Goal: Task Accomplishment & Management: Complete application form

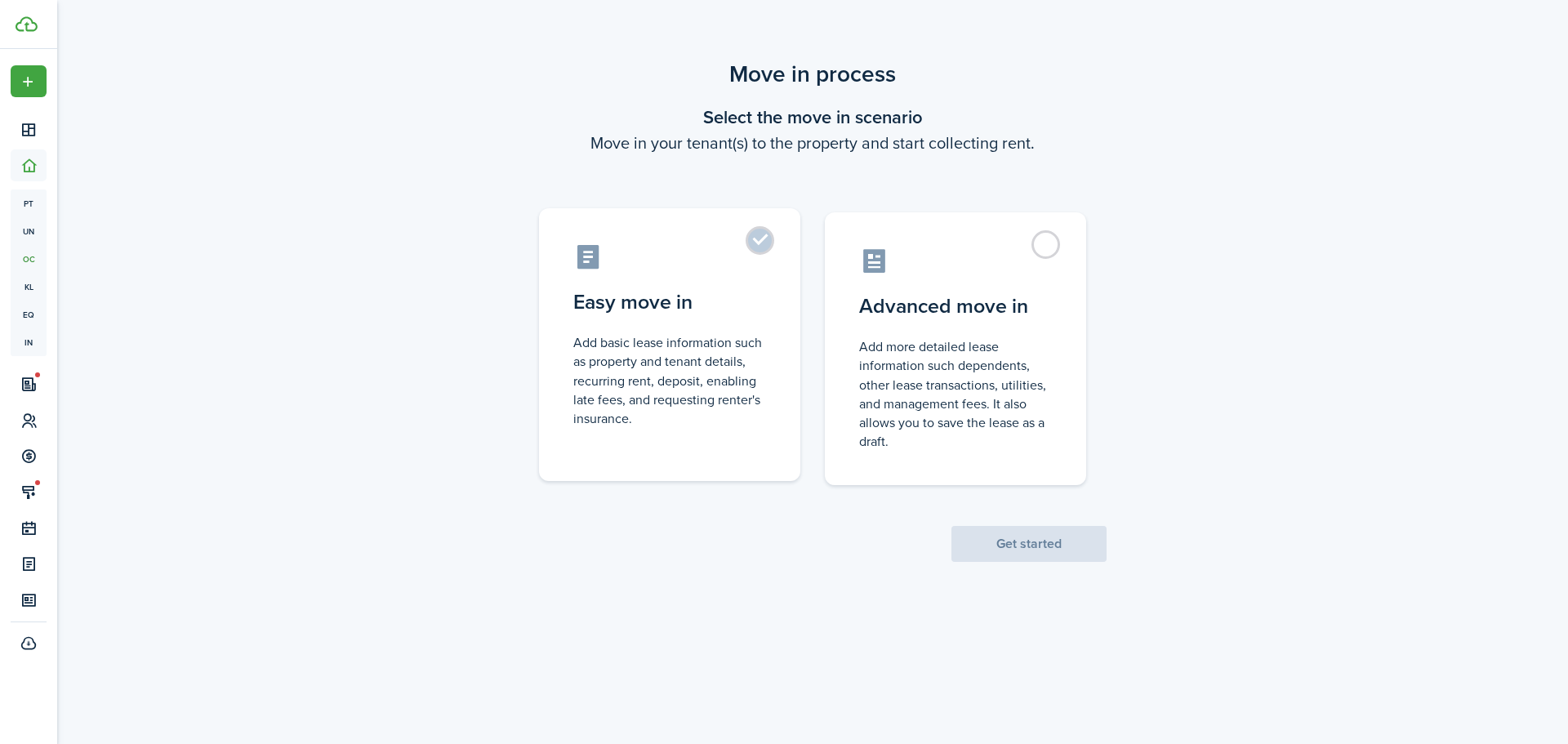
click at [706, 295] on control-radio-card-title "Easy move in" at bounding box center [670, 303] width 193 height 30
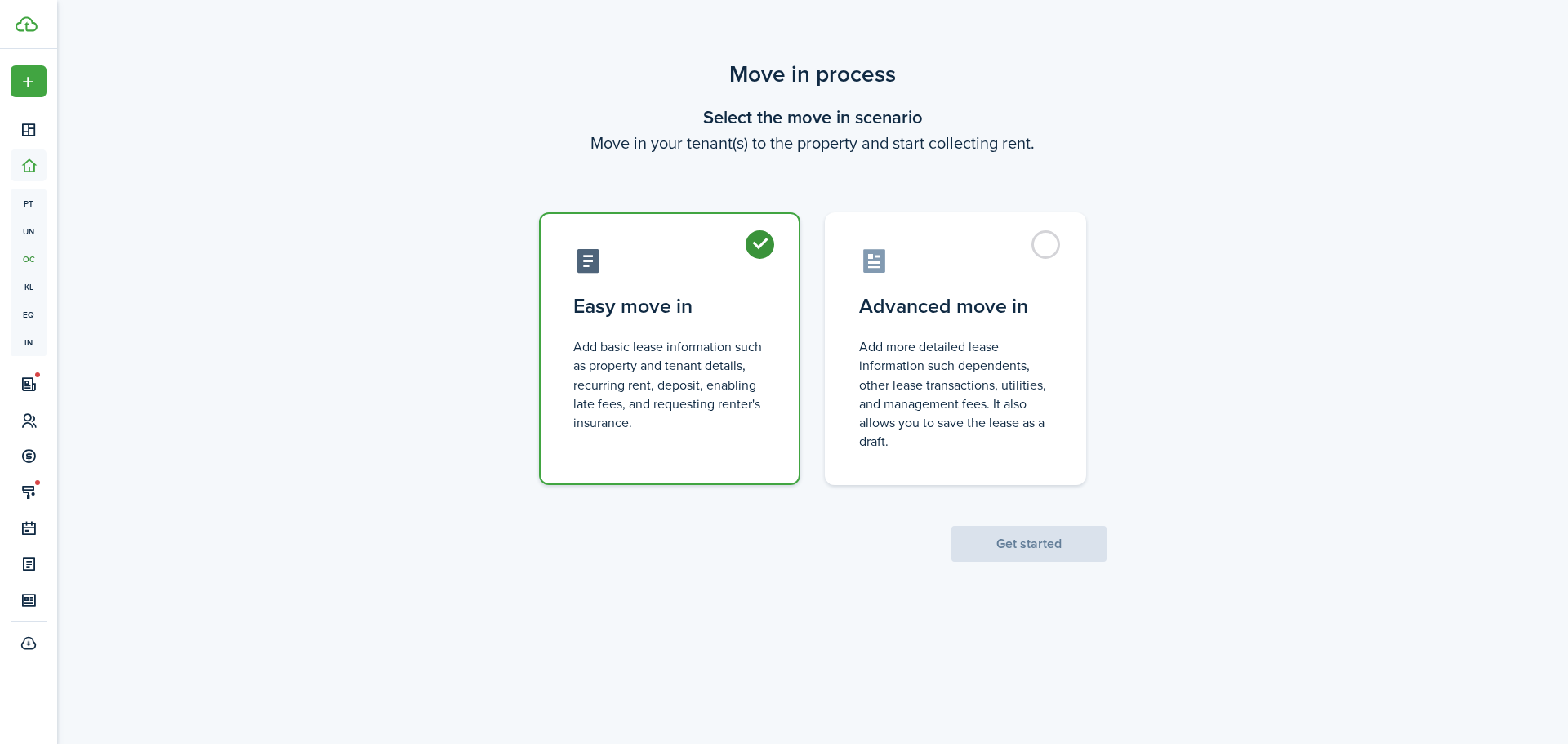
radio input "true"
click at [1017, 541] on button "Get started" at bounding box center [1028, 544] width 155 height 35
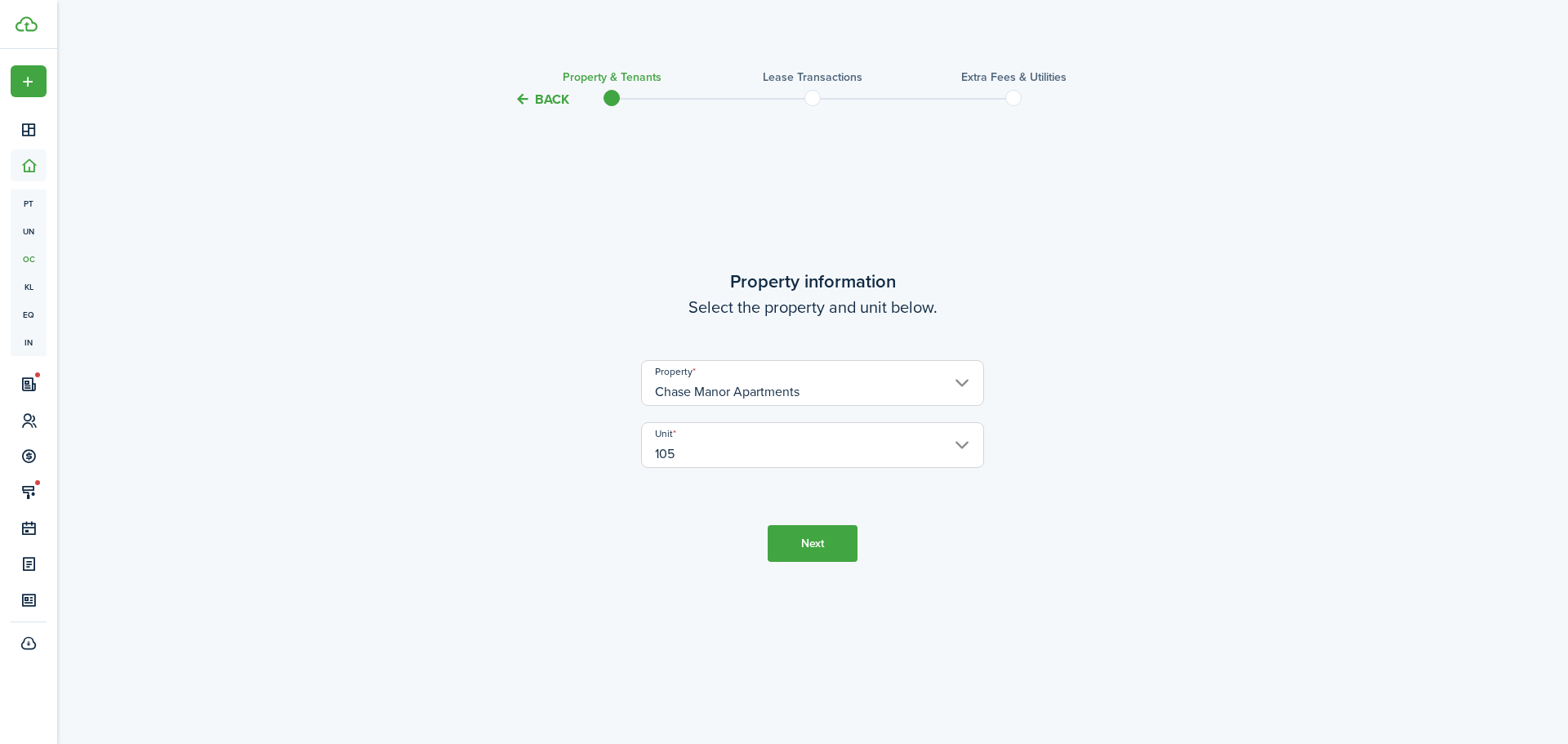
drag, startPoint x: 827, startPoint y: 514, endPoint x: 821, endPoint y: 534, distance: 20.9
click at [821, 532] on tc-wizard-step "Property information Select the property and unit below. Property [GEOGRAPHIC_D…" at bounding box center [812, 415] width 686 height 569
click at [821, 534] on button "Next" at bounding box center [812, 543] width 90 height 36
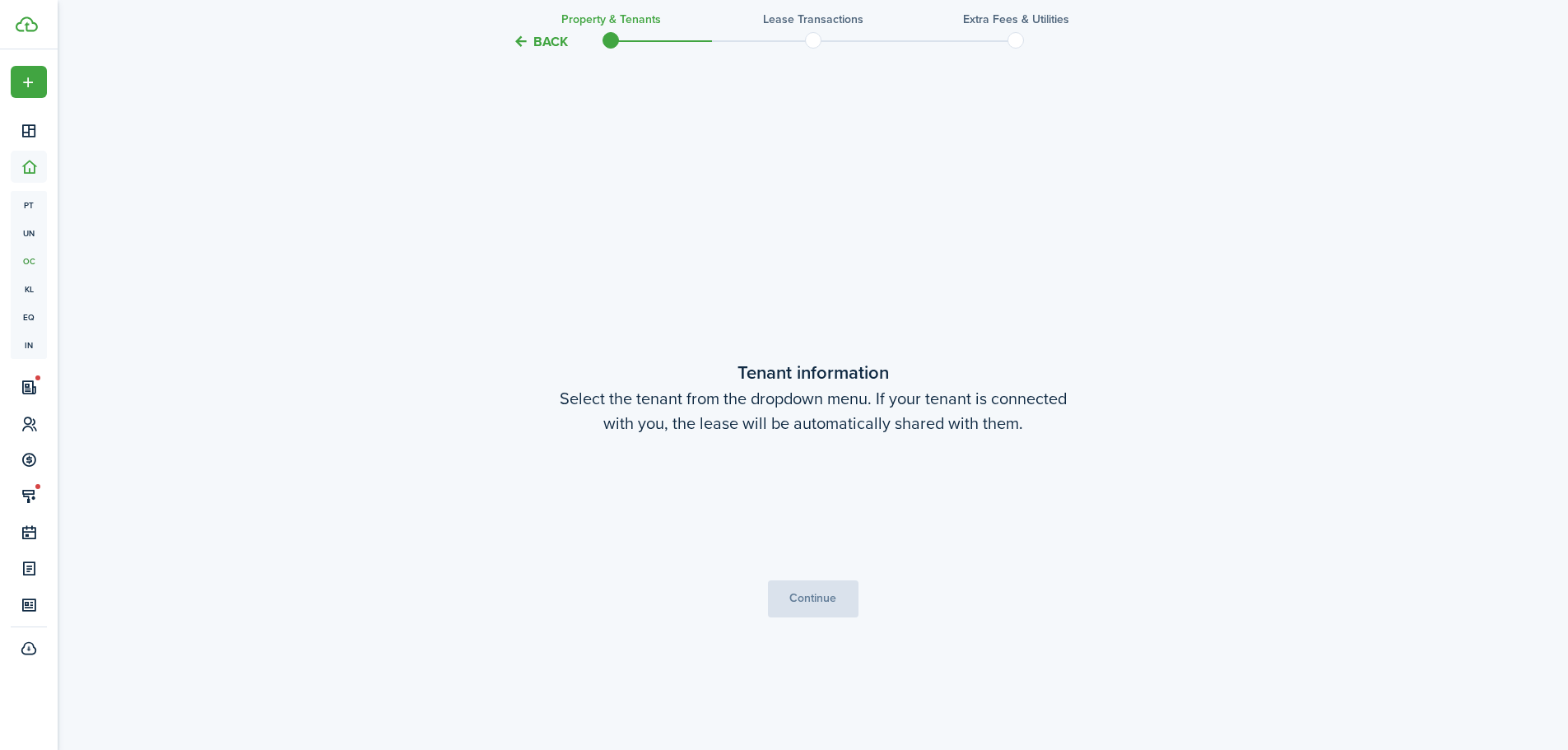
scroll to position [640, 0]
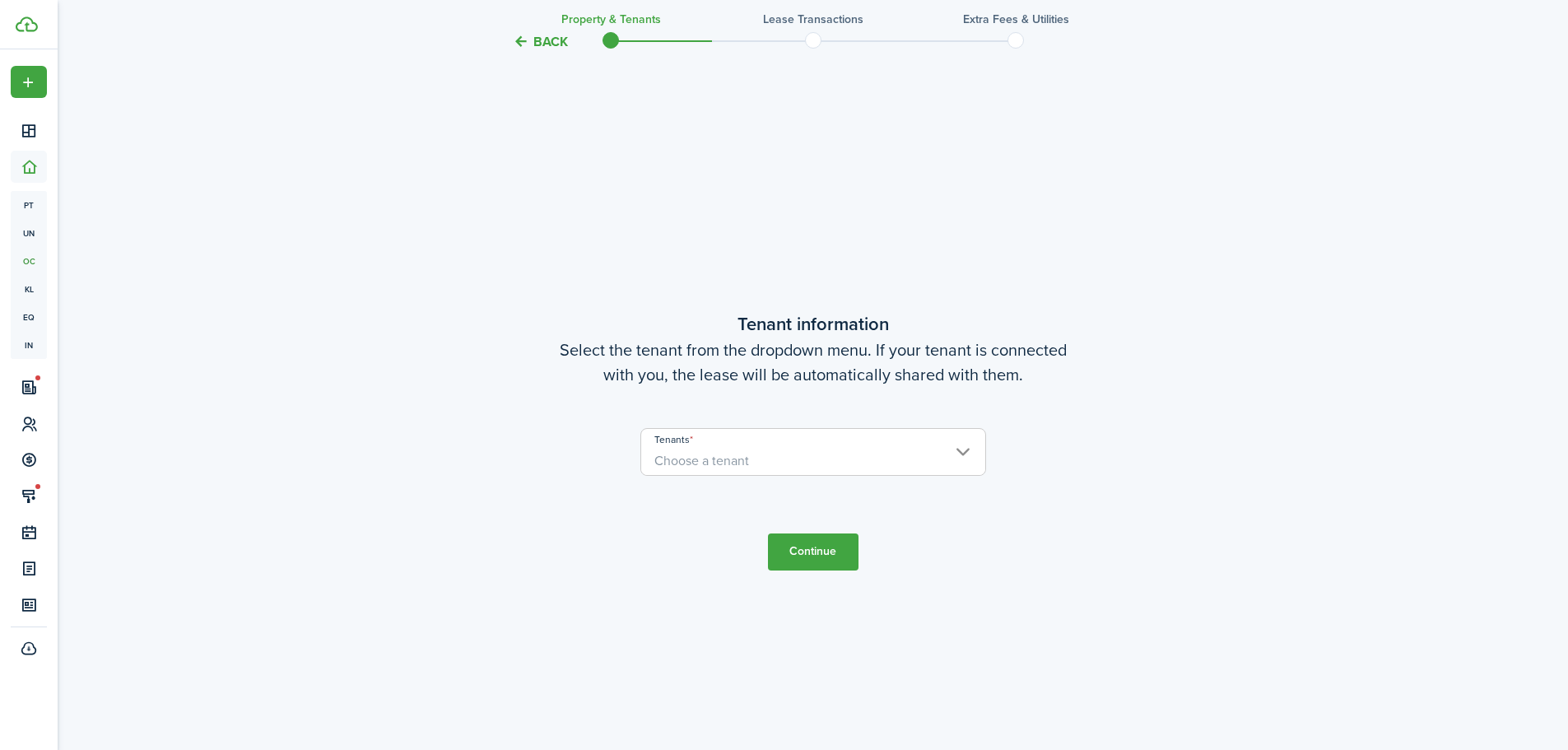
click at [759, 444] on input "Tenants" at bounding box center [813, 439] width 344 height 20
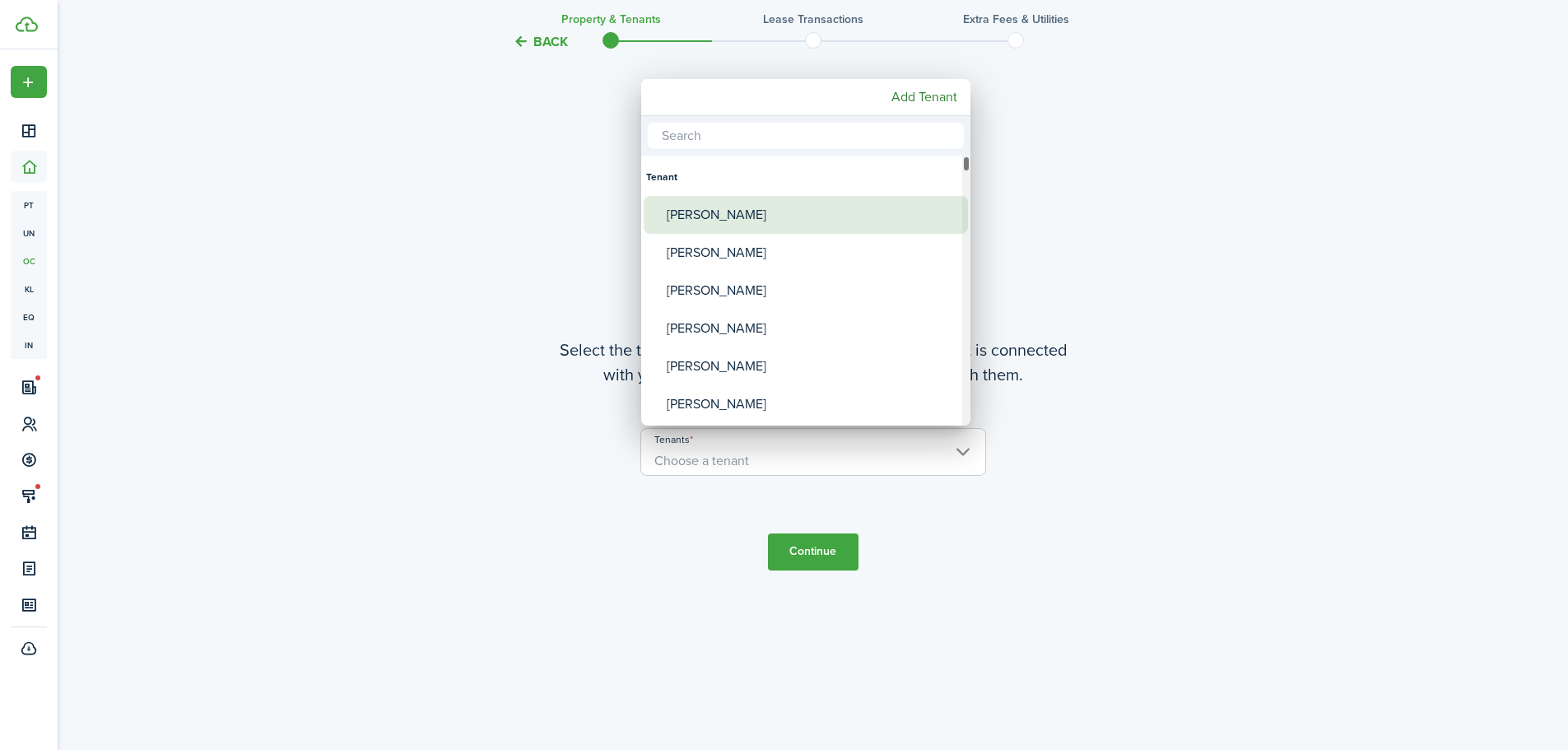
click at [766, 225] on div "[PERSON_NAME]" at bounding box center [812, 215] width 291 height 38
type input "[PERSON_NAME]"
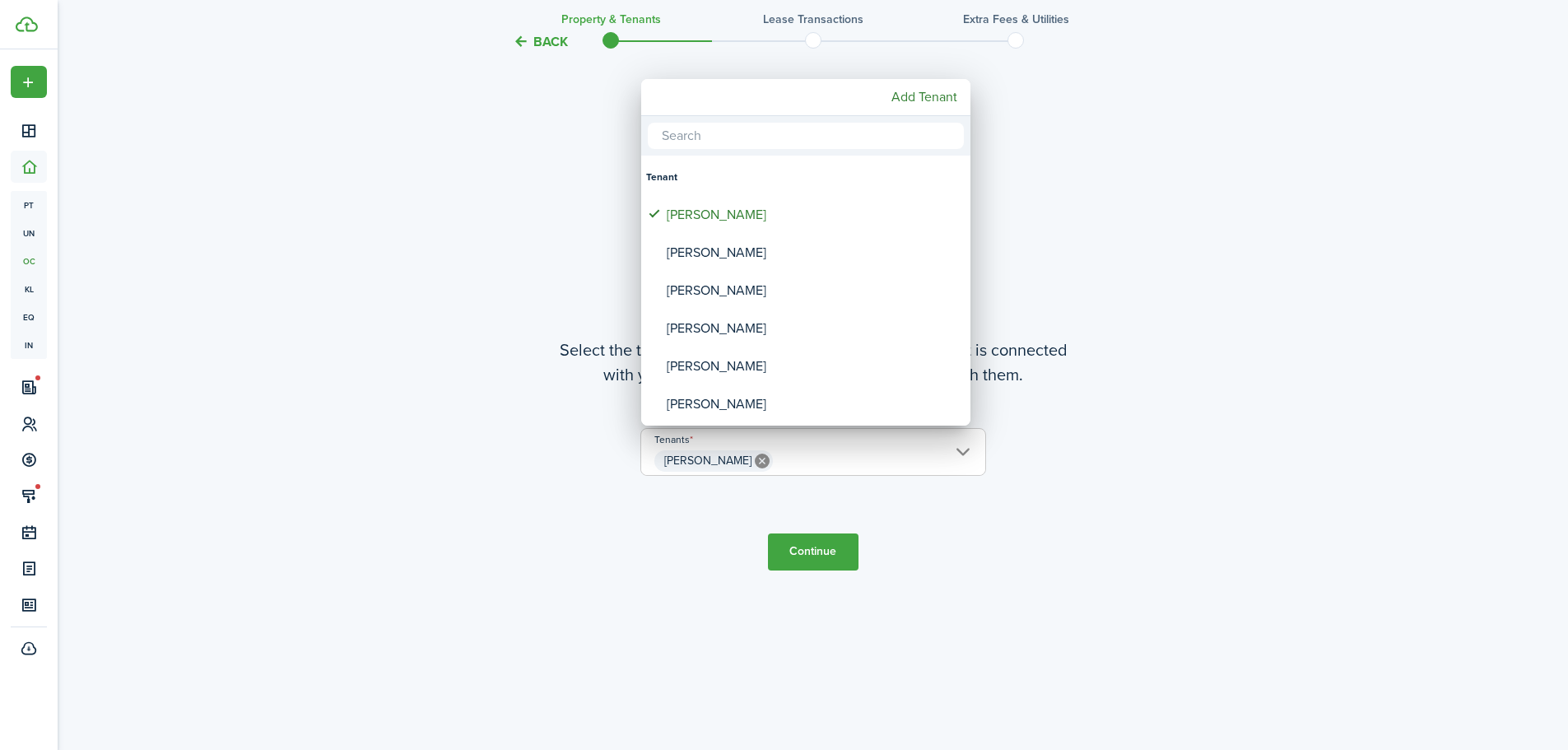
click at [834, 552] on div at bounding box center [784, 375] width 1832 height 1013
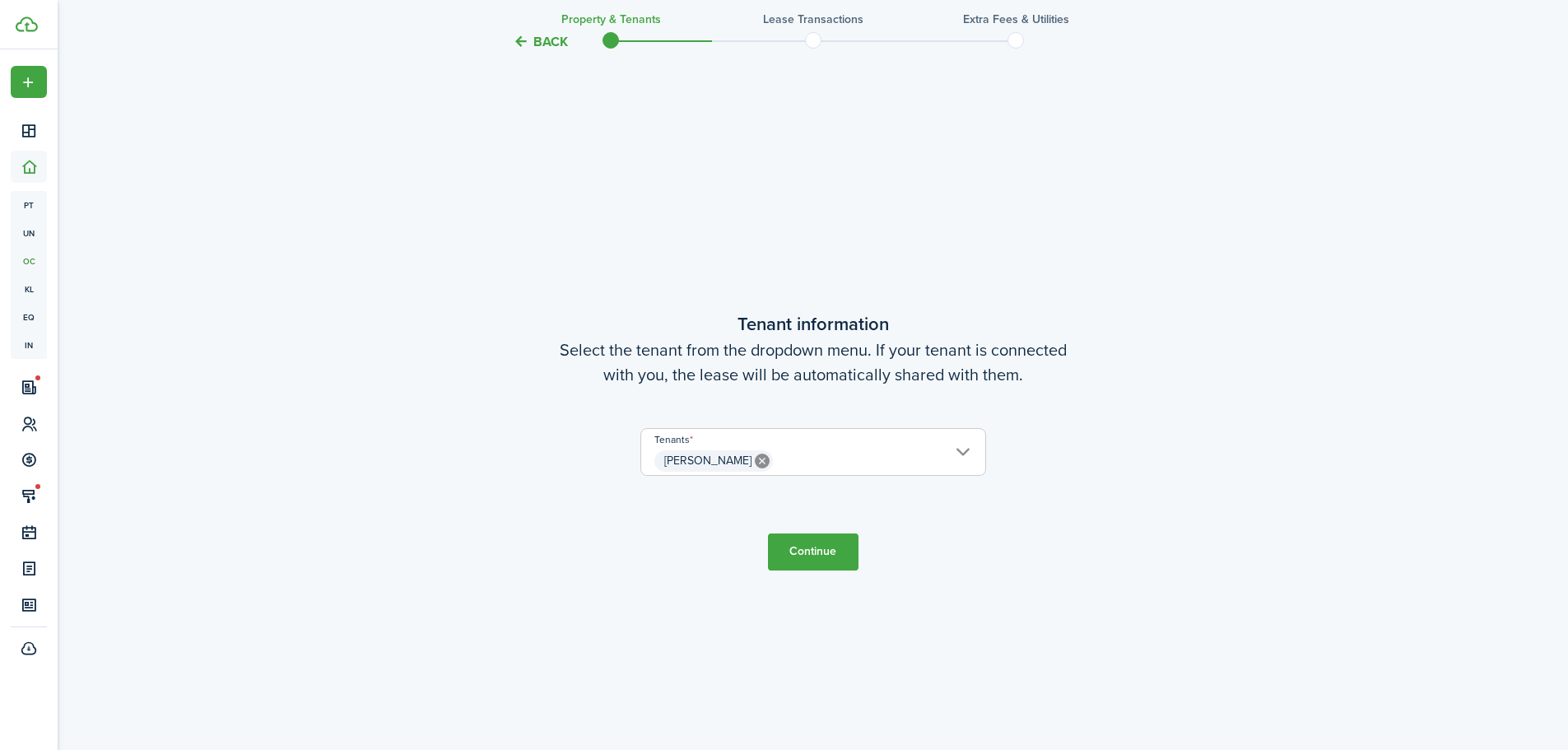
click at [834, 552] on button "Continue" at bounding box center [813, 551] width 90 height 37
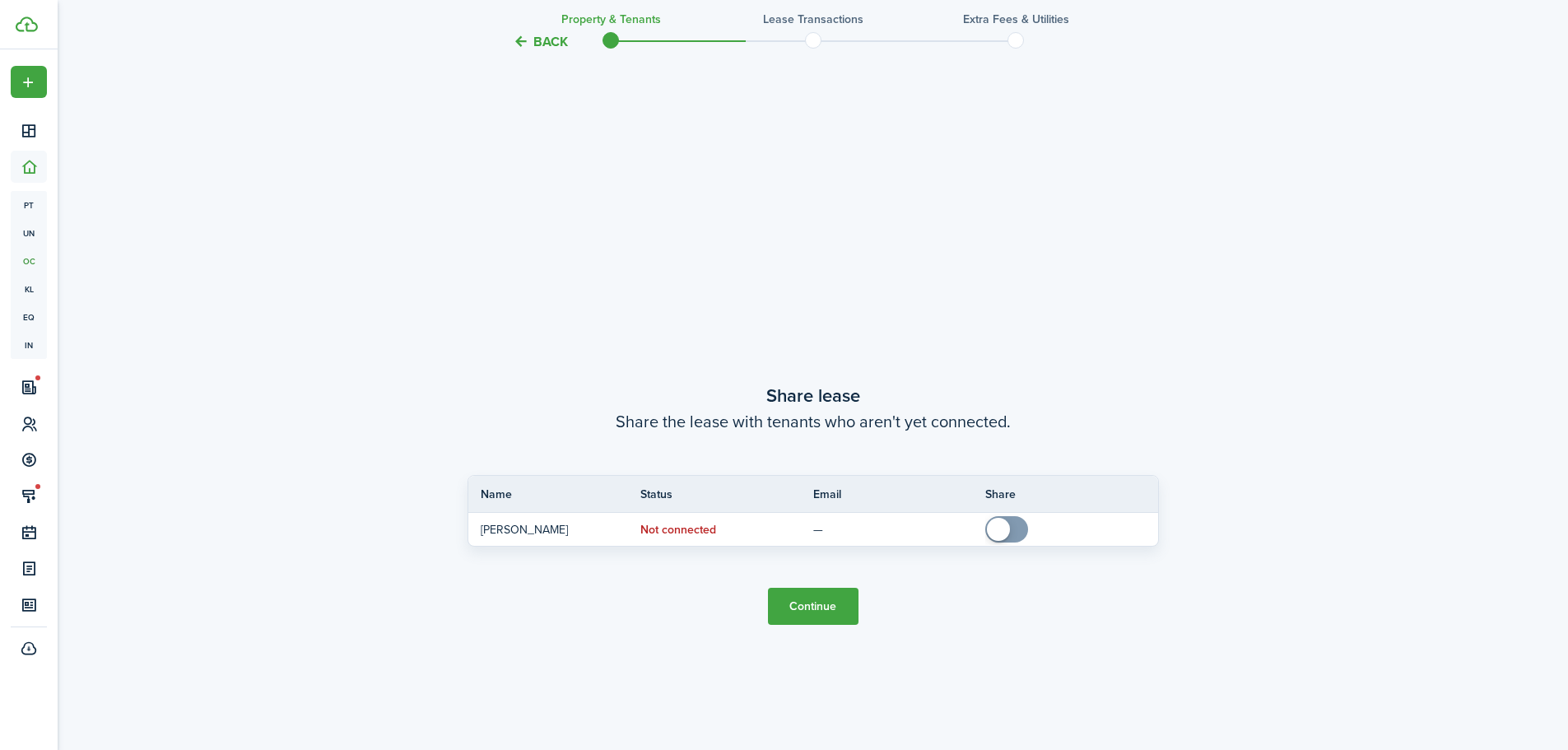
scroll to position [1390, 0]
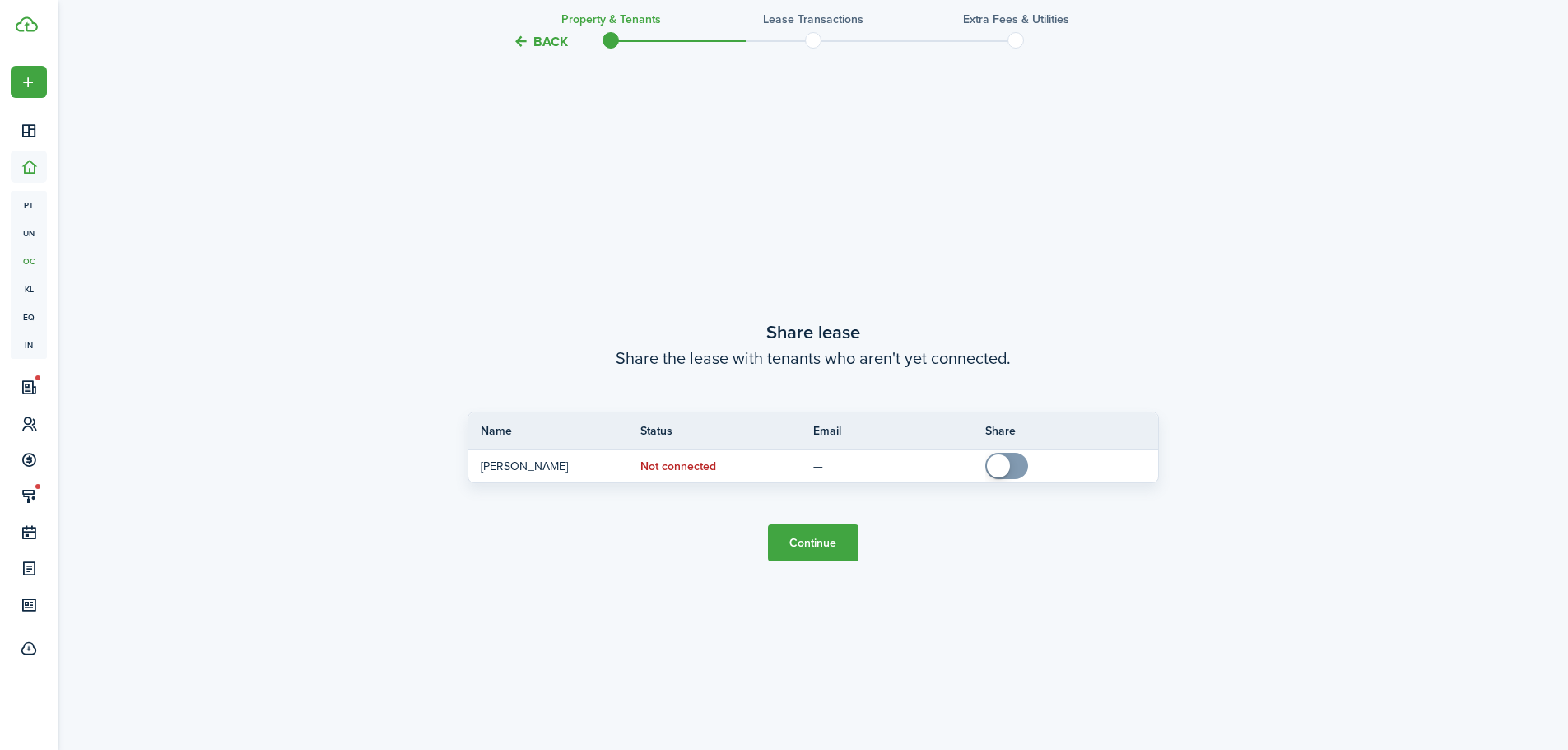
click at [829, 556] on button "Continue" at bounding box center [813, 542] width 90 height 37
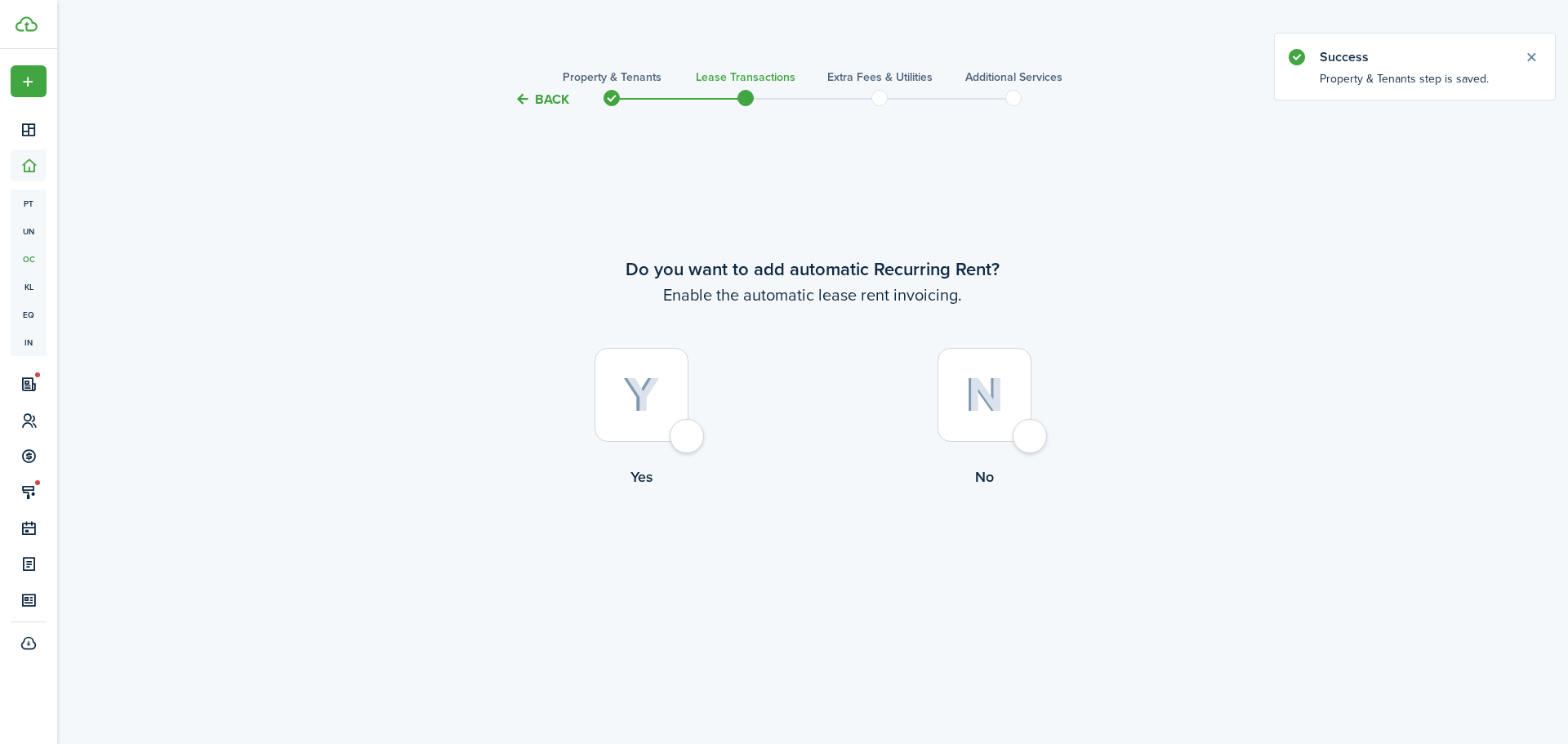
click at [673, 422] on div at bounding box center [641, 394] width 94 height 94
radio input "true"
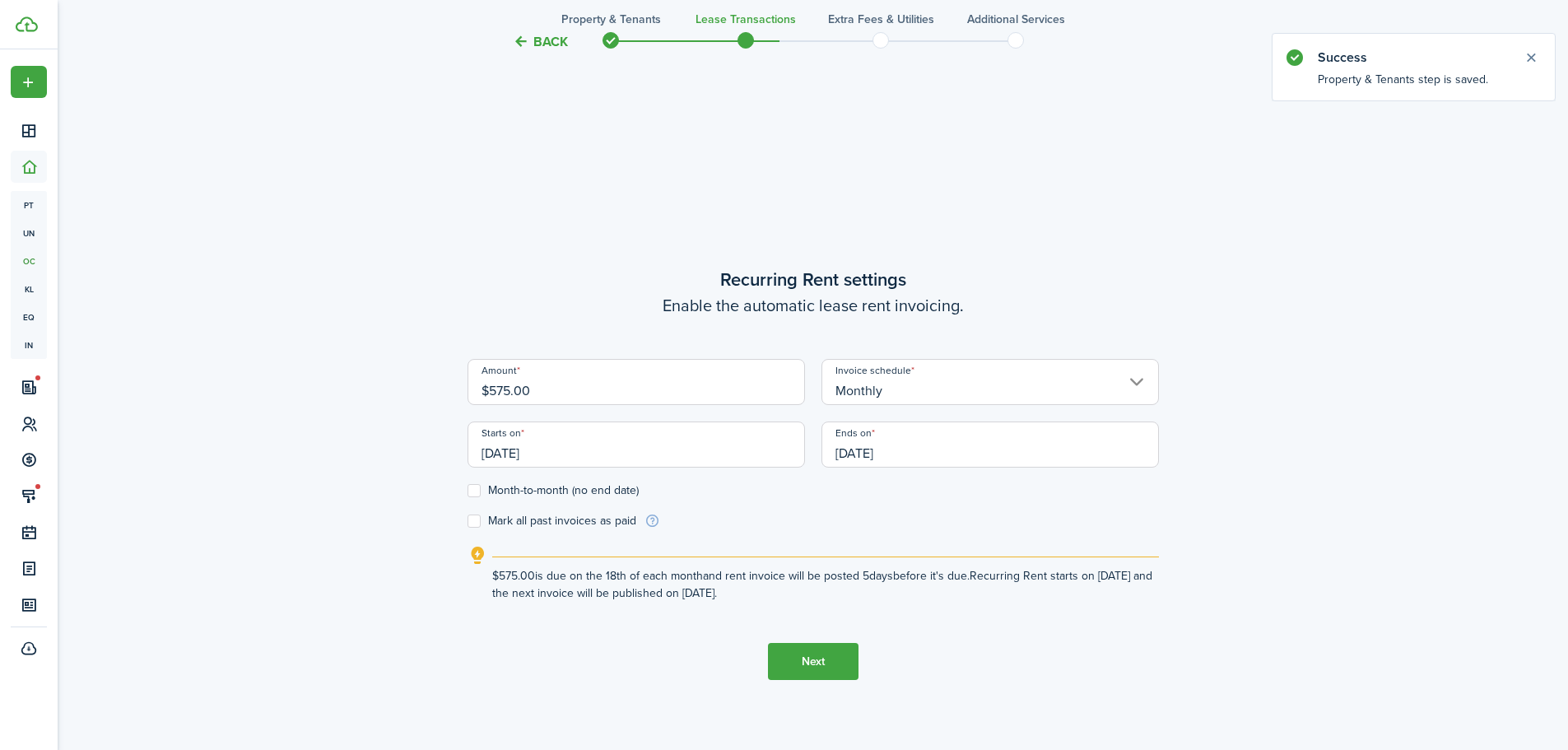
scroll to position [640, 0]
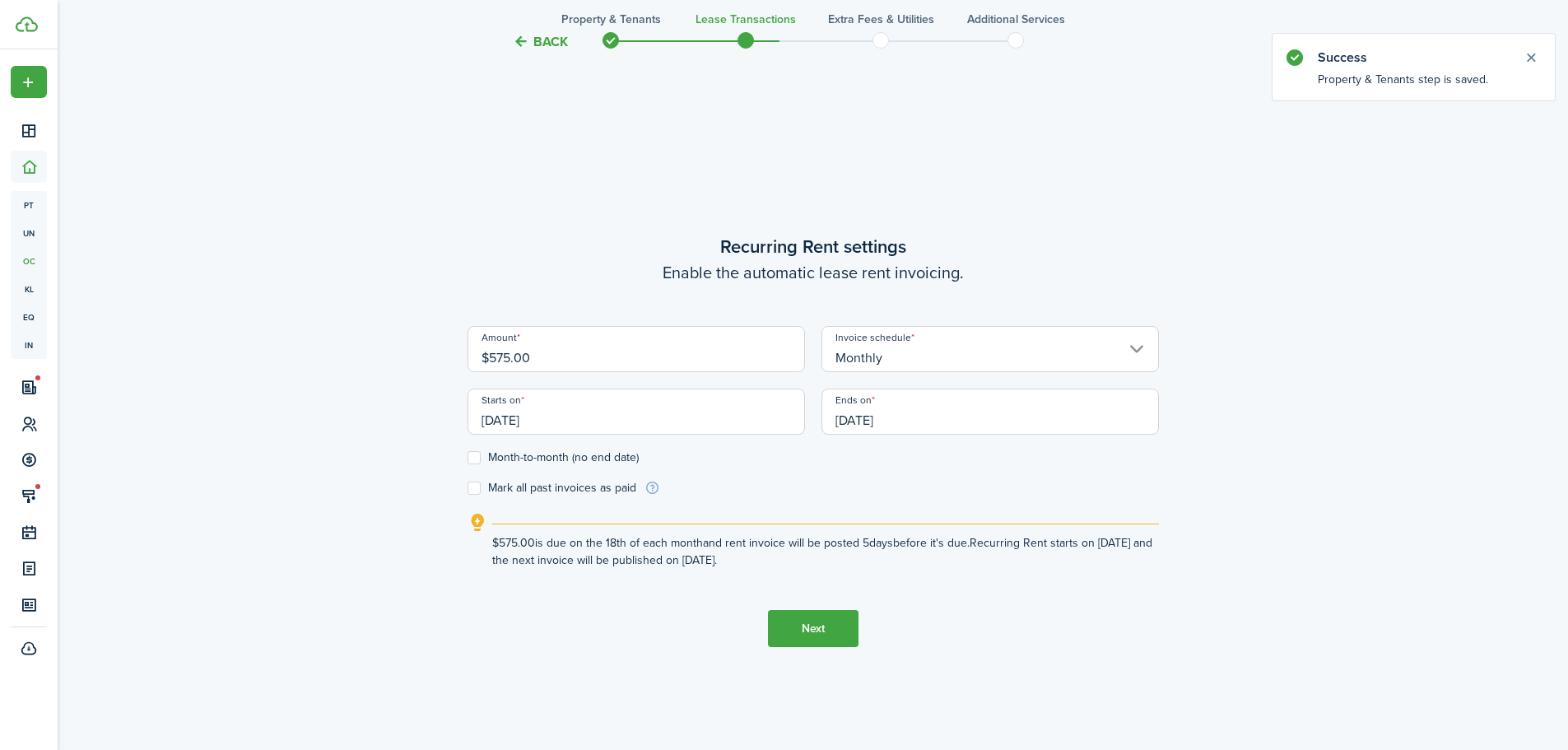
click at [482, 452] on label "Month-to-month (no end date)" at bounding box center [553, 457] width 171 height 13
click at [468, 458] on input "Month-to-month (no end date)" at bounding box center [467, 458] width 1 height 1
checkbox input "true"
click at [576, 365] on input "$575.00" at bounding box center [637, 349] width 338 height 46
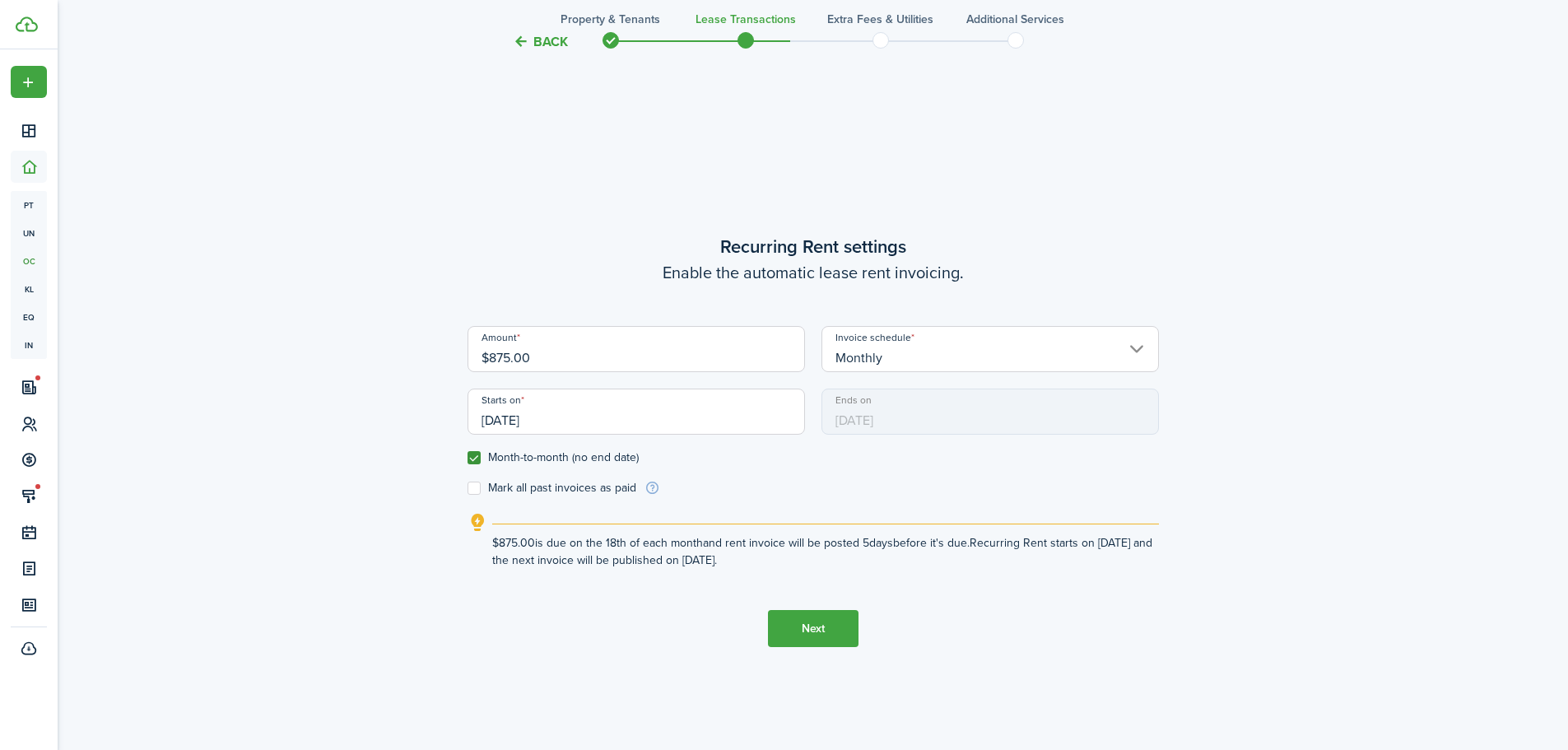
type input "$875.00"
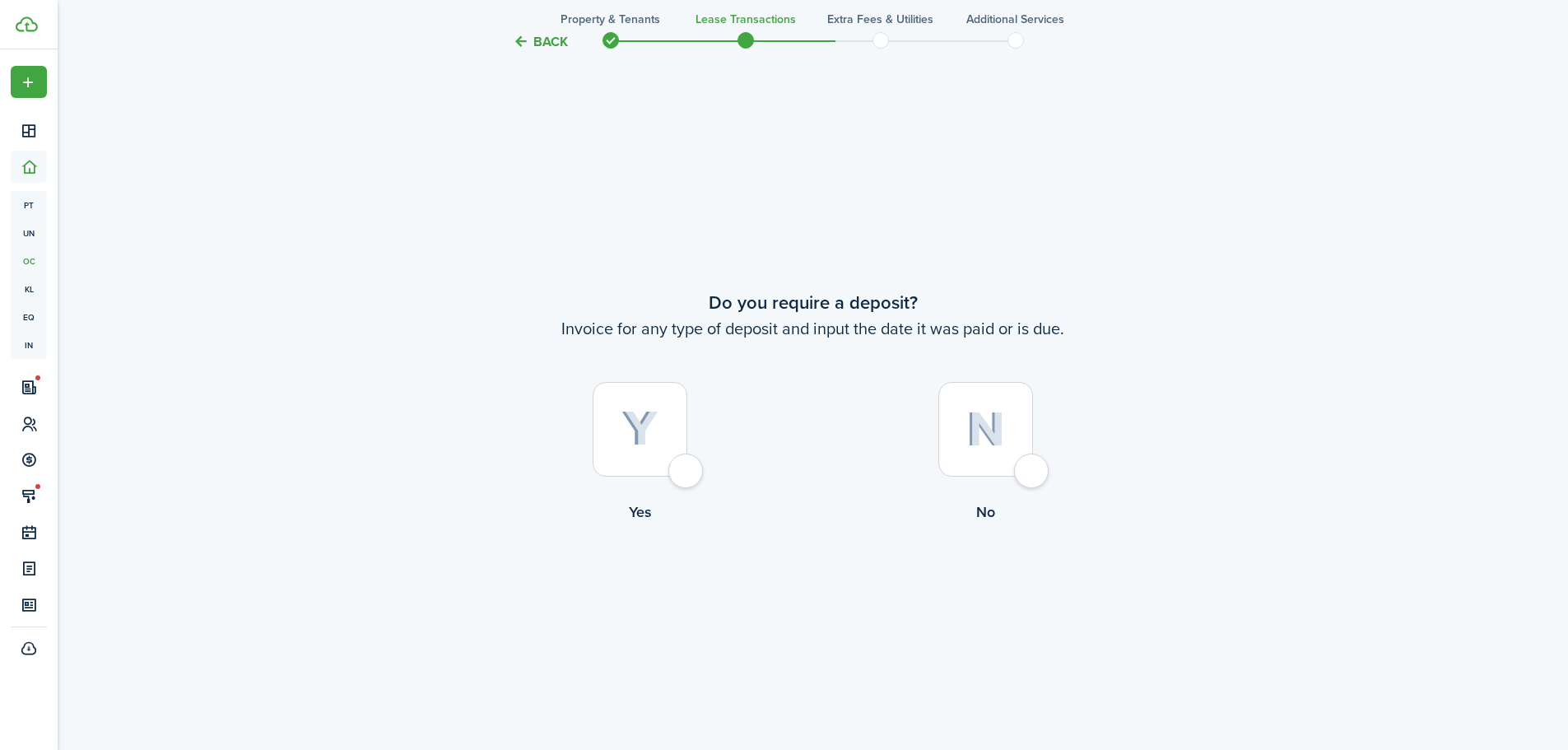
scroll to position [1390, 0]
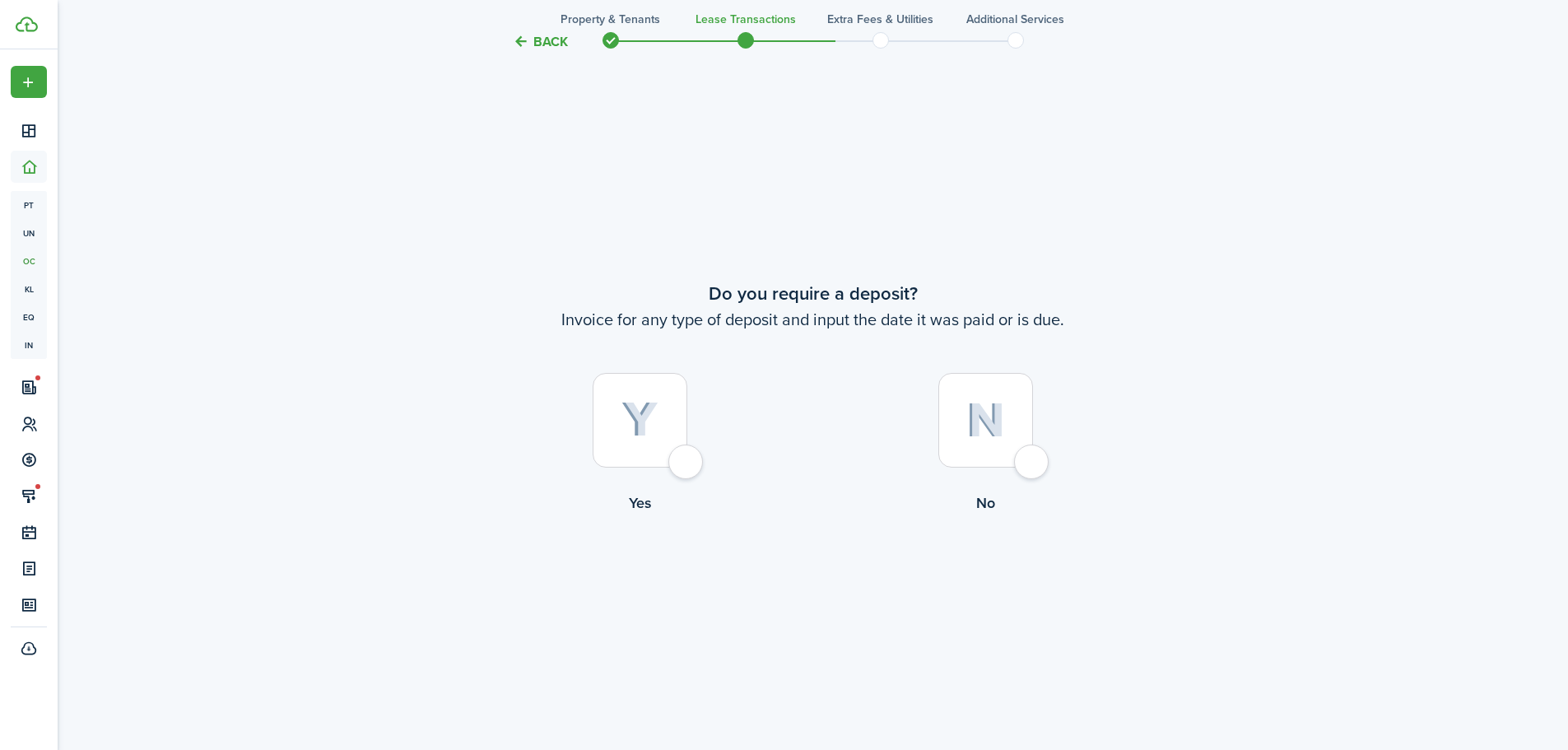
click at [630, 386] on div at bounding box center [640, 419] width 94 height 94
radio input "true"
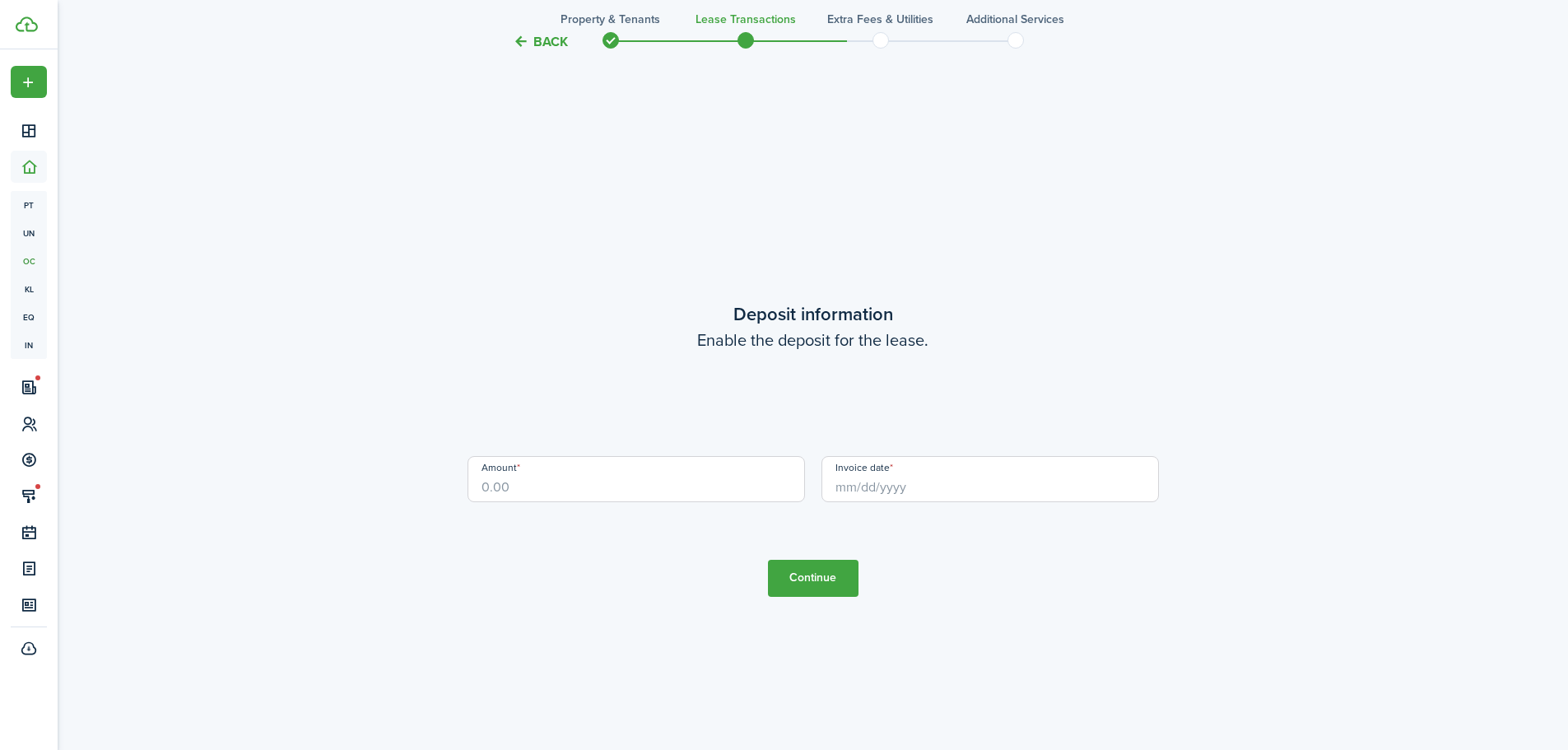
scroll to position [2139, 0]
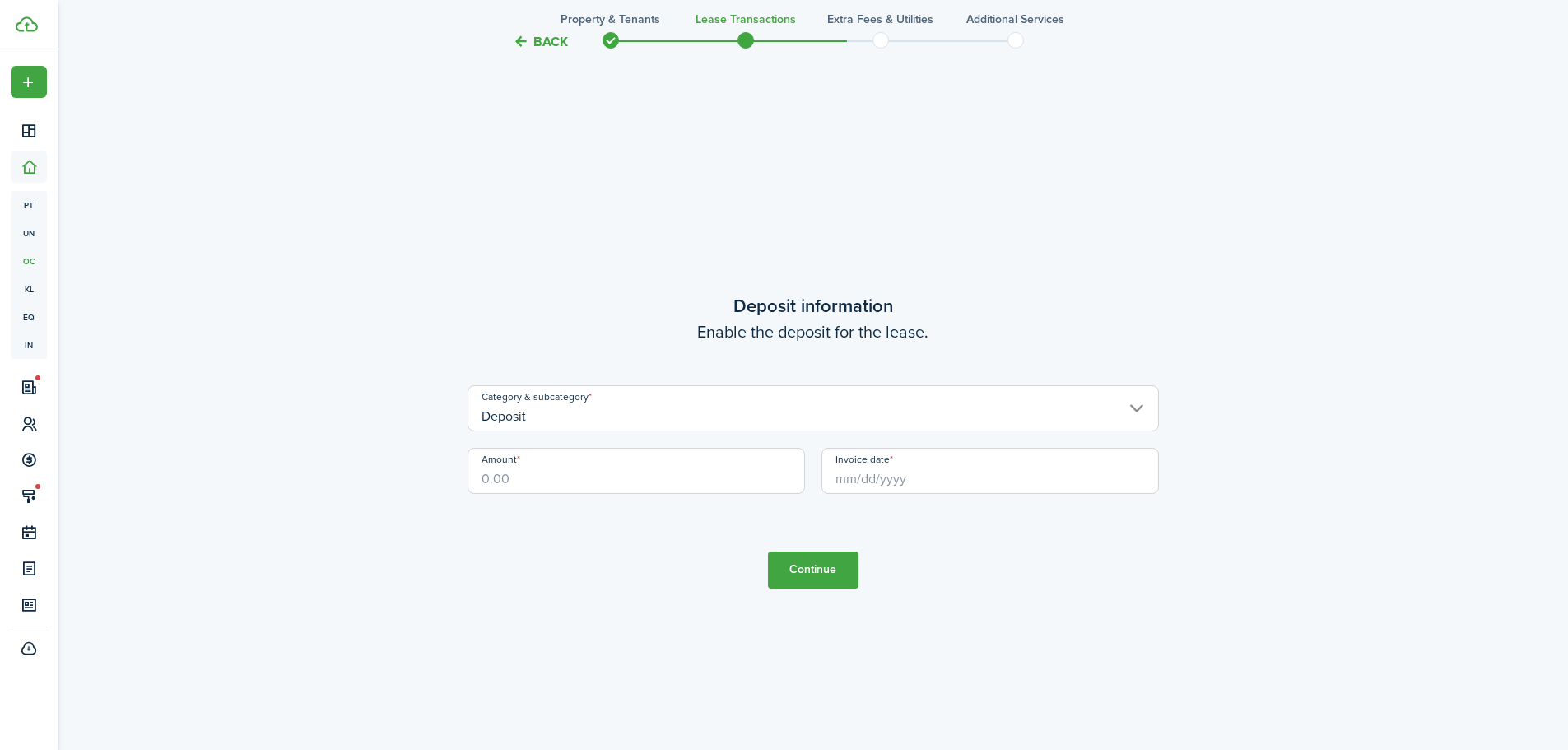
click at [623, 475] on input "Amount" at bounding box center [637, 471] width 338 height 46
type input "$870.00"
drag, startPoint x: 886, startPoint y: 464, endPoint x: 887, endPoint y: 478, distance: 14.0
click at [887, 478] on input "Invoice date" at bounding box center [991, 471] width 338 height 46
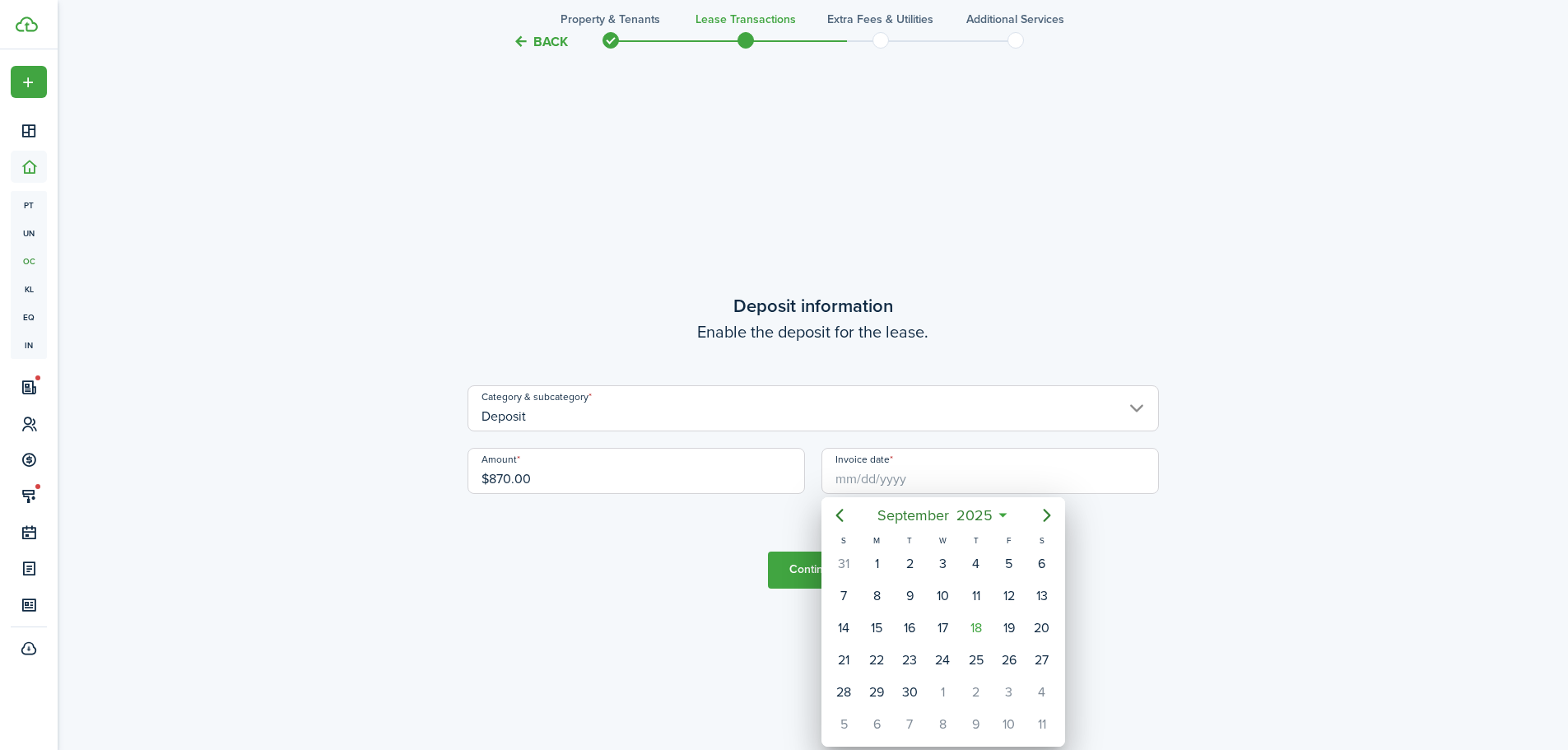
click at [888, 480] on div at bounding box center [784, 375] width 1832 height 1013
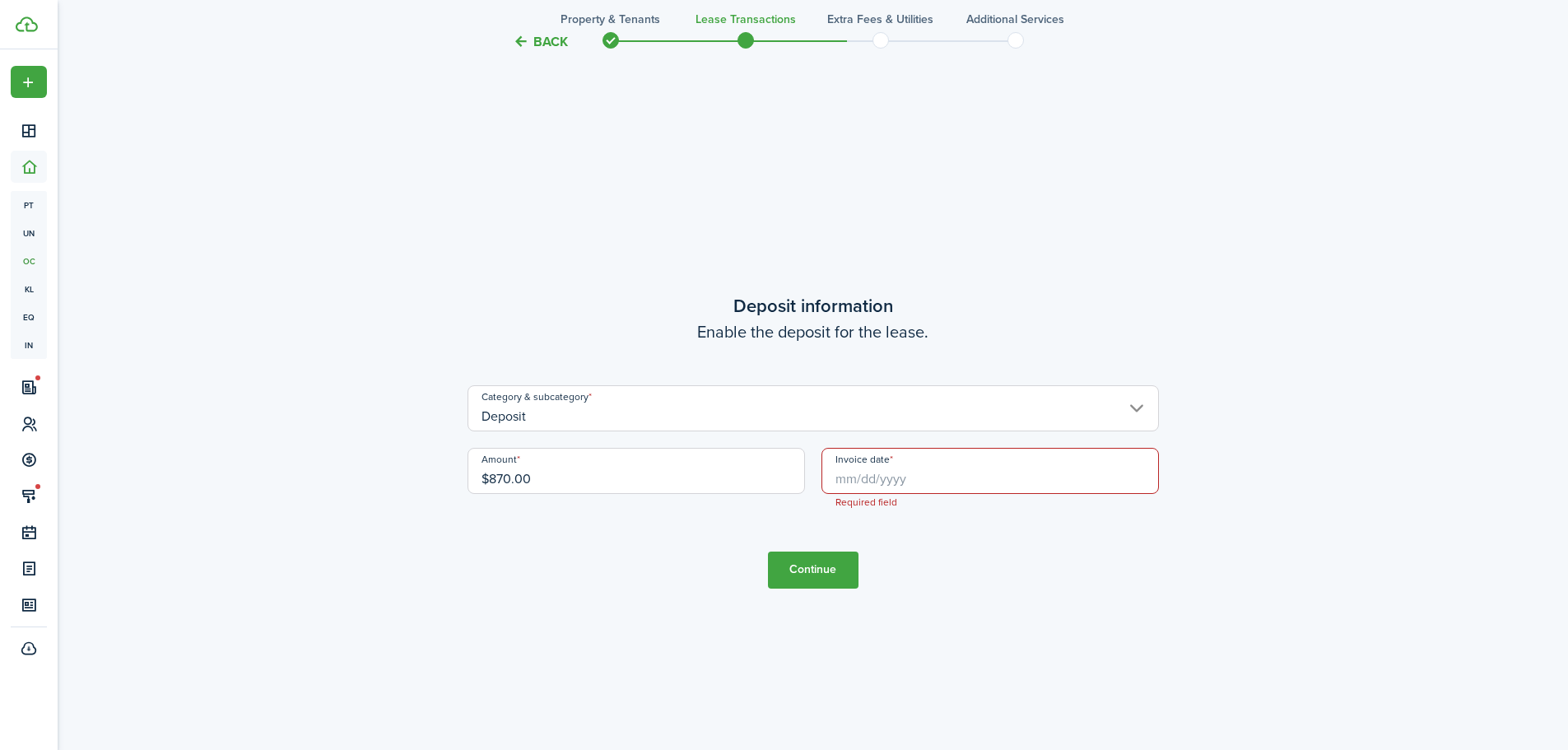
click at [889, 481] on input "Invoice date" at bounding box center [991, 471] width 338 height 46
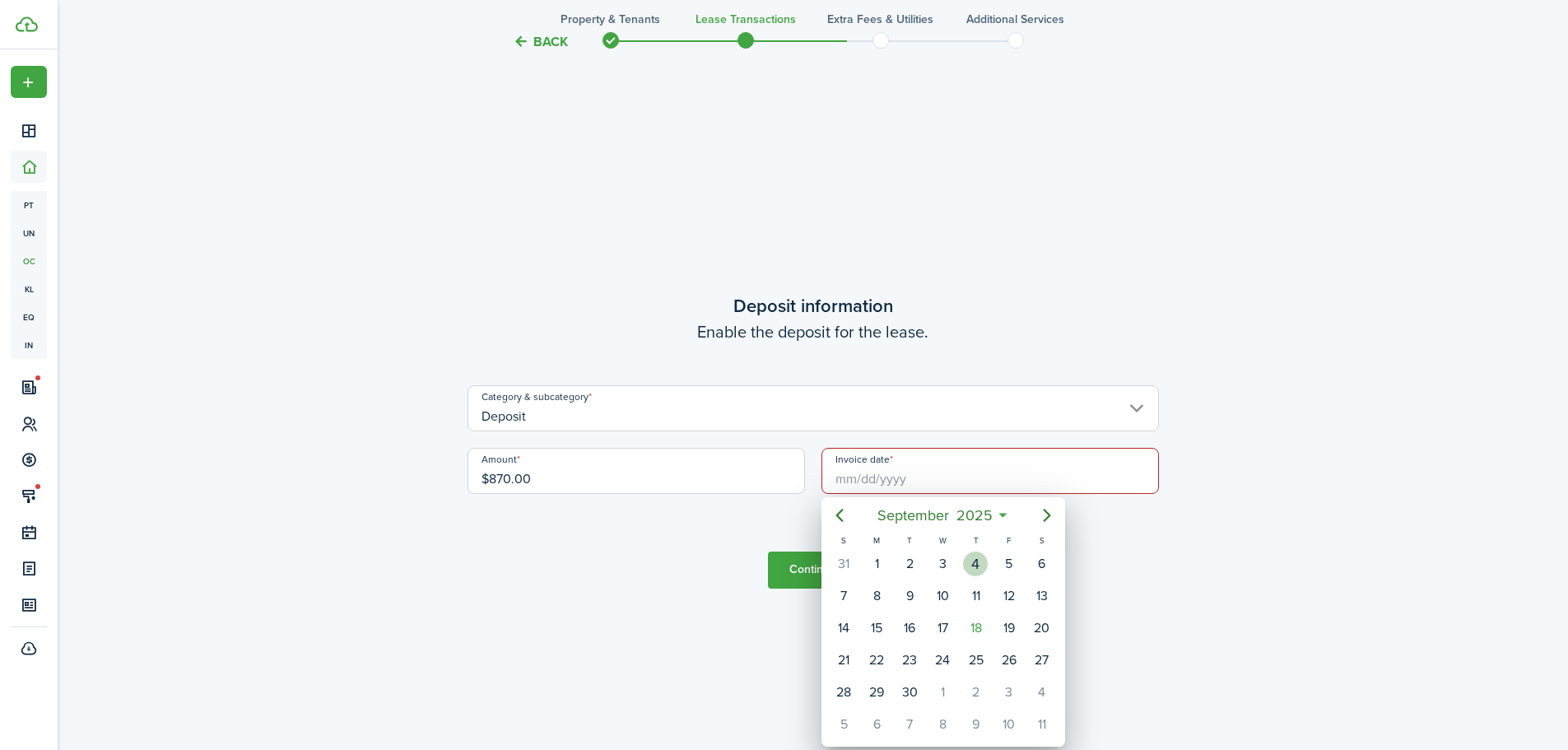
click at [973, 569] on div "4" at bounding box center [975, 563] width 25 height 25
type input "[DATE]"
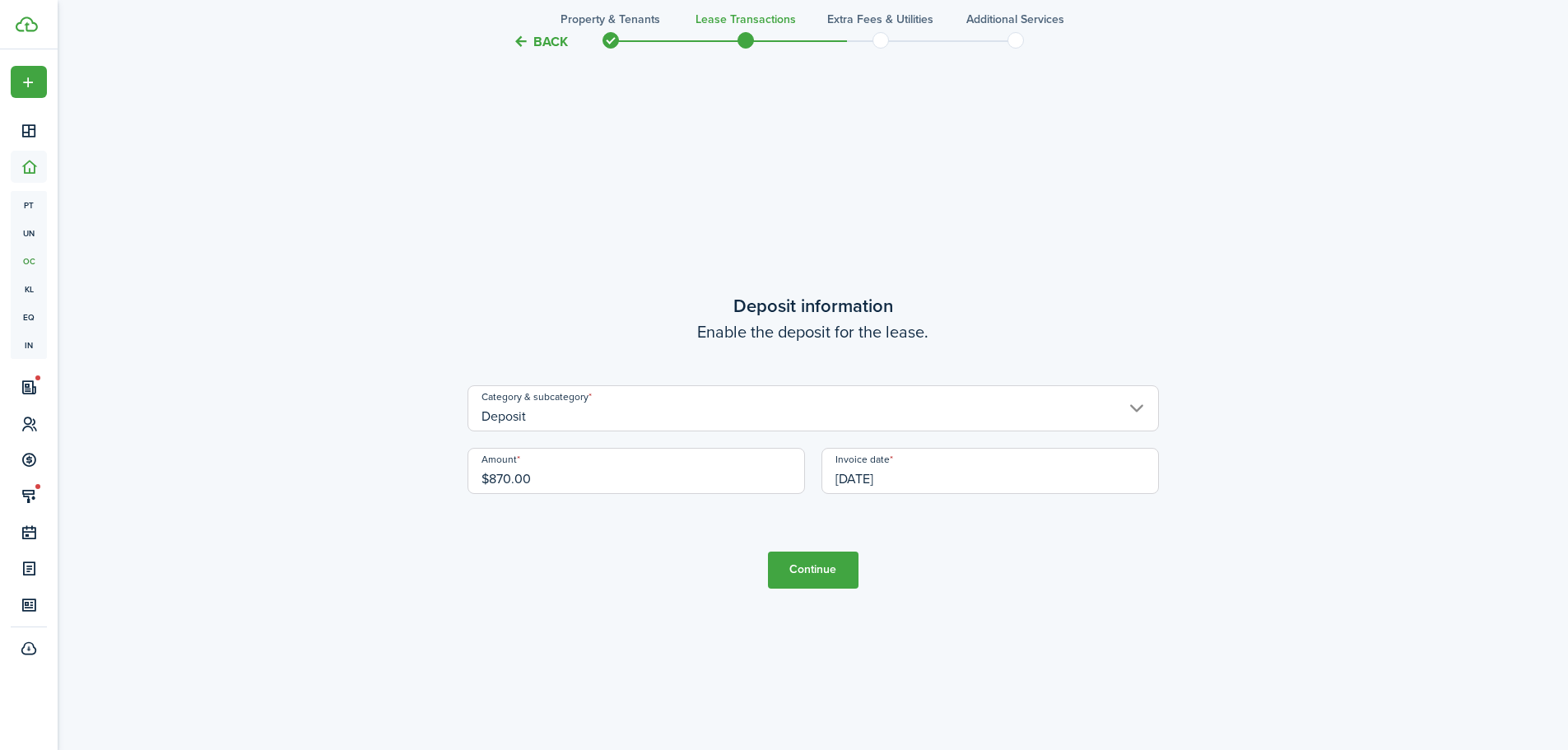
click at [832, 592] on tc-wizard-step "Deposit information Enable the deposit for the lease. Category & subcategory De…" at bounding box center [814, 439] width 692 height 750
click at [833, 576] on button "Continue" at bounding box center [813, 569] width 90 height 37
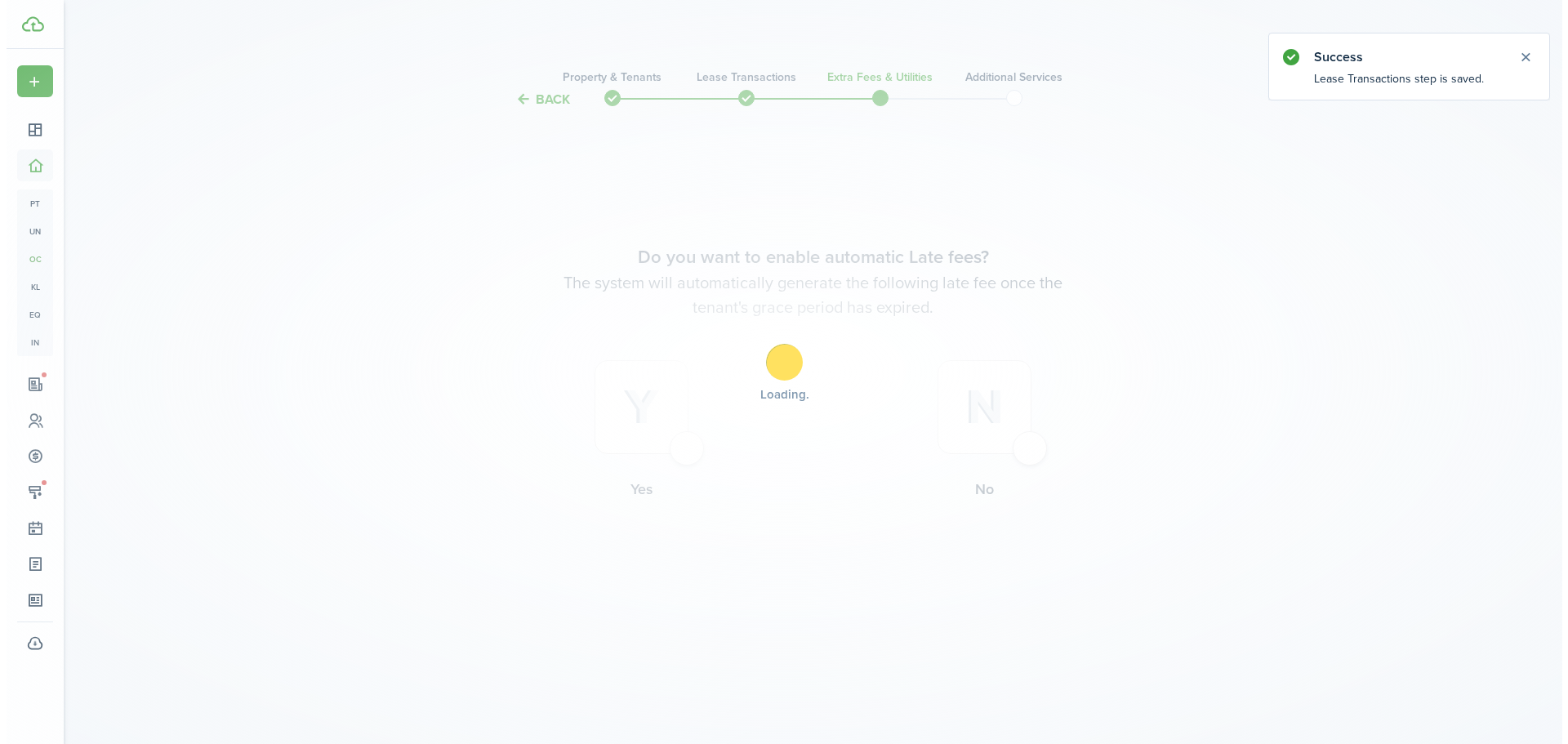
scroll to position [0, 0]
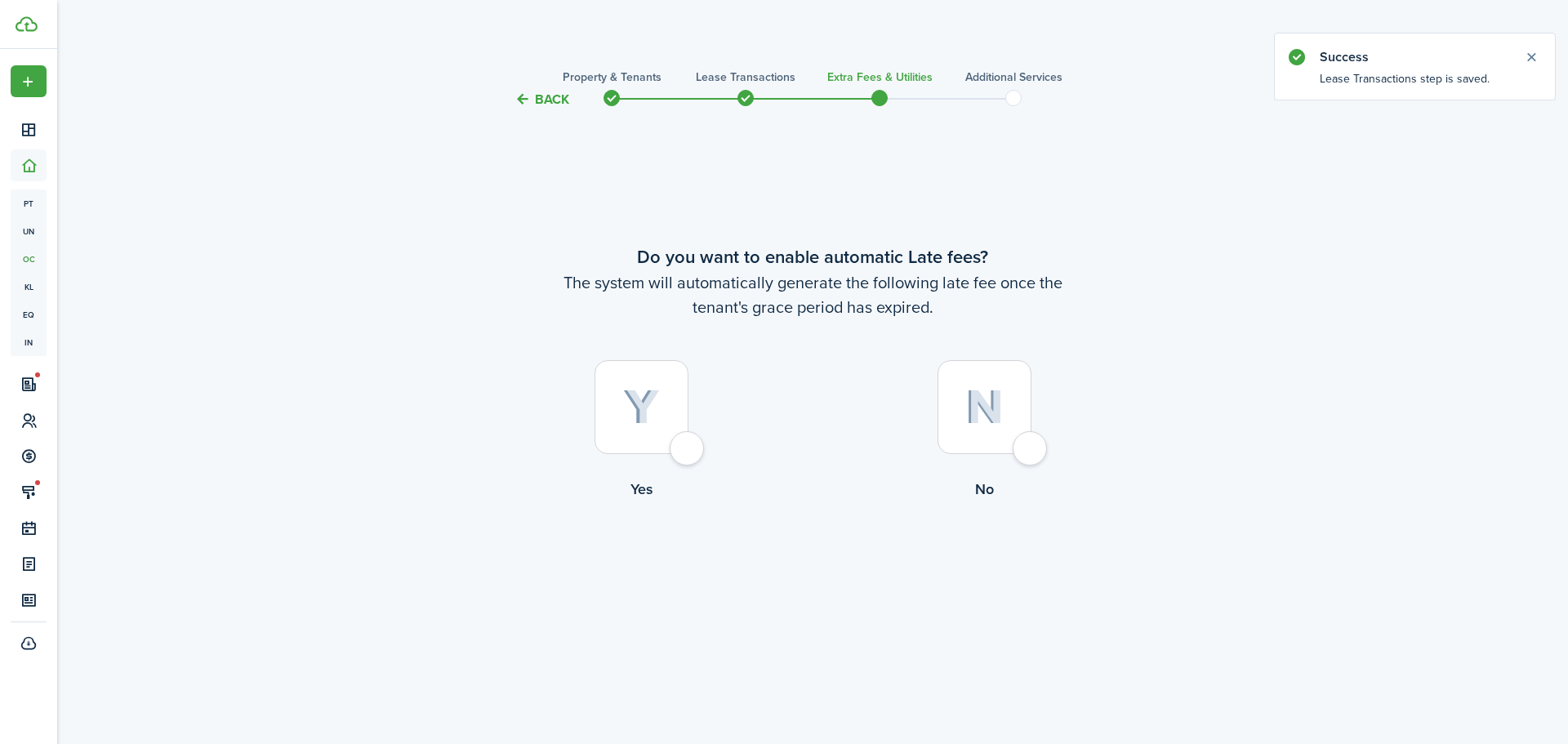
click at [674, 443] on div at bounding box center [641, 406] width 94 height 94
radio input "true"
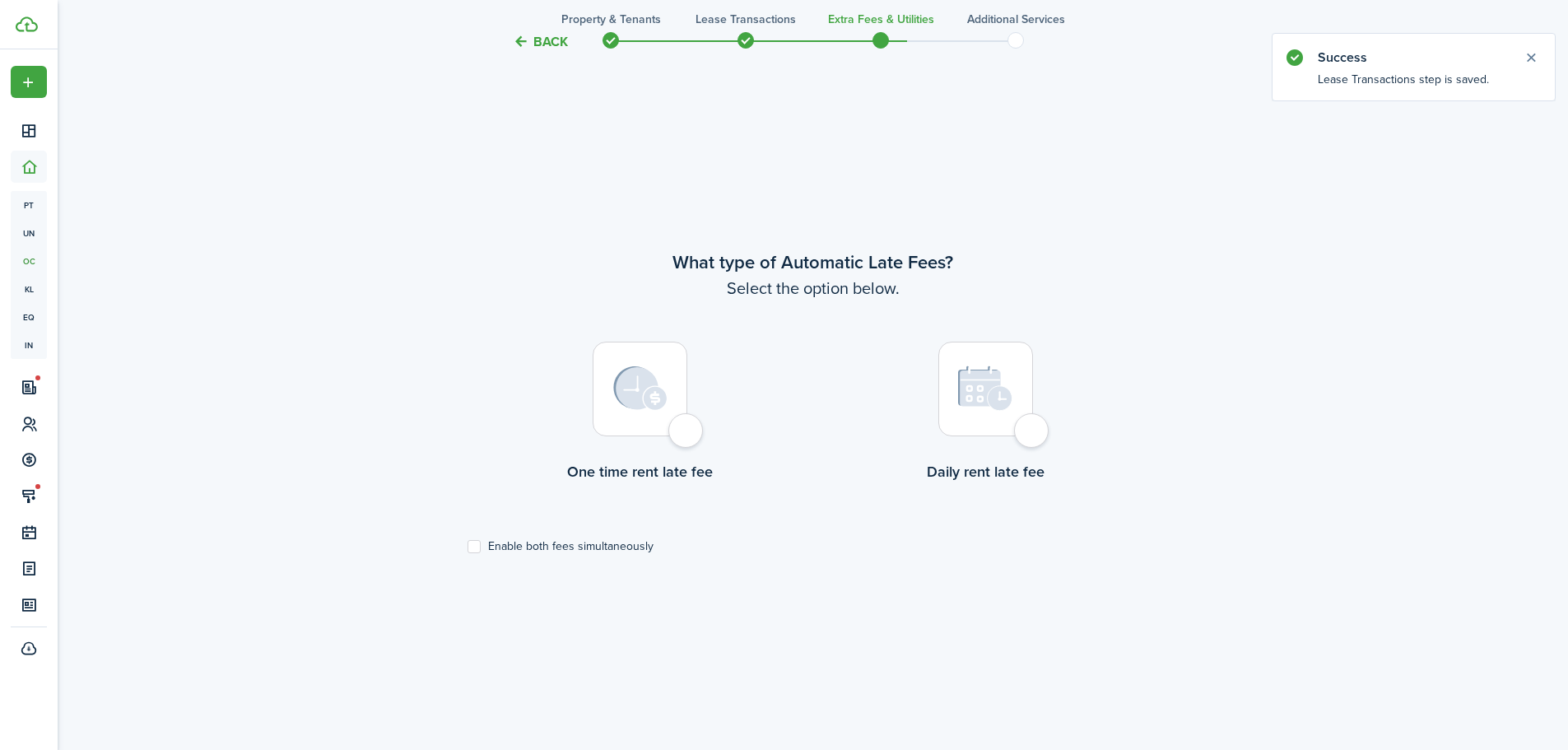
click at [662, 411] on div at bounding box center [640, 388] width 94 height 94
radio input "true"
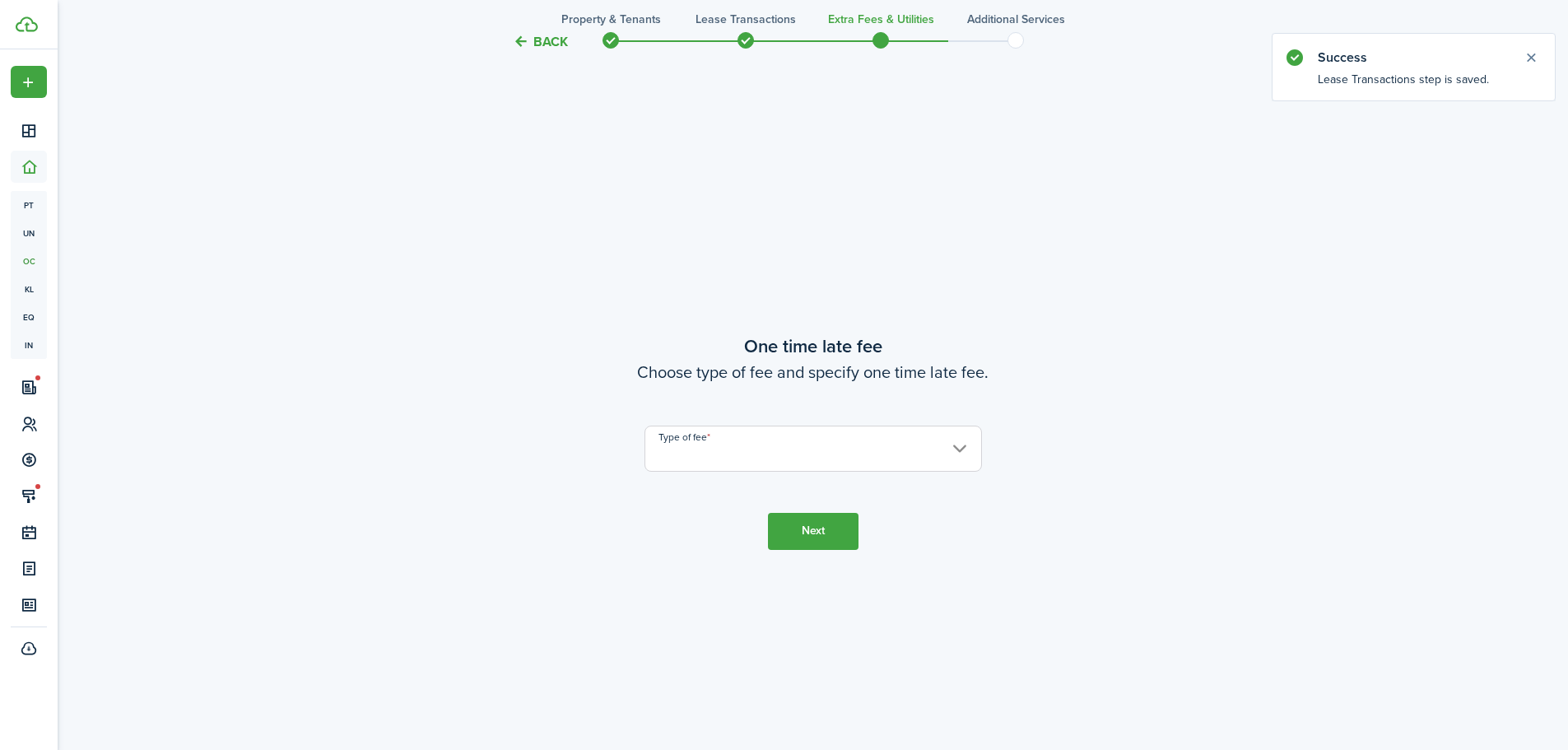
scroll to position [1390, 0]
click at [677, 466] on input "Type of fee" at bounding box center [814, 448] width 338 height 46
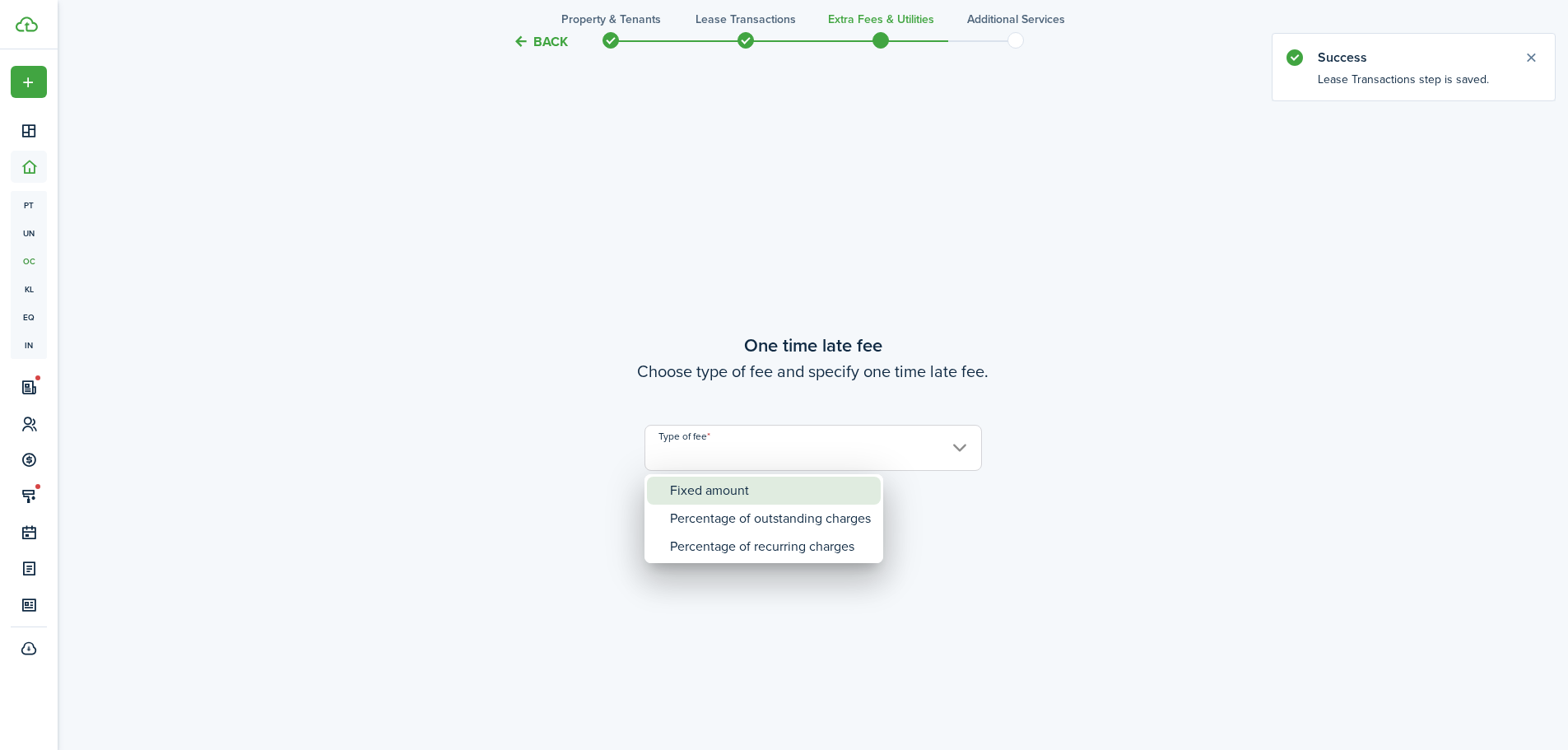
click at [690, 496] on div "Fixed amount" at bounding box center [770, 491] width 201 height 28
type input "Fixed amount"
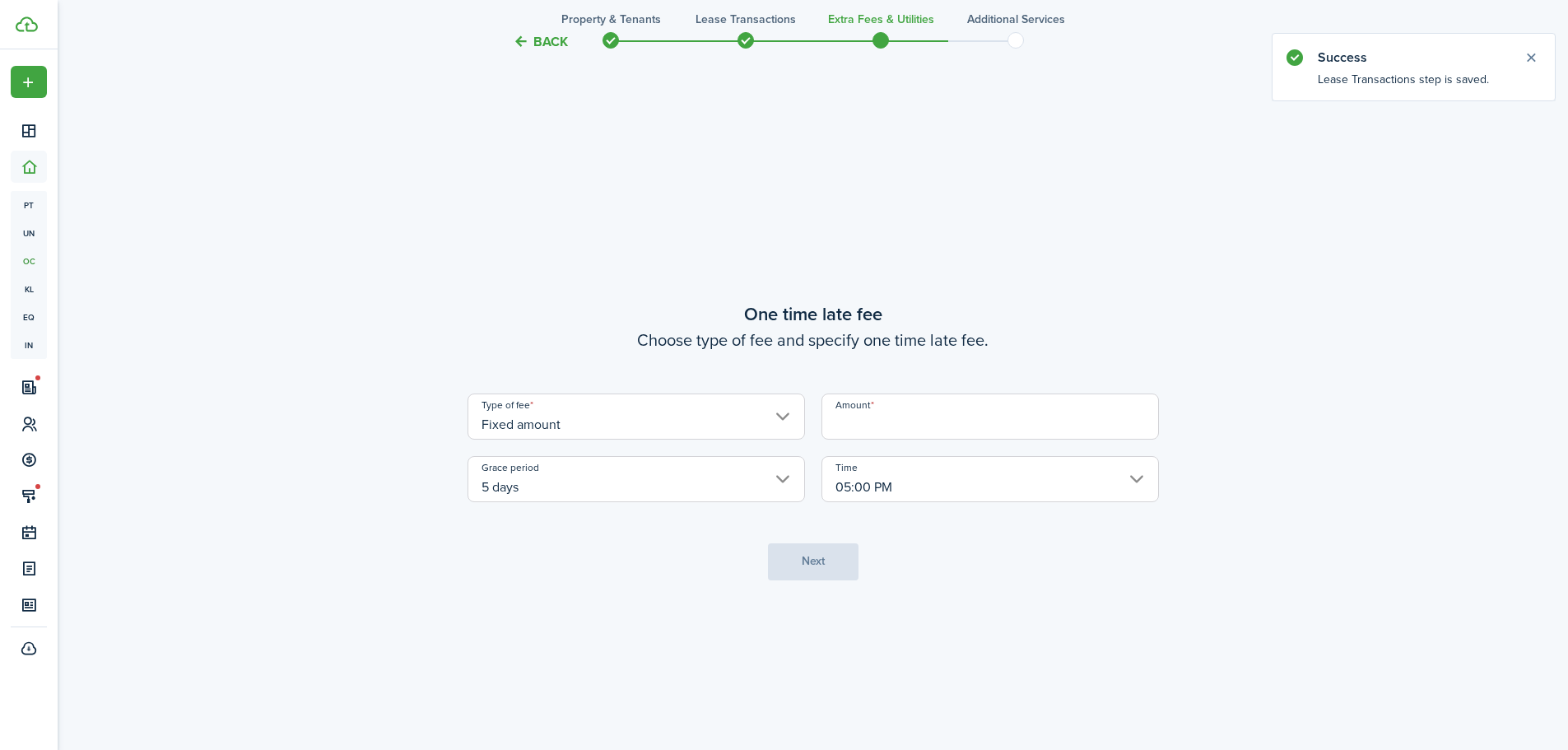
click at [886, 421] on input "Amount" at bounding box center [991, 416] width 338 height 46
type input "$50.00"
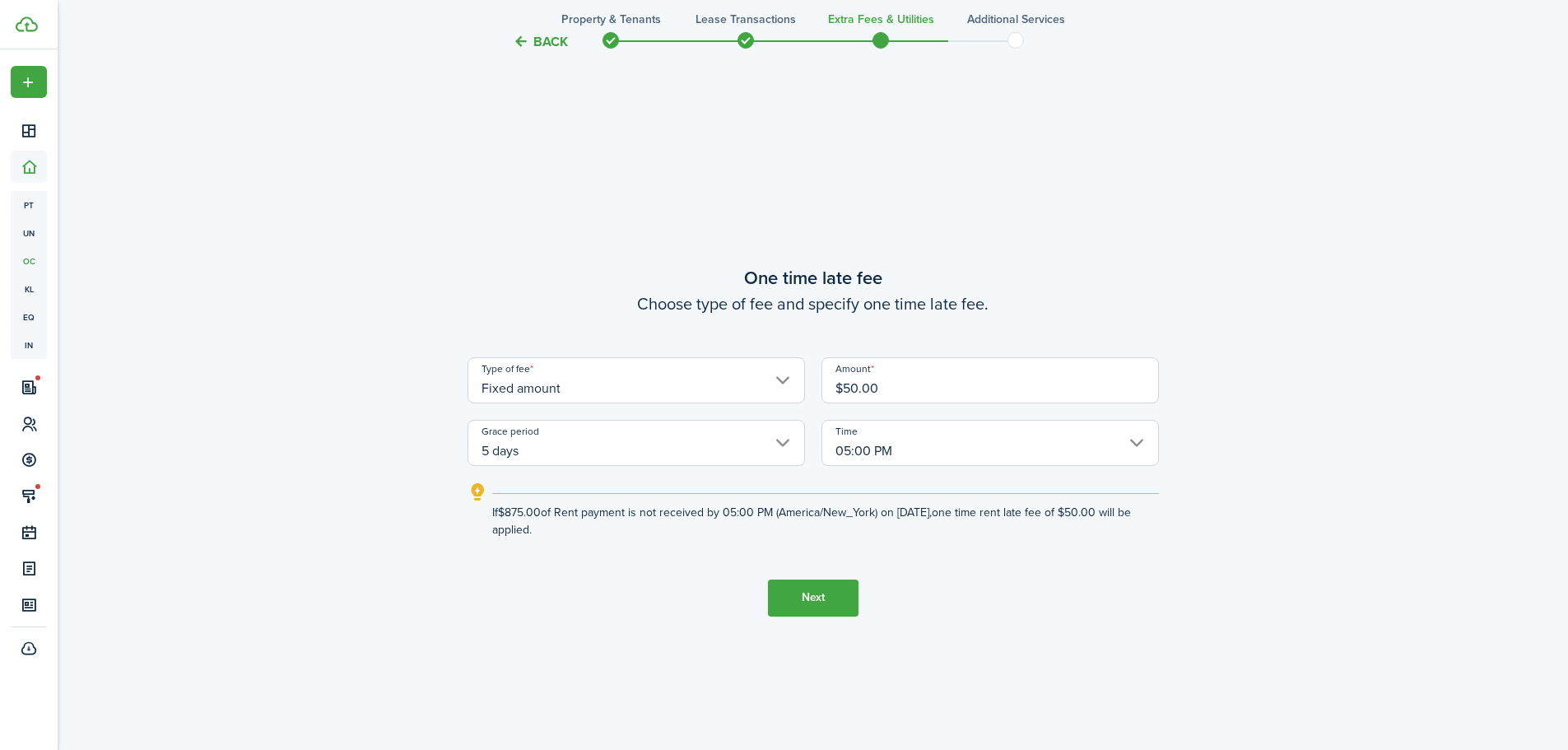
click at [816, 598] on button "Next" at bounding box center [813, 597] width 90 height 37
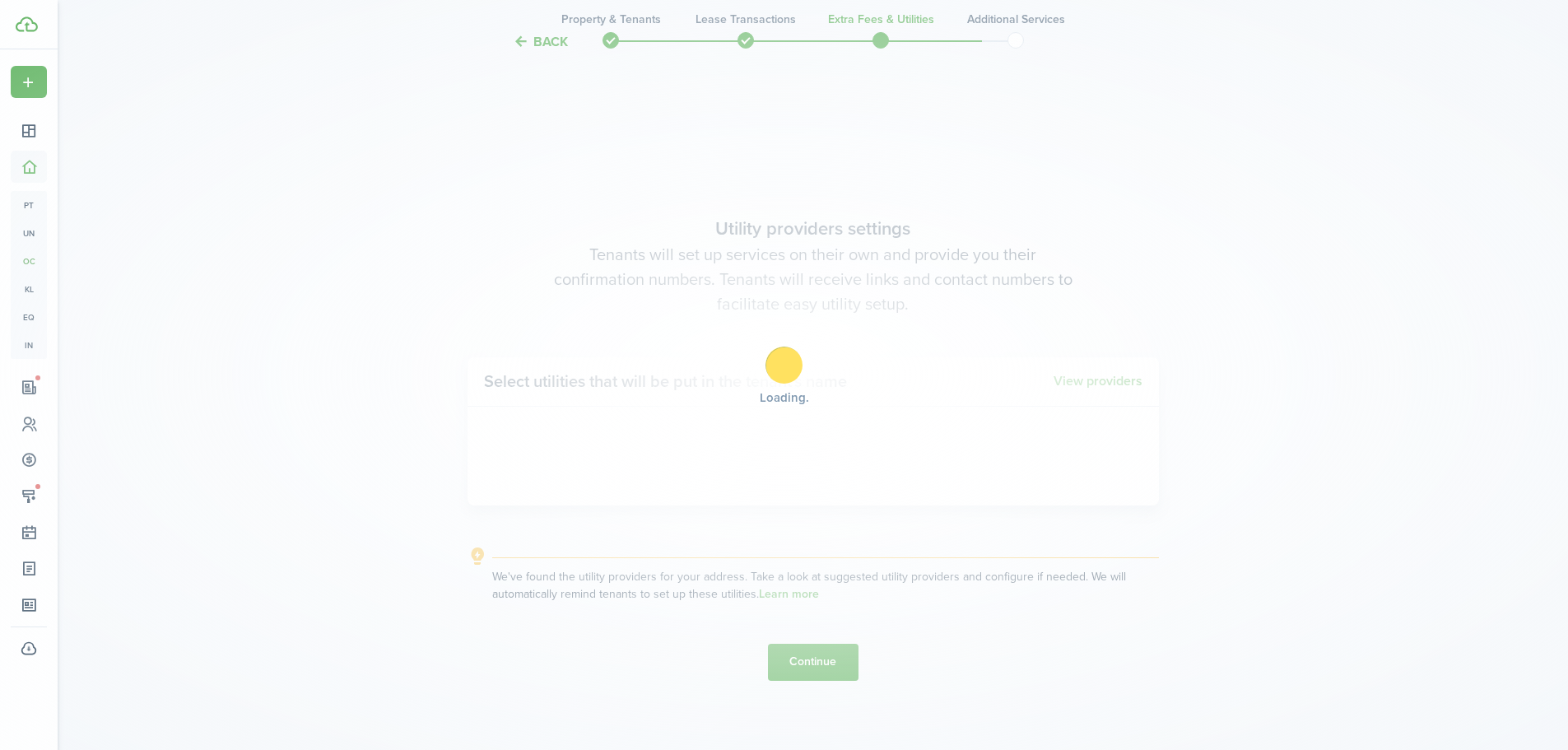
scroll to position [2139, 0]
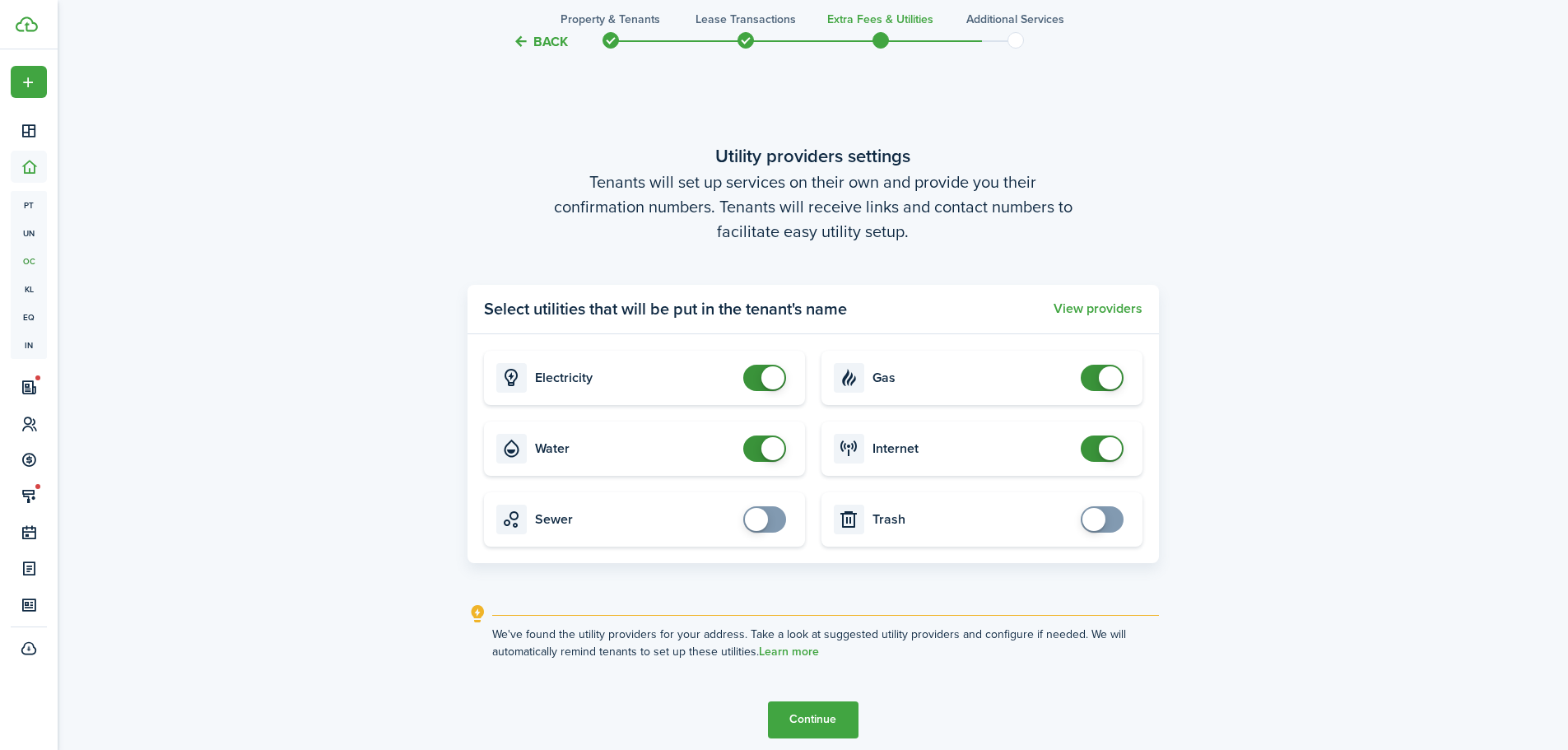
click at [815, 660] on explanation-description "We've found the utility providers for your address. Take a look at suggested ut…" at bounding box center [825, 643] width 667 height 35
click at [814, 692] on tc-wizard-step "Utility providers settings Tenants will set up services on their own and provid…" at bounding box center [814, 439] width 692 height 750
click at [814, 708] on button "Continue" at bounding box center [813, 719] width 90 height 37
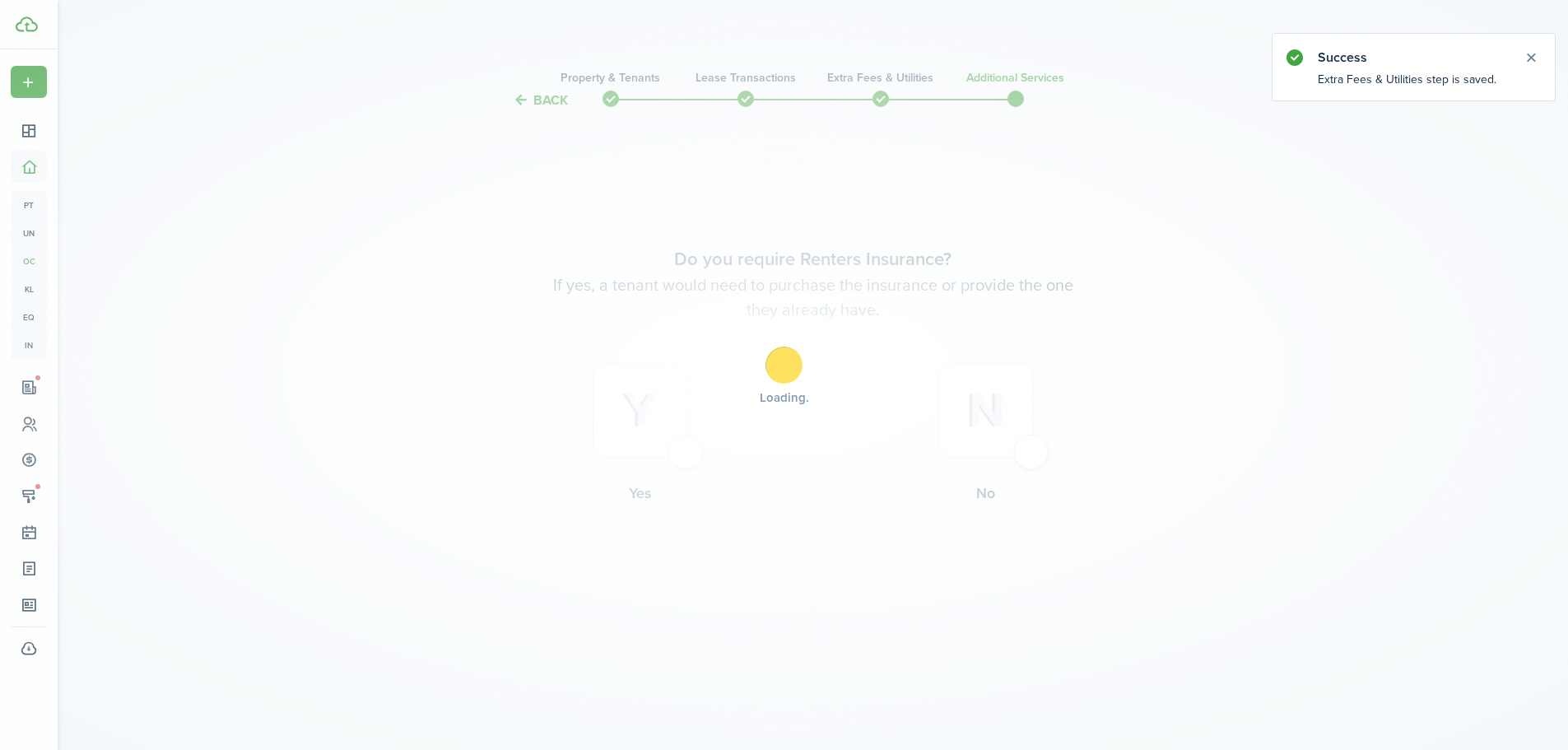
scroll to position [0, 0]
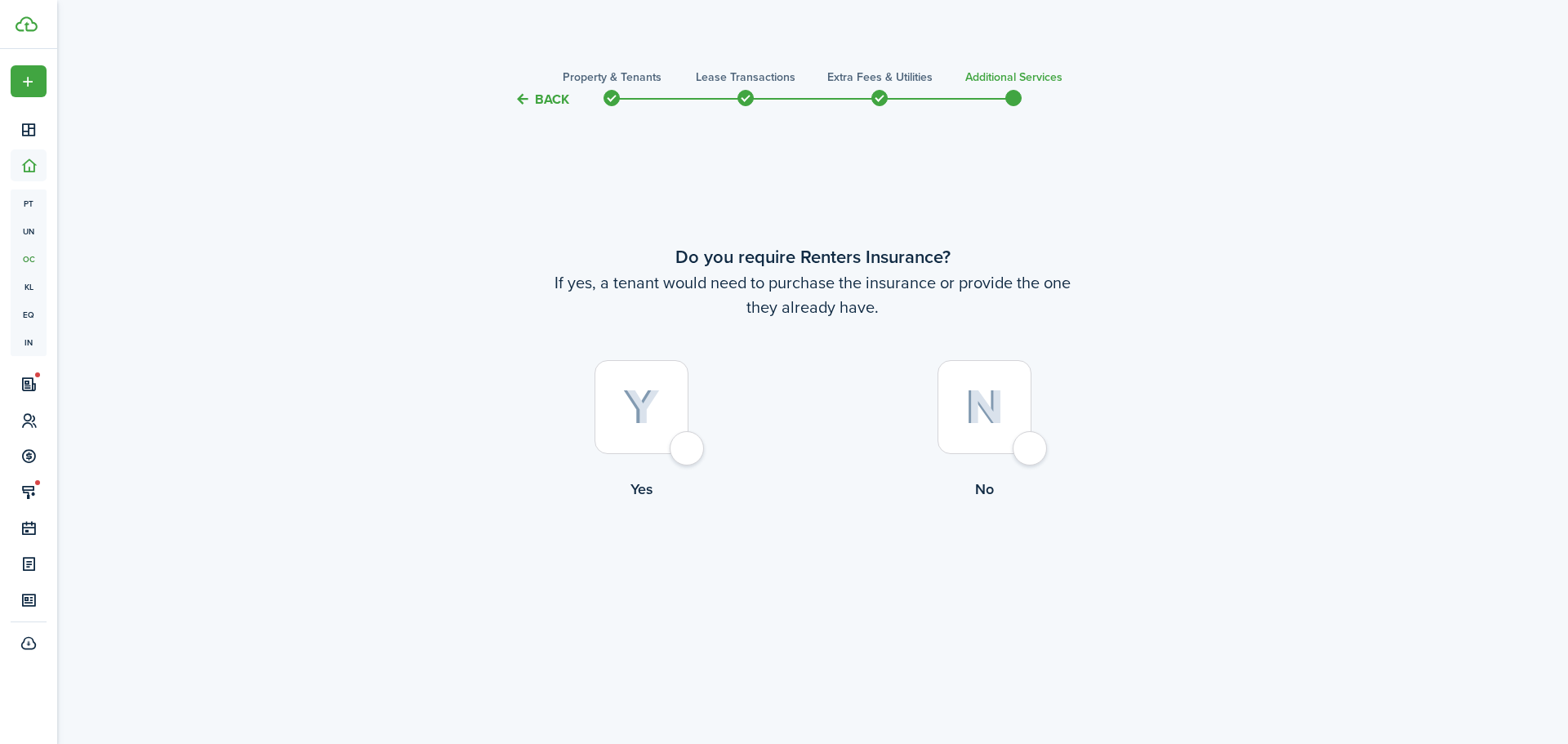
click at [1031, 433] on div at bounding box center [984, 406] width 94 height 94
radio input "true"
click at [841, 555] on button "Complete move in" at bounding box center [813, 568] width 120 height 36
click at [830, 560] on button "Complete move in" at bounding box center [813, 568] width 120 height 36
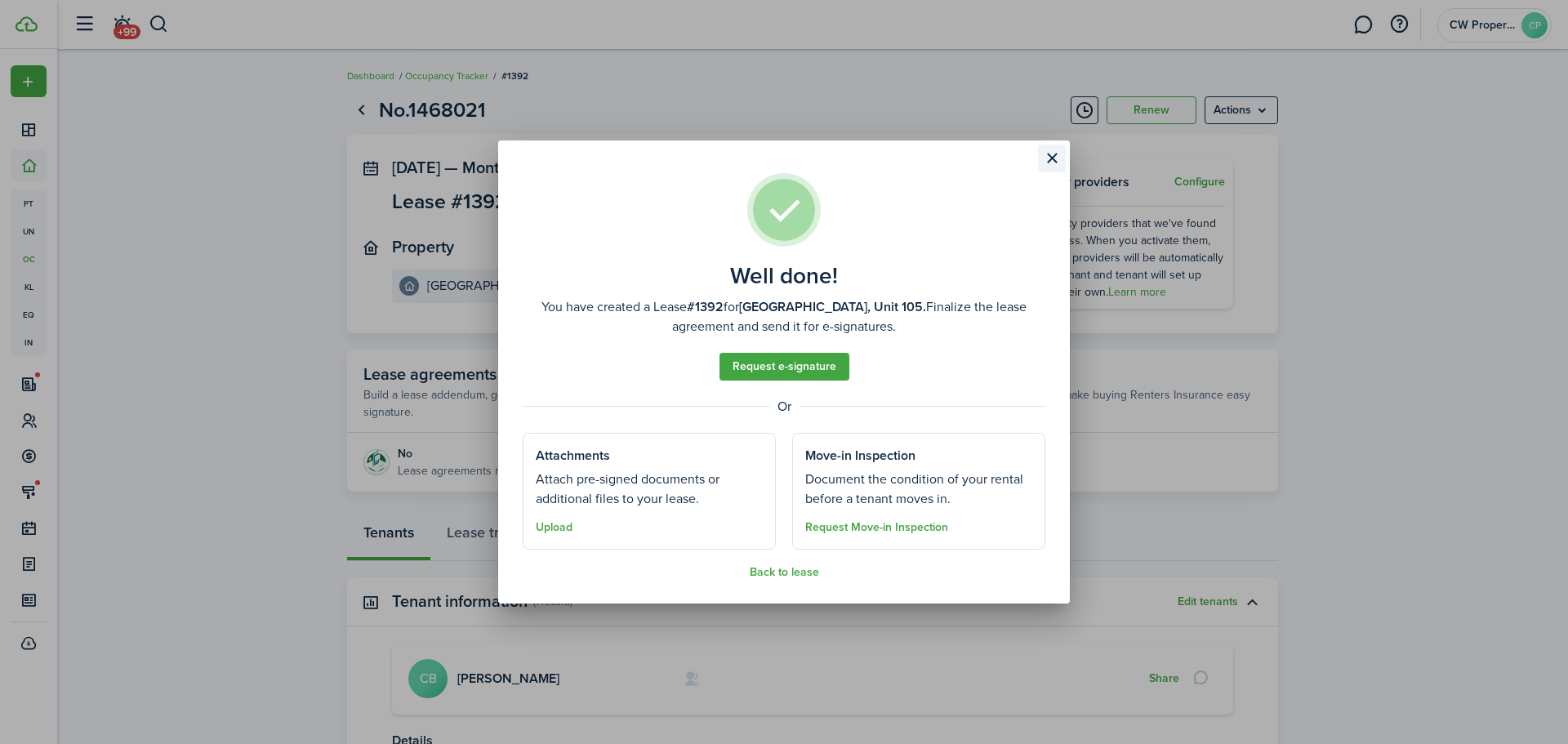
click at [1056, 160] on button "Close modal" at bounding box center [1052, 159] width 28 height 28
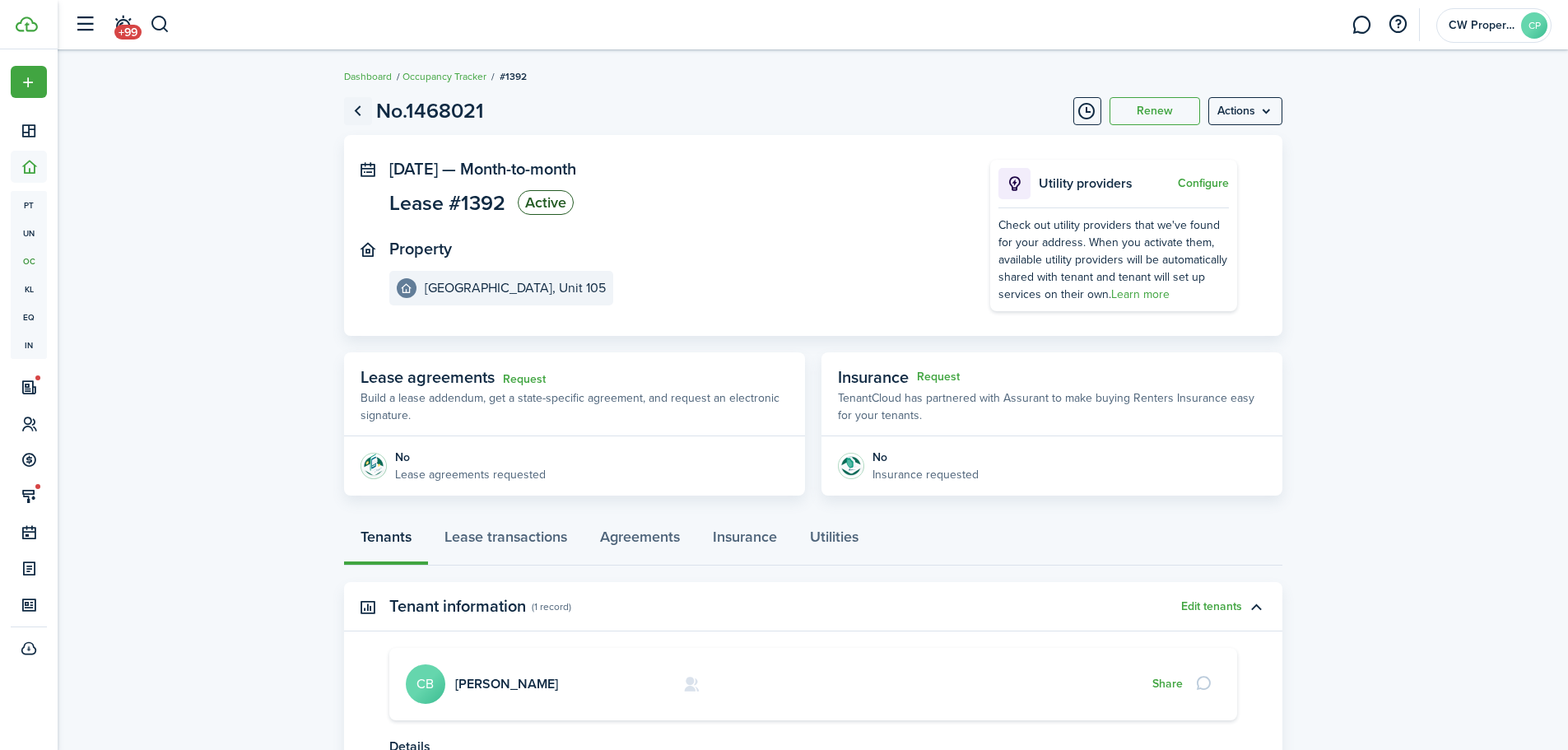
click at [364, 110] on link "Go back" at bounding box center [358, 111] width 28 height 28
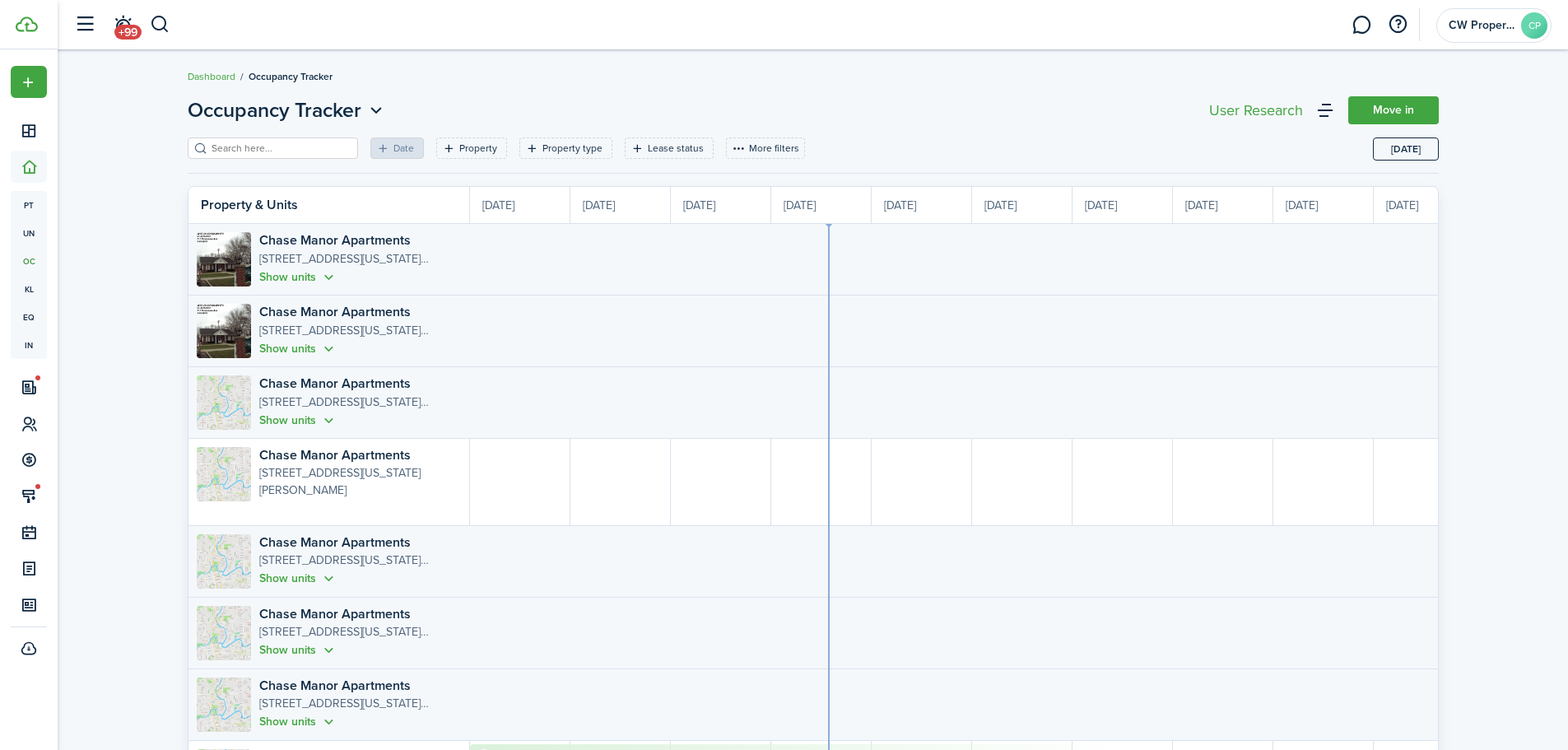
scroll to position [0, 301]
click at [155, 20] on button "button" at bounding box center [160, 25] width 21 height 28
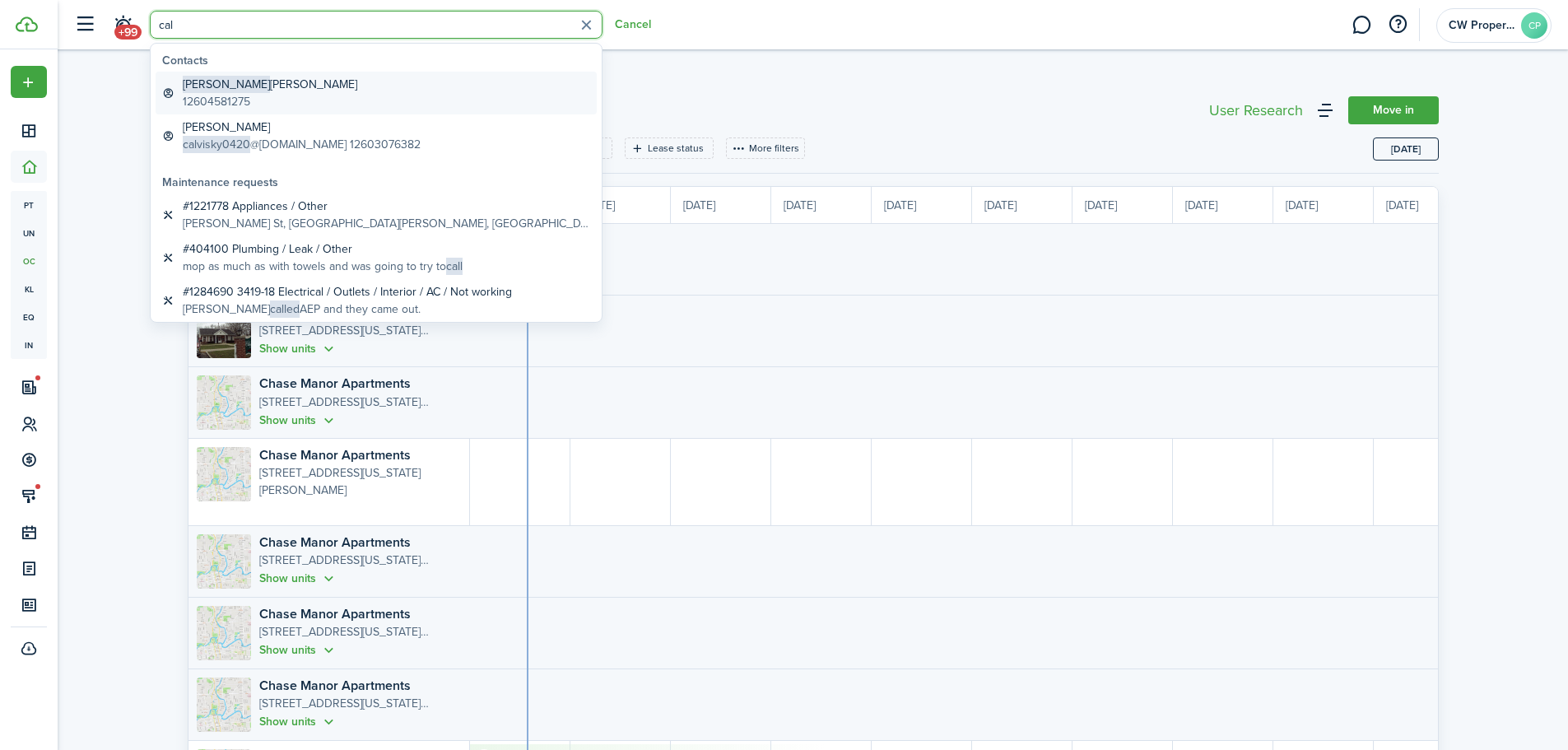
type input "cal"
click at [351, 80] on link "[PERSON_NAME] 12604581275" at bounding box center [377, 92] width 441 height 43
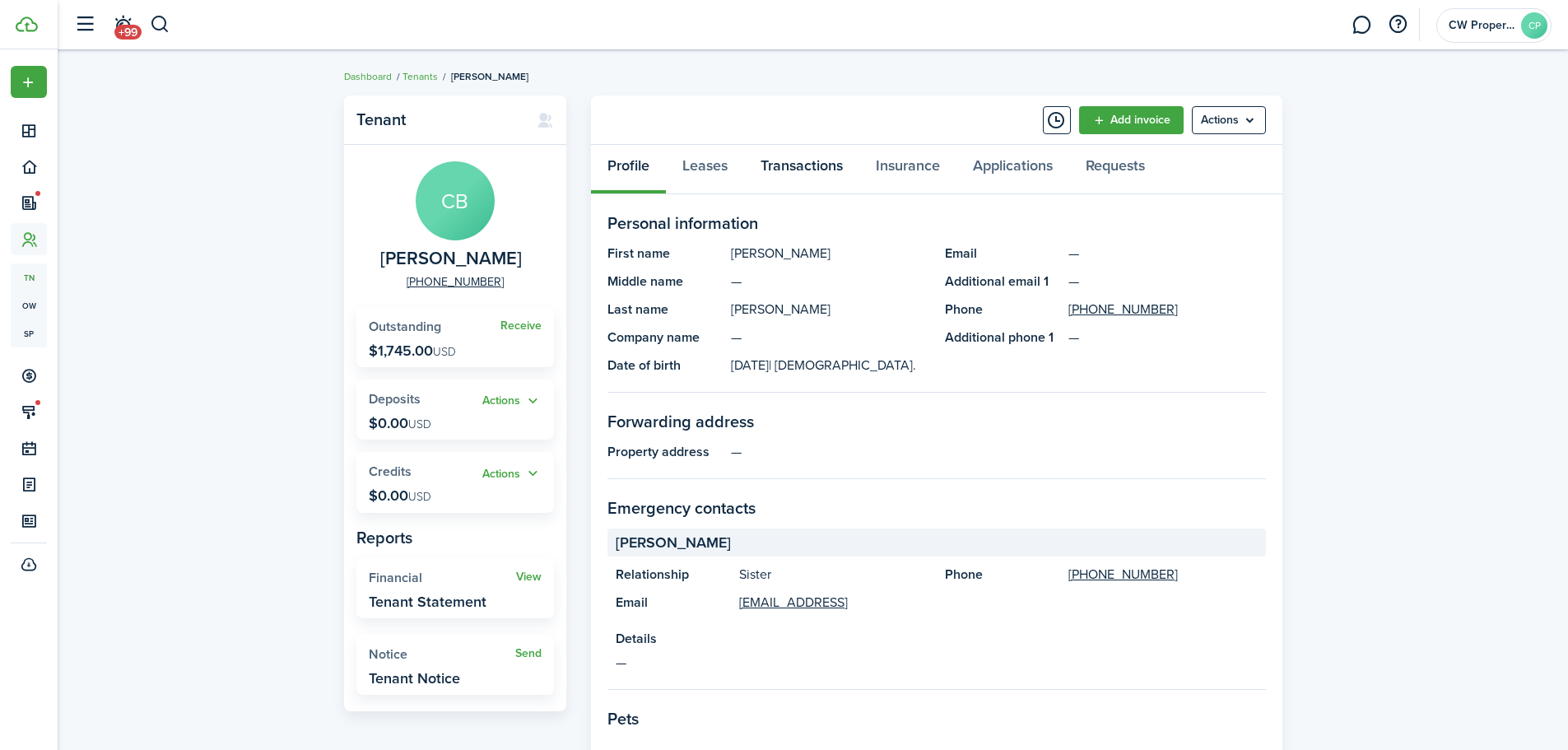
click at [814, 166] on link "Transactions" at bounding box center [802, 170] width 115 height 50
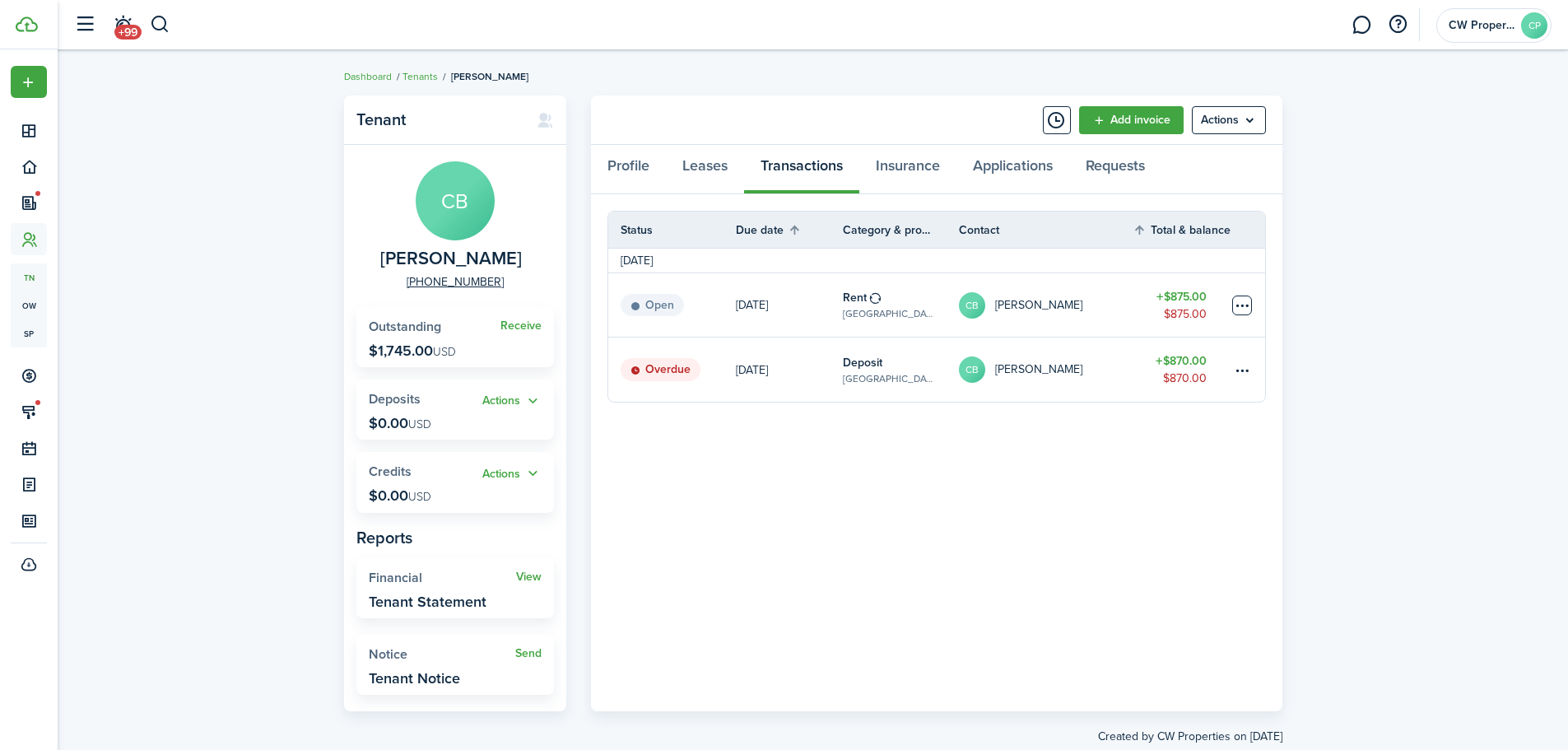
click at [1249, 309] on table-menu-btn-icon at bounding box center [1242, 305] width 20 height 20
click at [1002, 425] on panel-main-body "Status Due date Category & property Contact Total & balance Actions [DATE] Open…" at bounding box center [937, 453] width 692 height 517
click at [1241, 368] on table-menu-btn-icon at bounding box center [1242, 370] width 20 height 20
click at [1217, 407] on button "Edit" at bounding box center [1179, 401] width 144 height 28
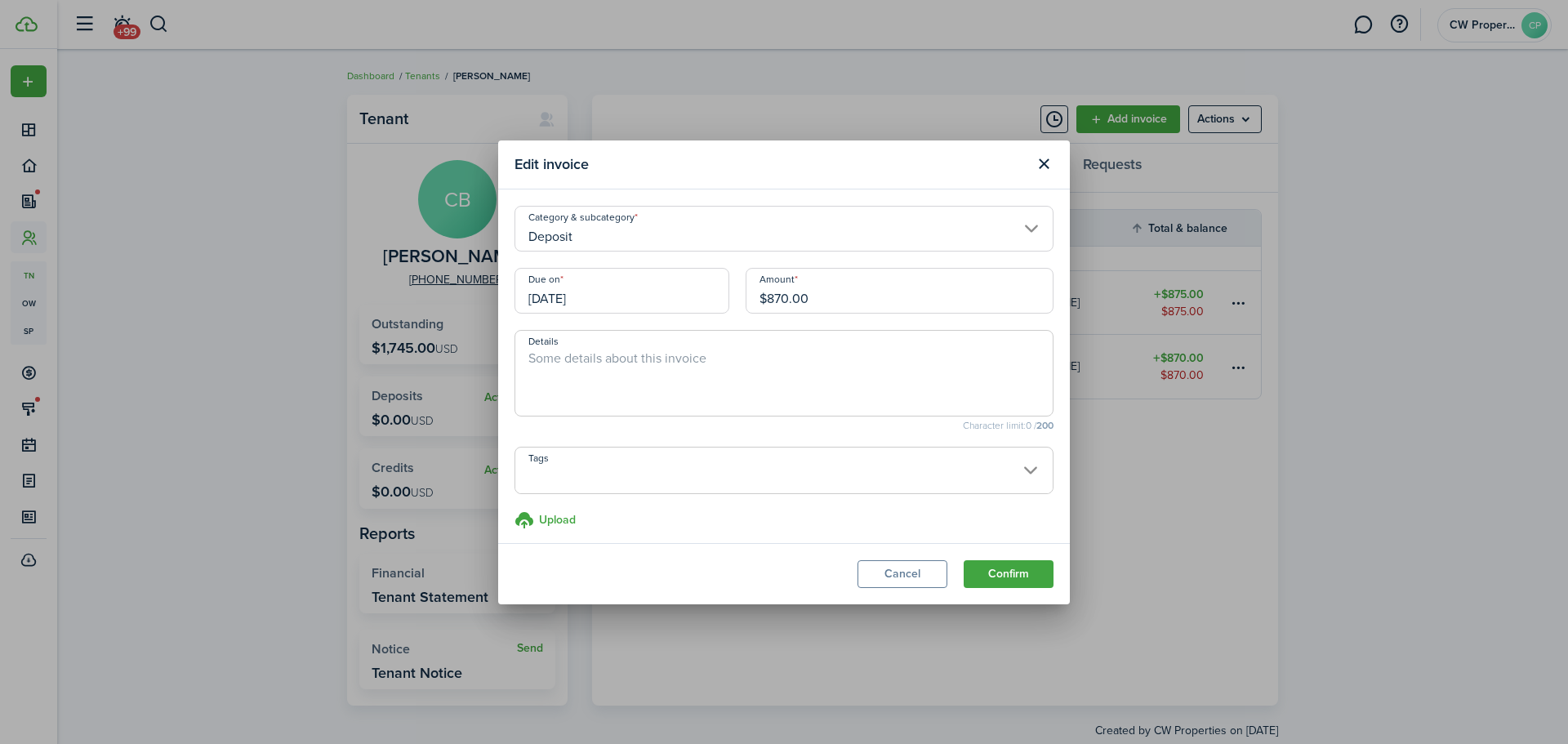
click at [880, 278] on input "$870.00" at bounding box center [899, 291] width 307 height 45
type input "$875.00"
click at [964, 560] on button "Confirm" at bounding box center [1008, 574] width 90 height 28
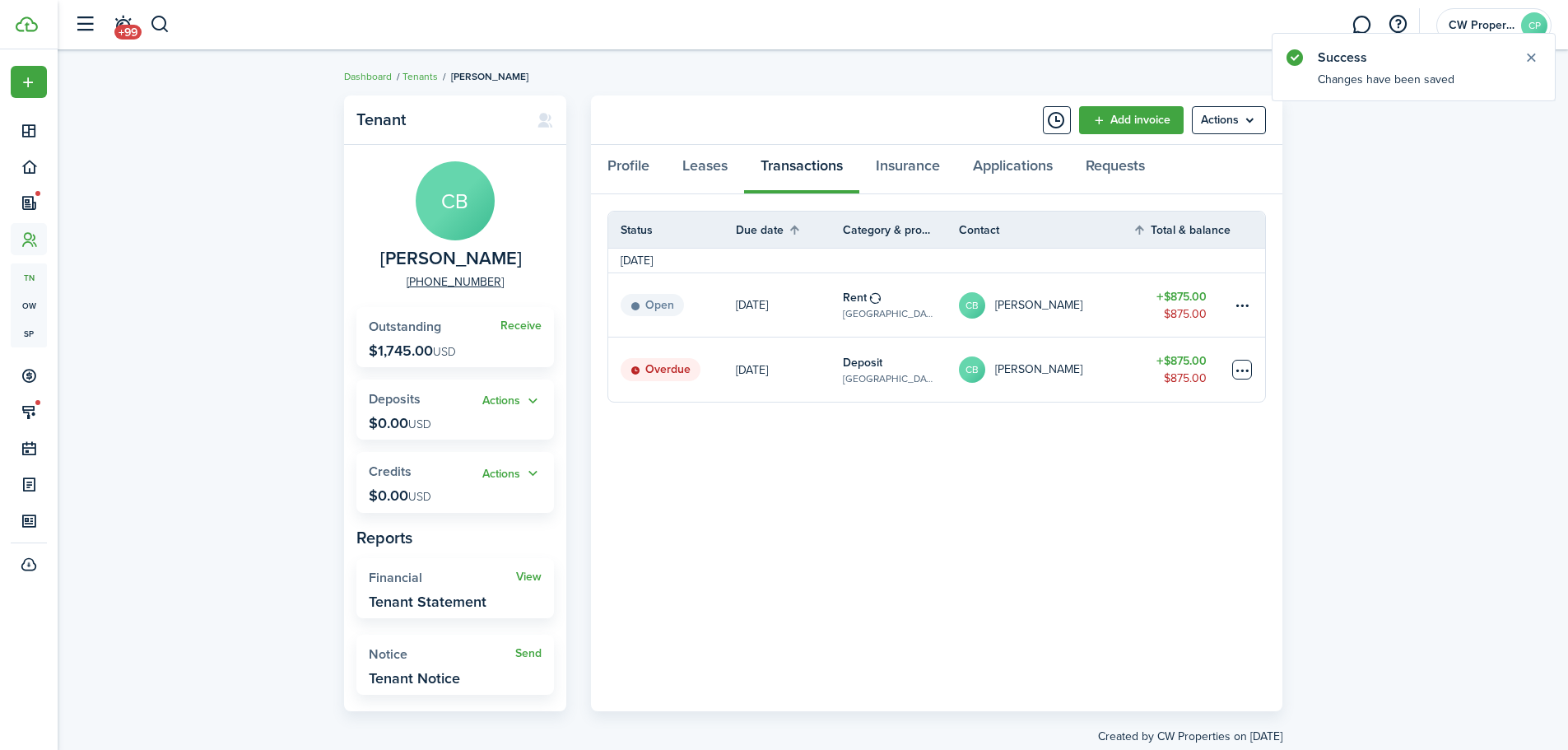
click at [1241, 373] on table-menu-btn-icon at bounding box center [1242, 370] width 20 height 20
click at [1228, 428] on link "Mark as paid" at bounding box center [1179, 430] width 144 height 28
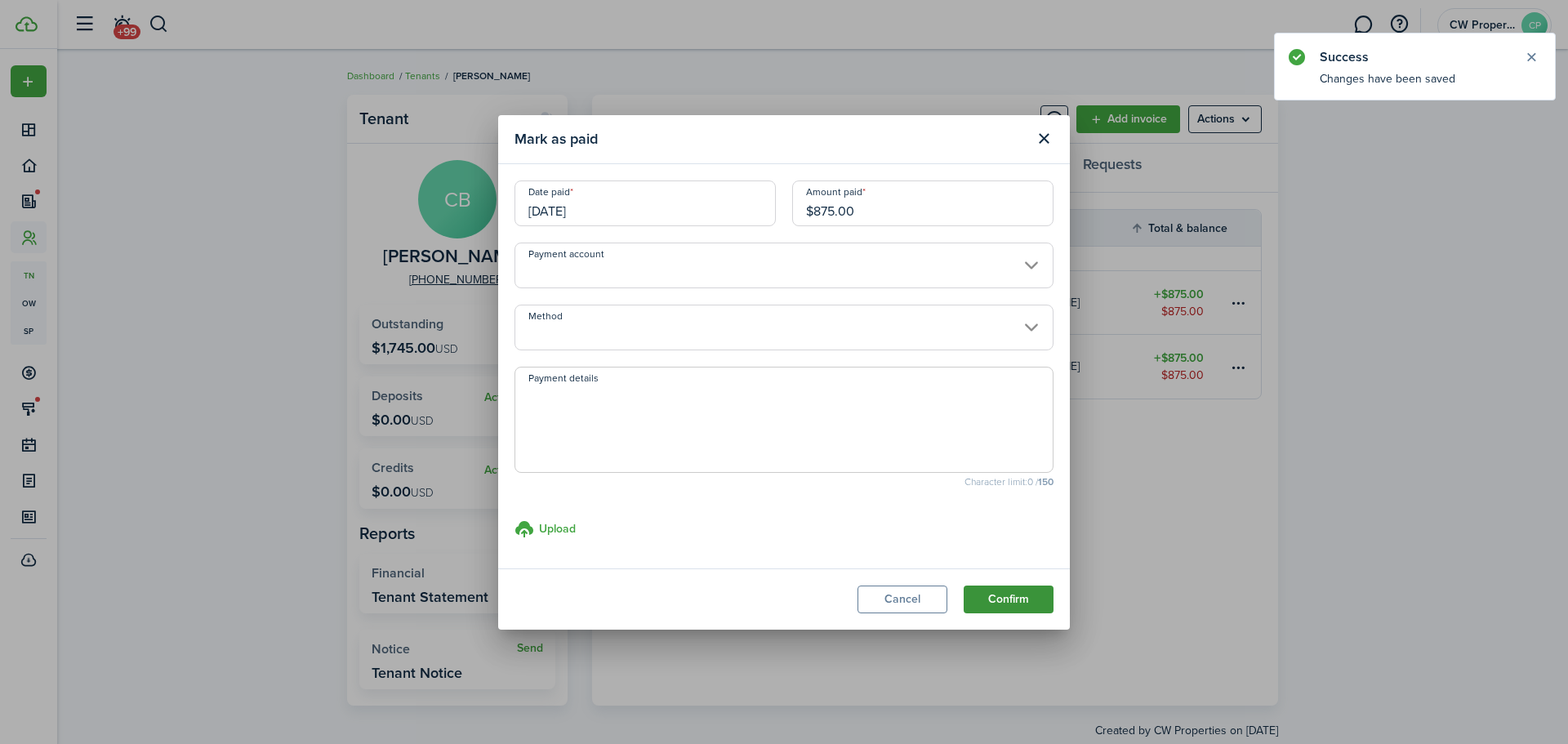
click at [1017, 598] on button "Confirm" at bounding box center [1008, 599] width 90 height 28
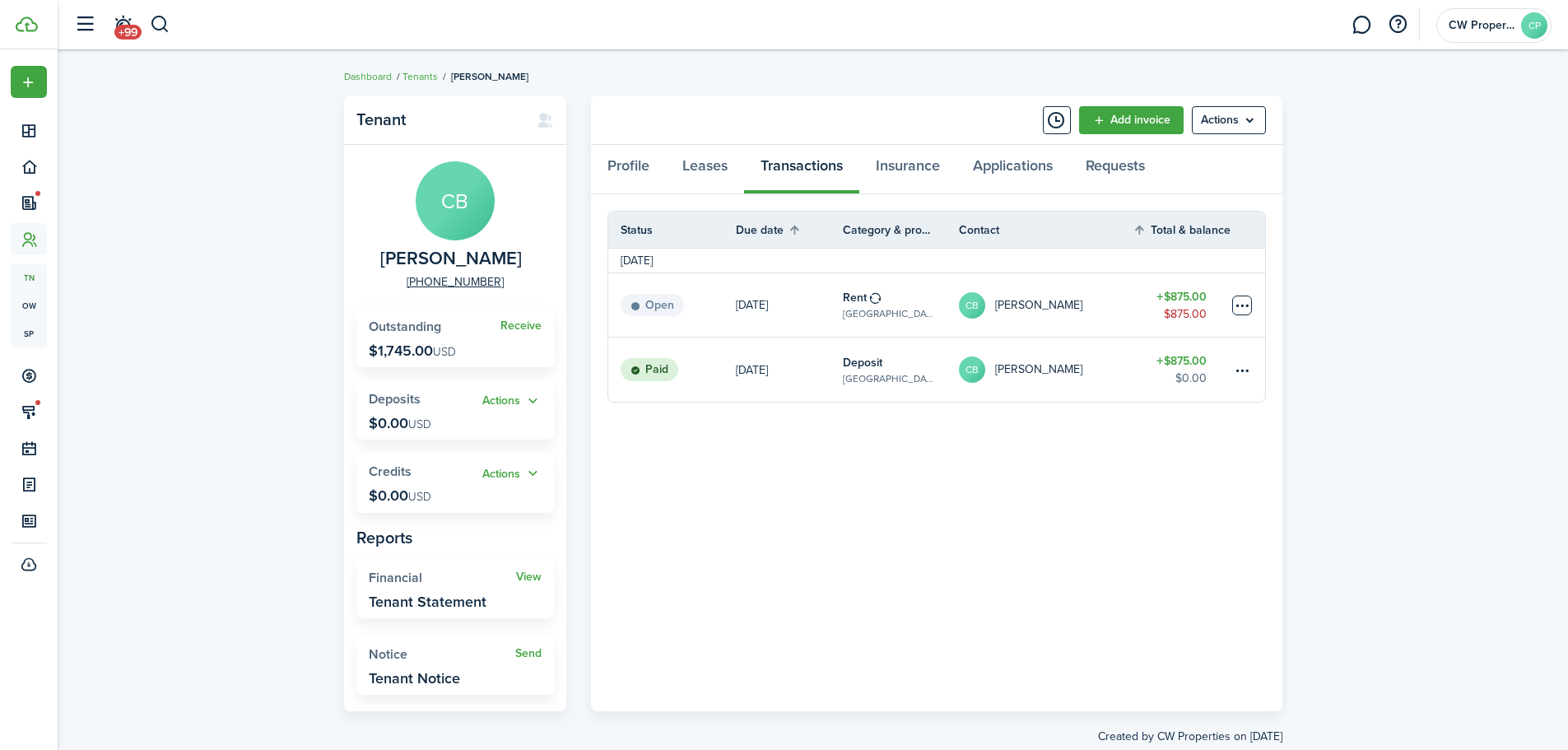
click at [1245, 313] on table-menu-btn-icon at bounding box center [1242, 305] width 20 height 20
click at [1198, 331] on button "Edit" at bounding box center [1179, 338] width 144 height 28
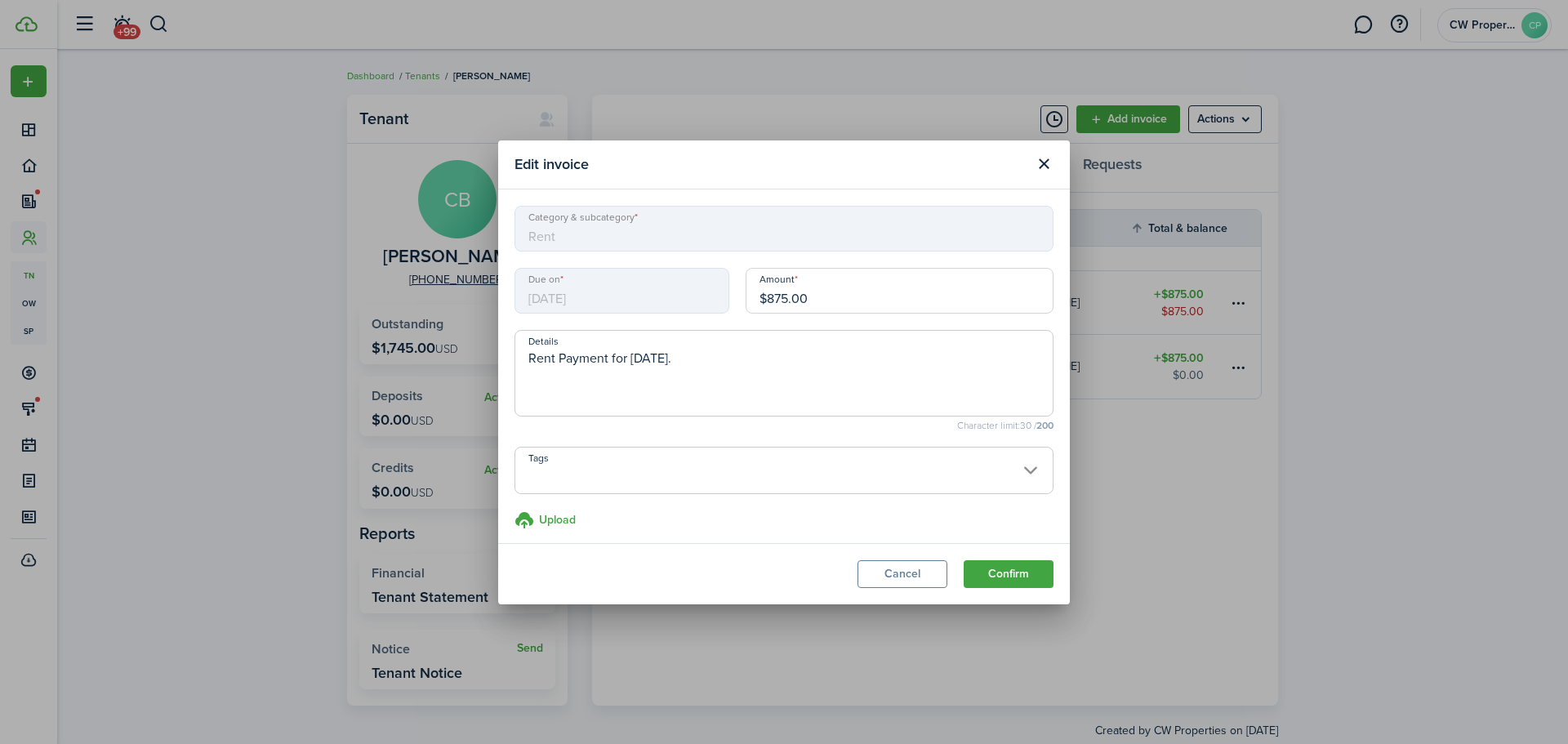
click at [911, 300] on input "$875.00" at bounding box center [899, 291] width 307 height 45
type input "$350.00"
click at [964, 560] on button "Confirm" at bounding box center [1008, 574] width 90 height 28
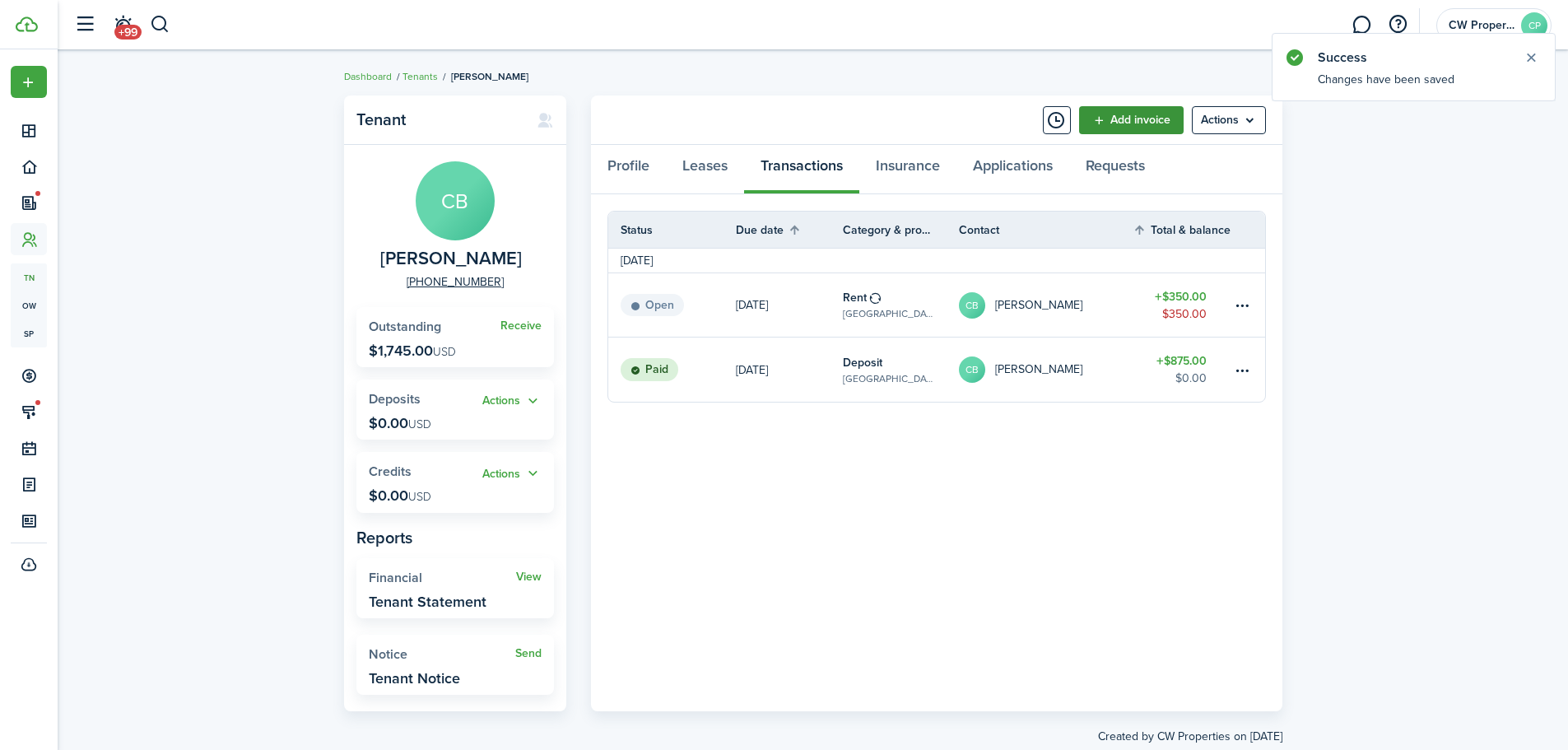
click at [1116, 113] on link "Add invoice" at bounding box center [1131, 120] width 104 height 28
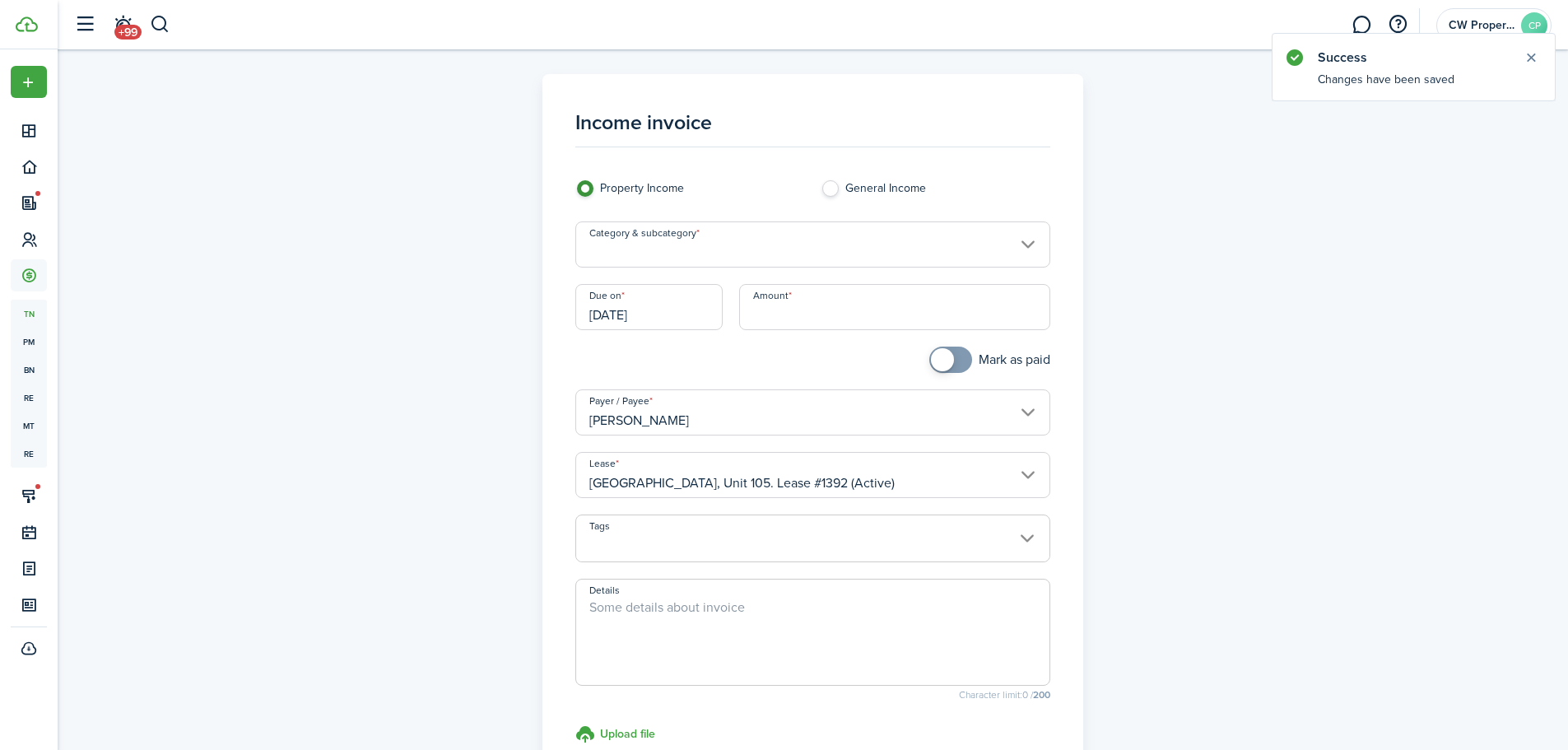
click at [955, 246] on input "Category & subcategory" at bounding box center [813, 244] width 475 height 46
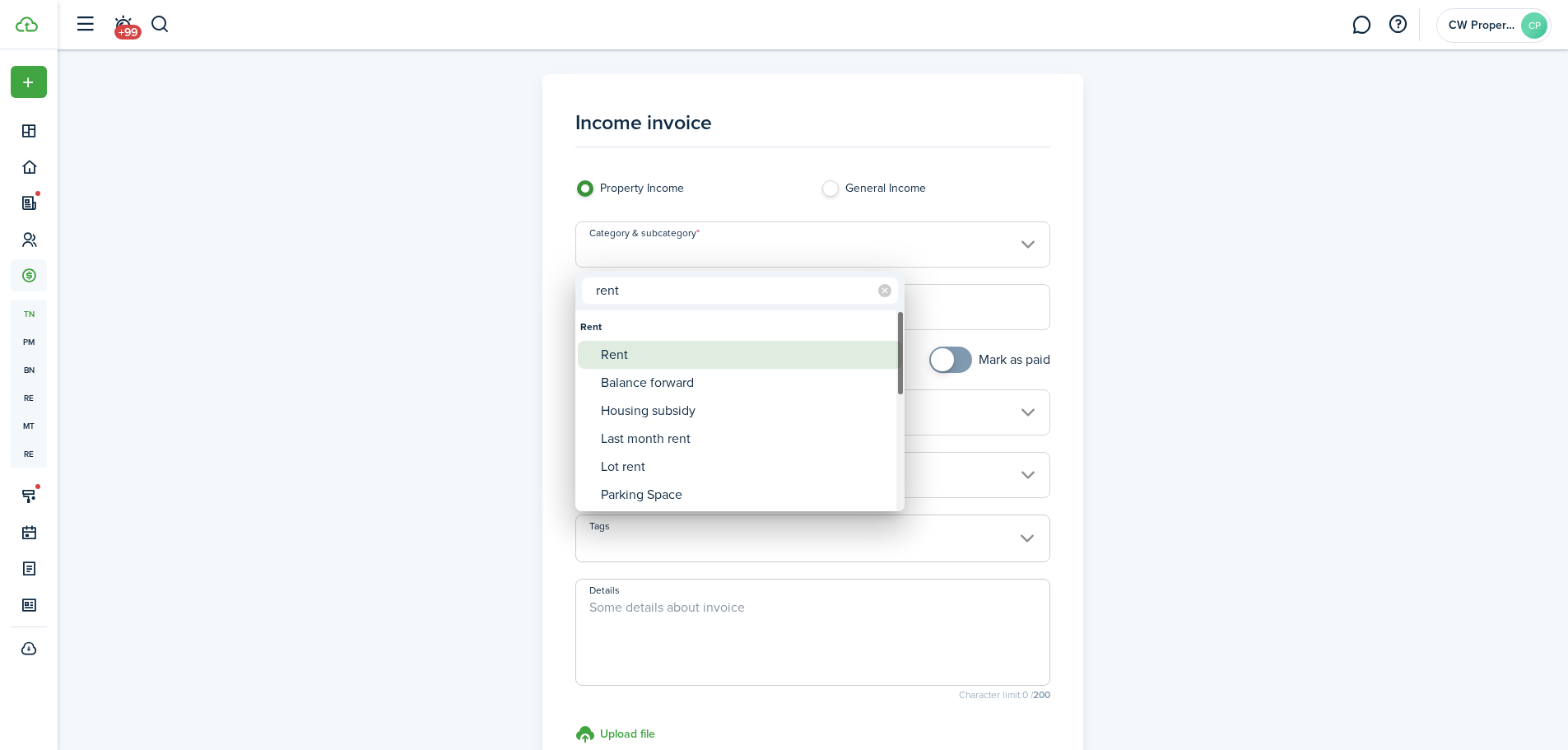
type input "rent"
click at [813, 358] on div "Rent" at bounding box center [746, 355] width 291 height 28
type input "Rent"
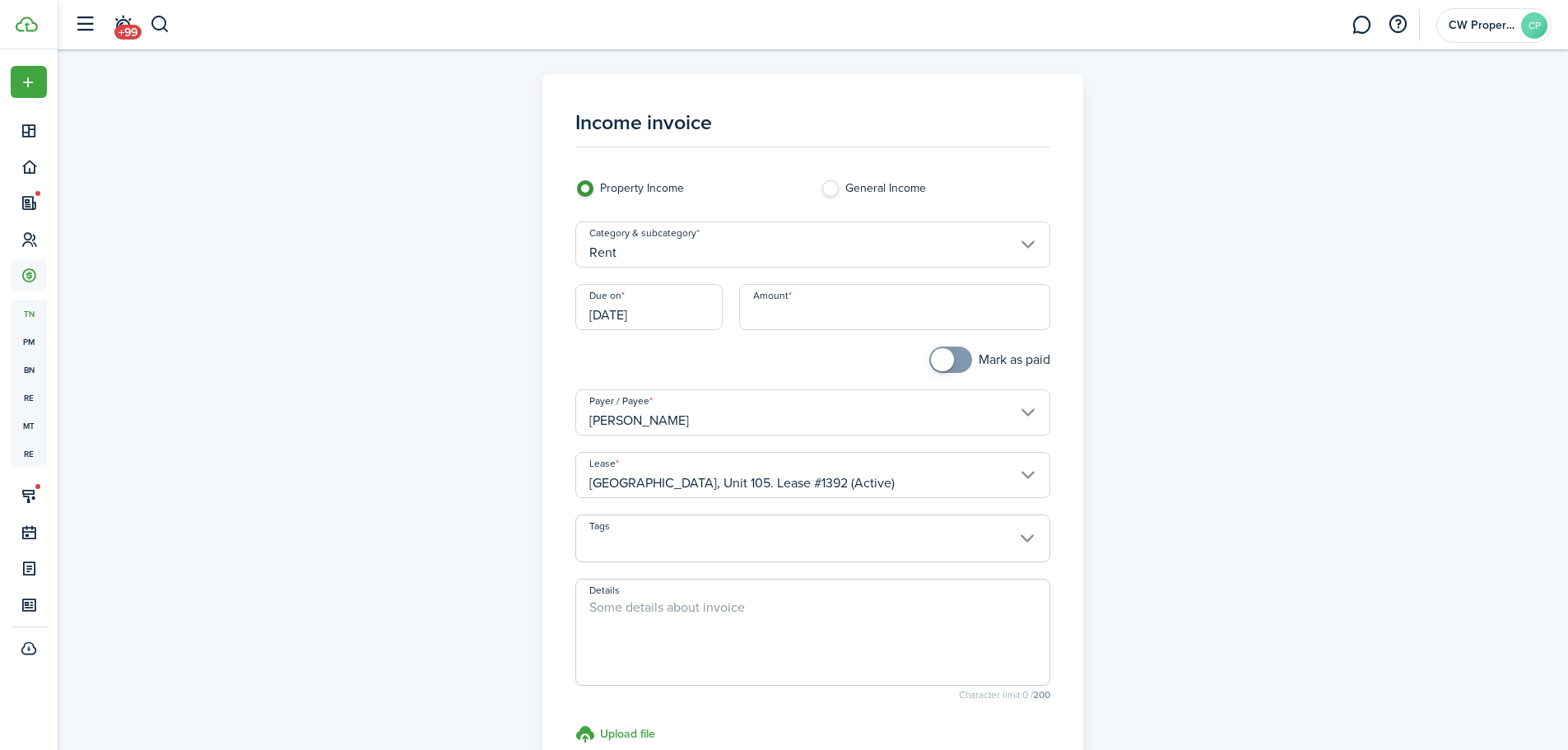
click at [928, 319] on input "Amount" at bounding box center [894, 307] width 311 height 46
click at [596, 298] on input "[DATE]" at bounding box center [649, 307] width 147 height 46
type input "$20.00"
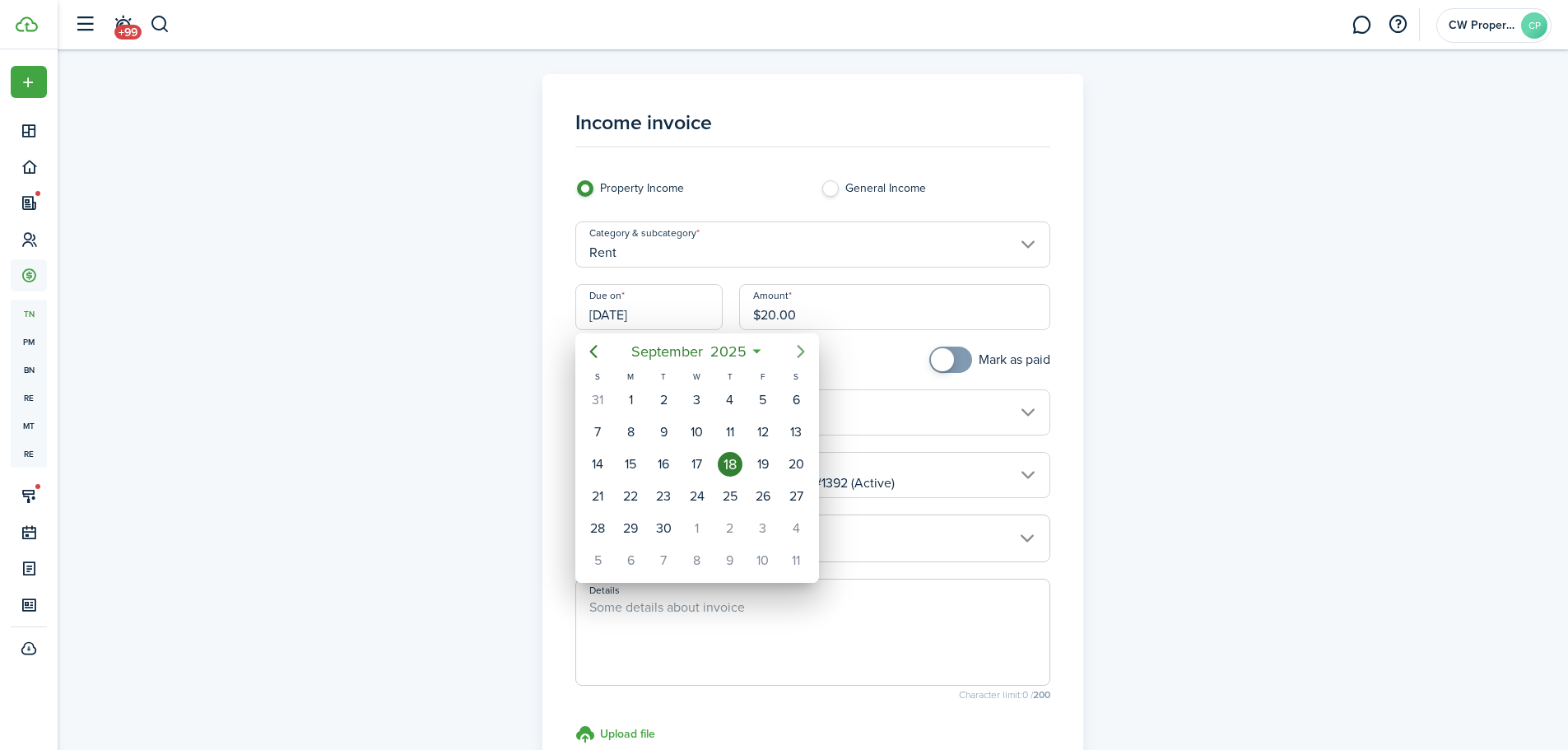
click at [795, 353] on icon "Next page" at bounding box center [801, 352] width 20 height 20
click at [713, 398] on div "2" at bounding box center [729, 399] width 33 height 31
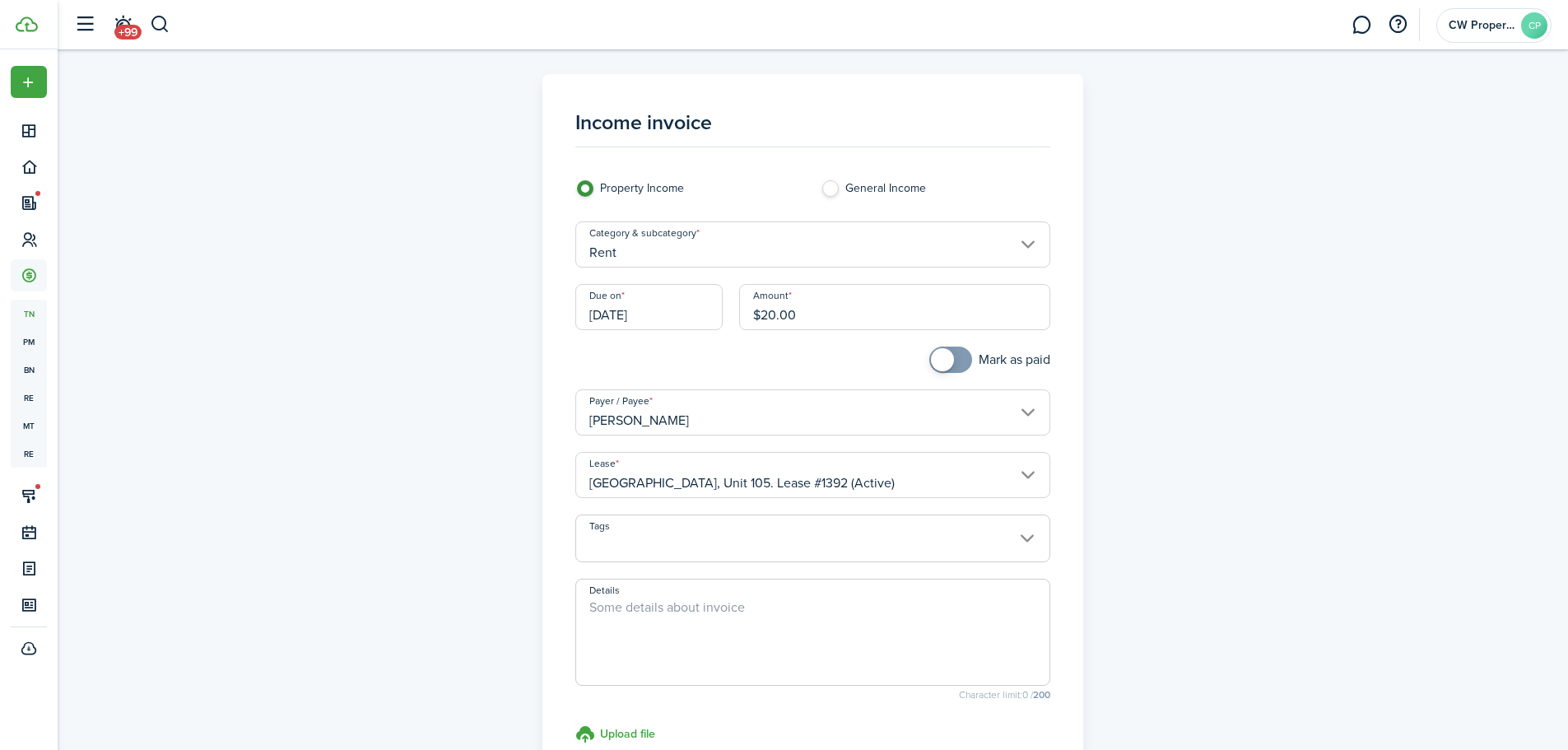
click at [714, 329] on input "[DATE]" at bounding box center [649, 307] width 147 height 46
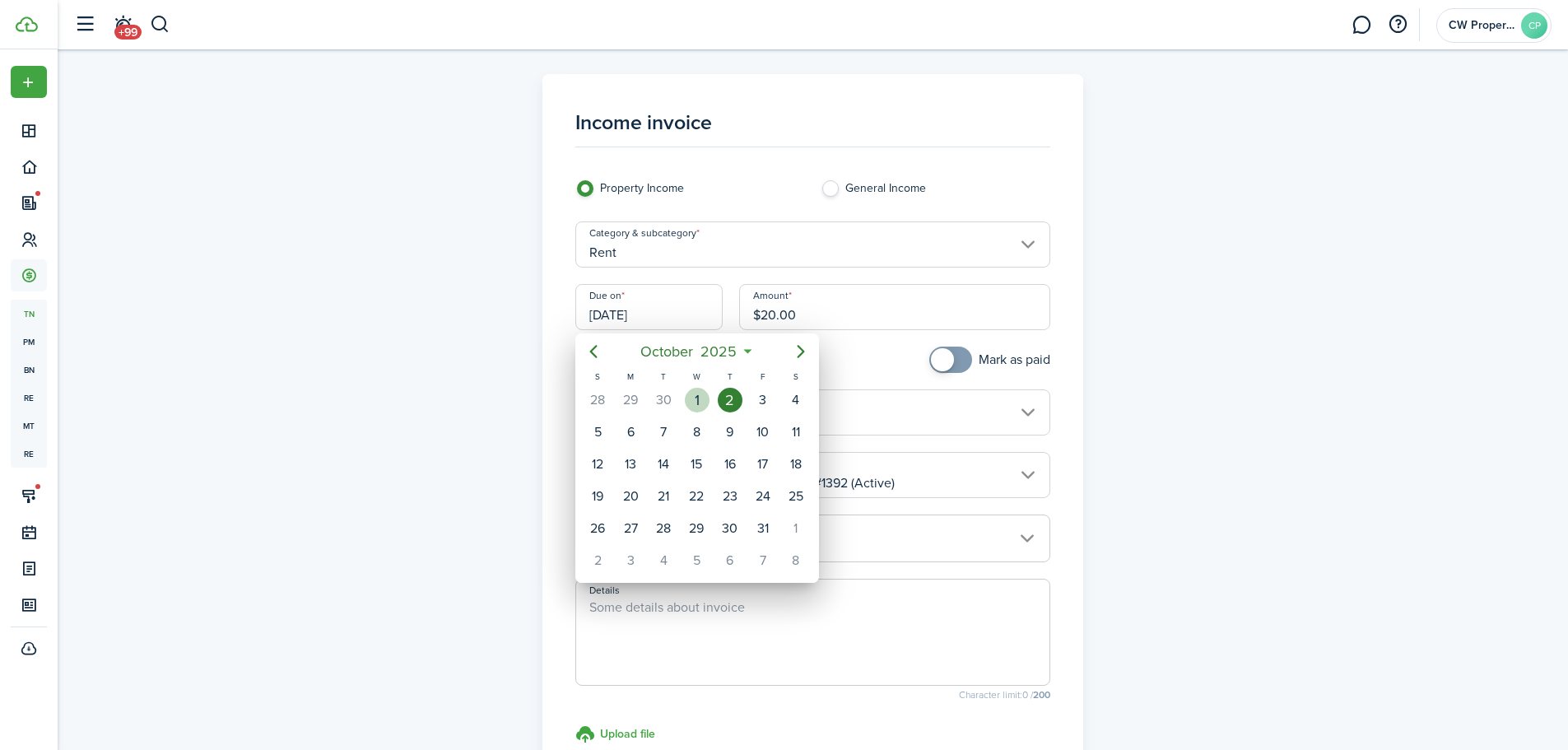
drag, startPoint x: 691, startPoint y: 398, endPoint x: 710, endPoint y: 391, distance: 20.2
click at [692, 398] on div "1" at bounding box center [697, 399] width 25 height 25
type input "[DATE]"
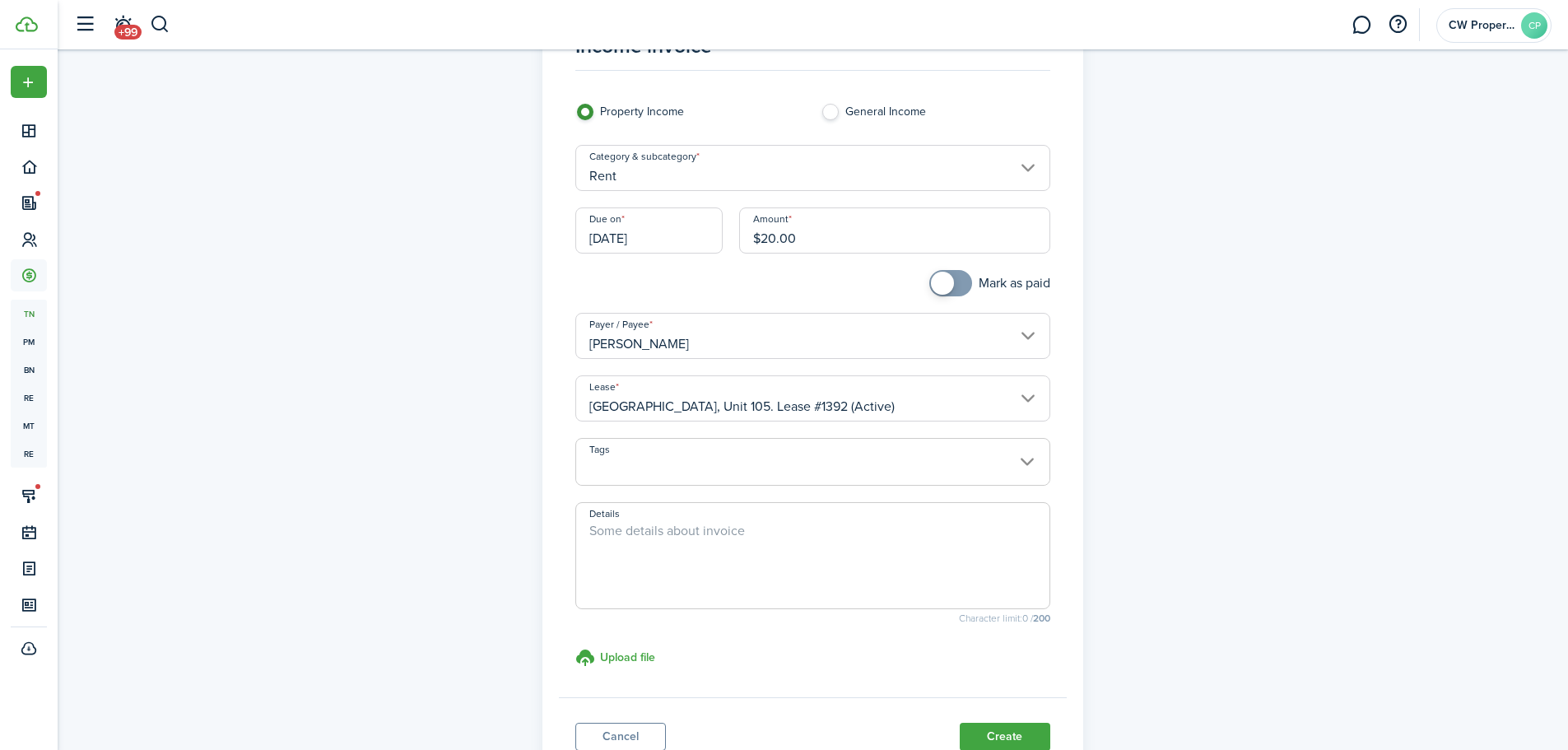
scroll to position [205, 0]
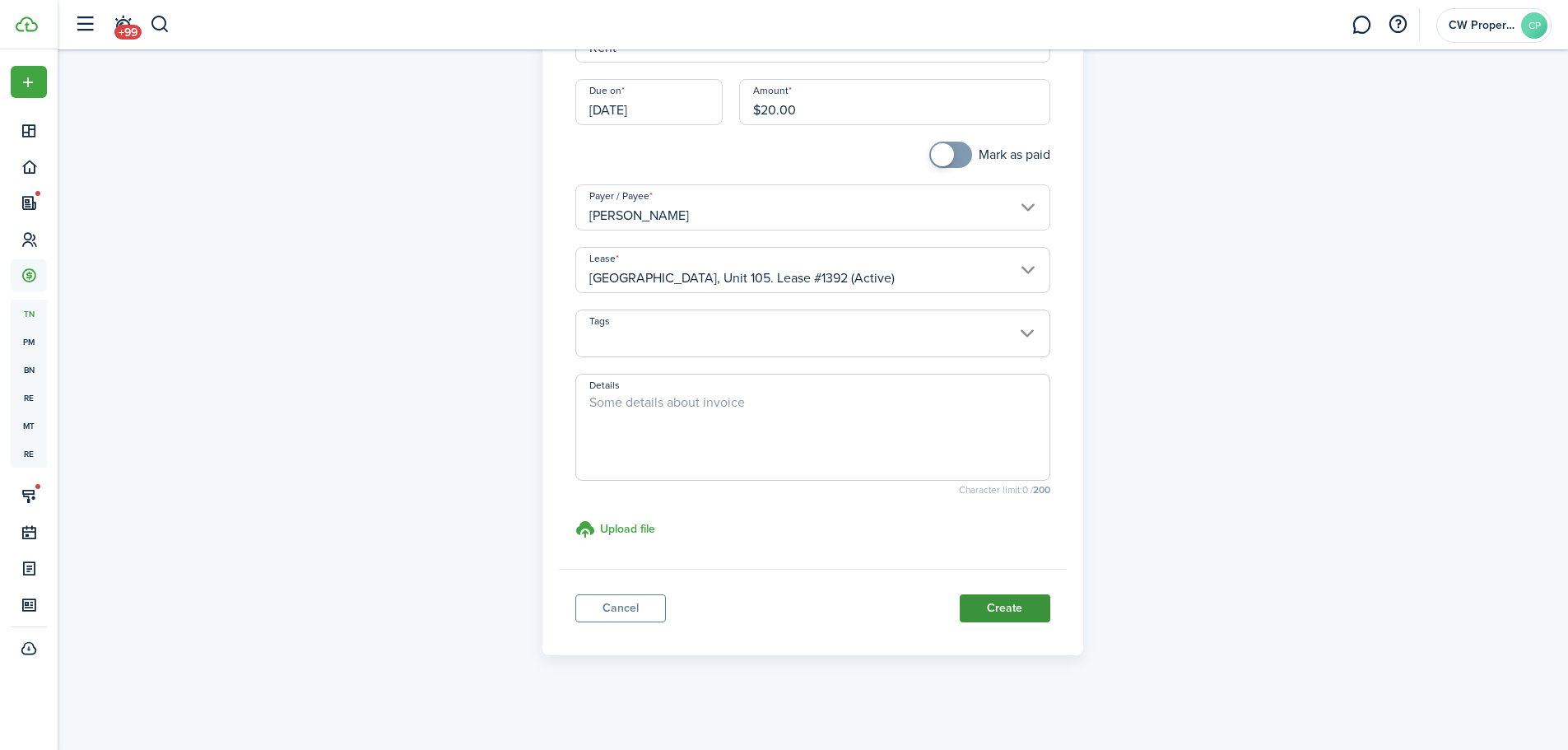
click at [1020, 606] on button "Create" at bounding box center [1005, 608] width 90 height 28
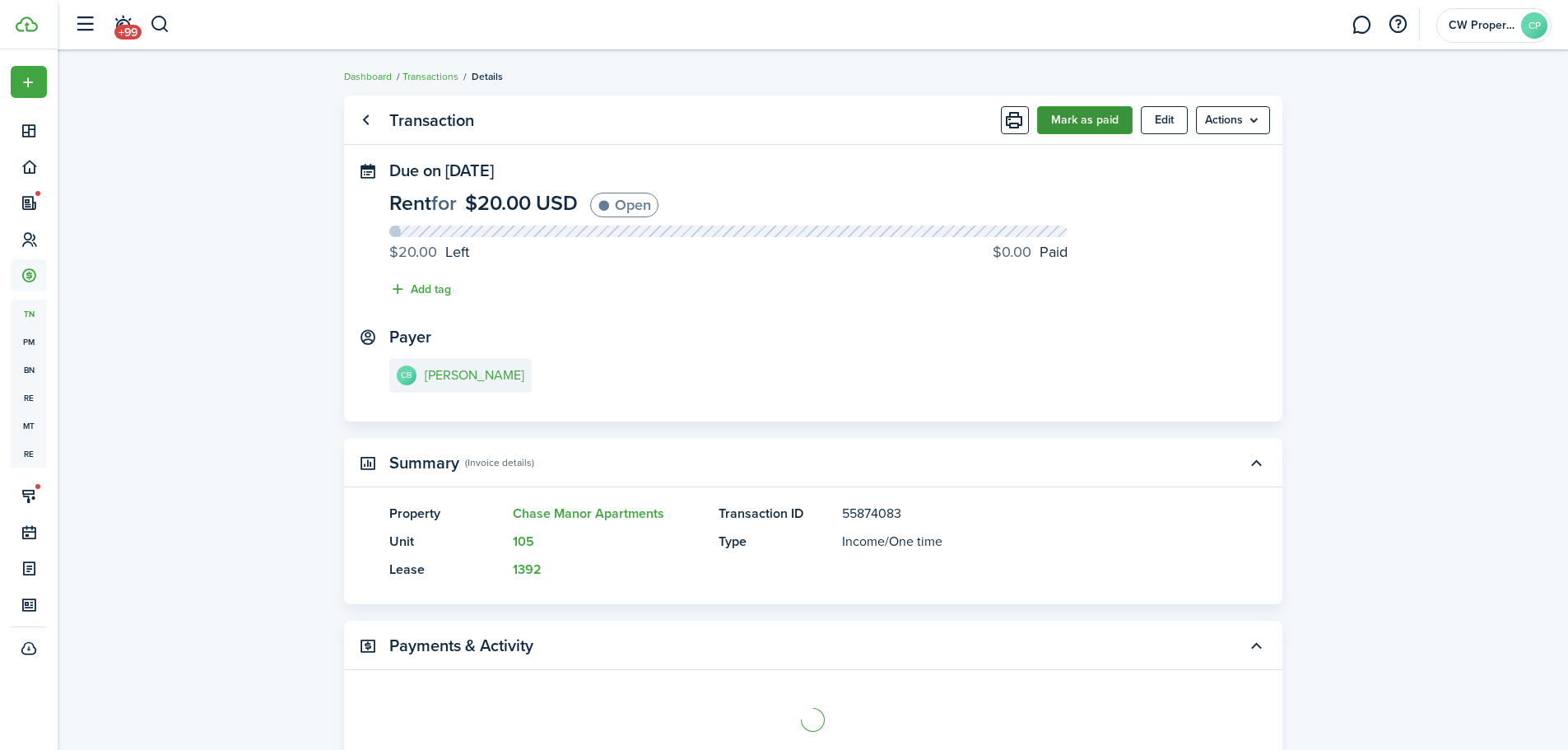
click at [1108, 131] on button "Mark as paid" at bounding box center [1085, 120] width 95 height 28
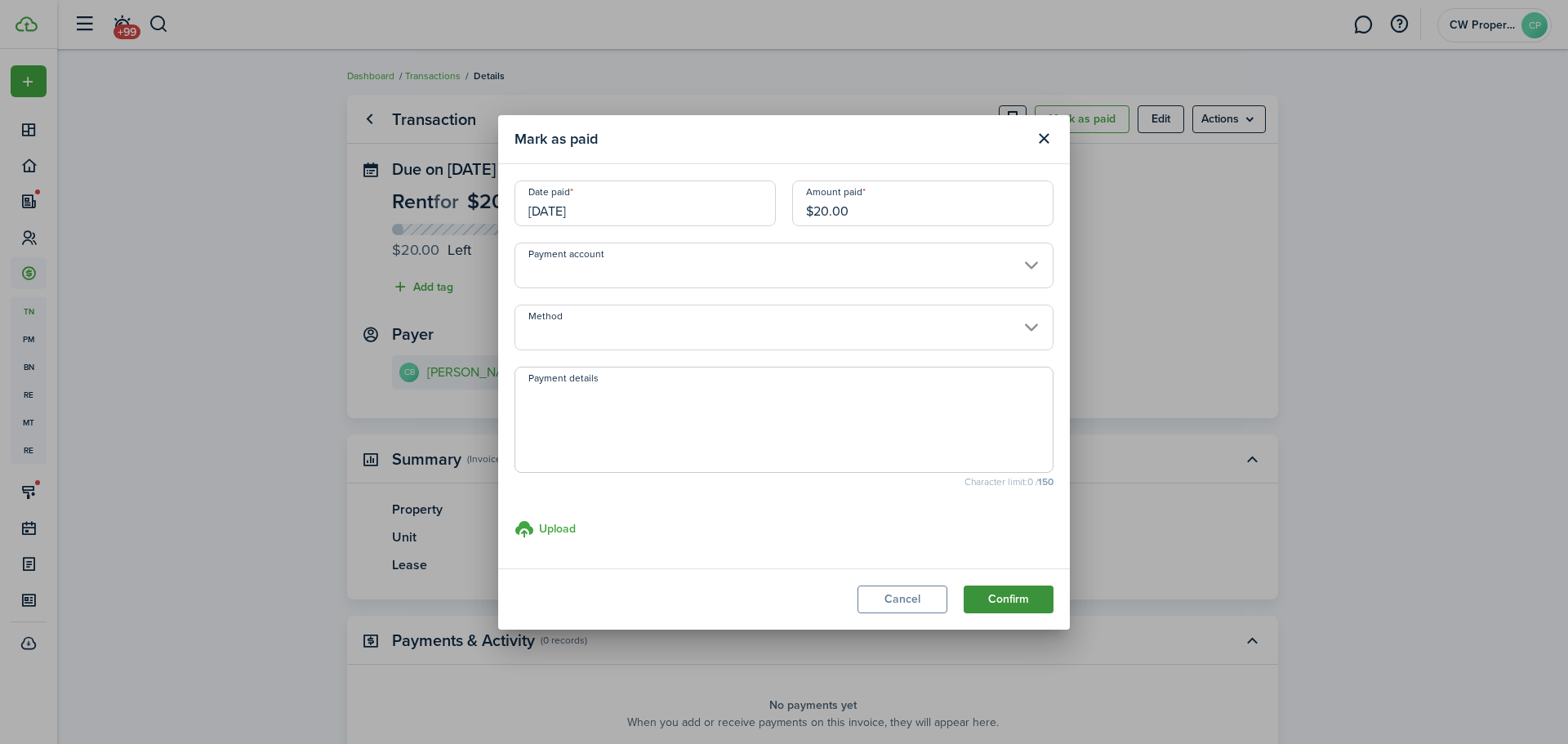
click at [1009, 607] on button "Confirm" at bounding box center [1008, 599] width 90 height 28
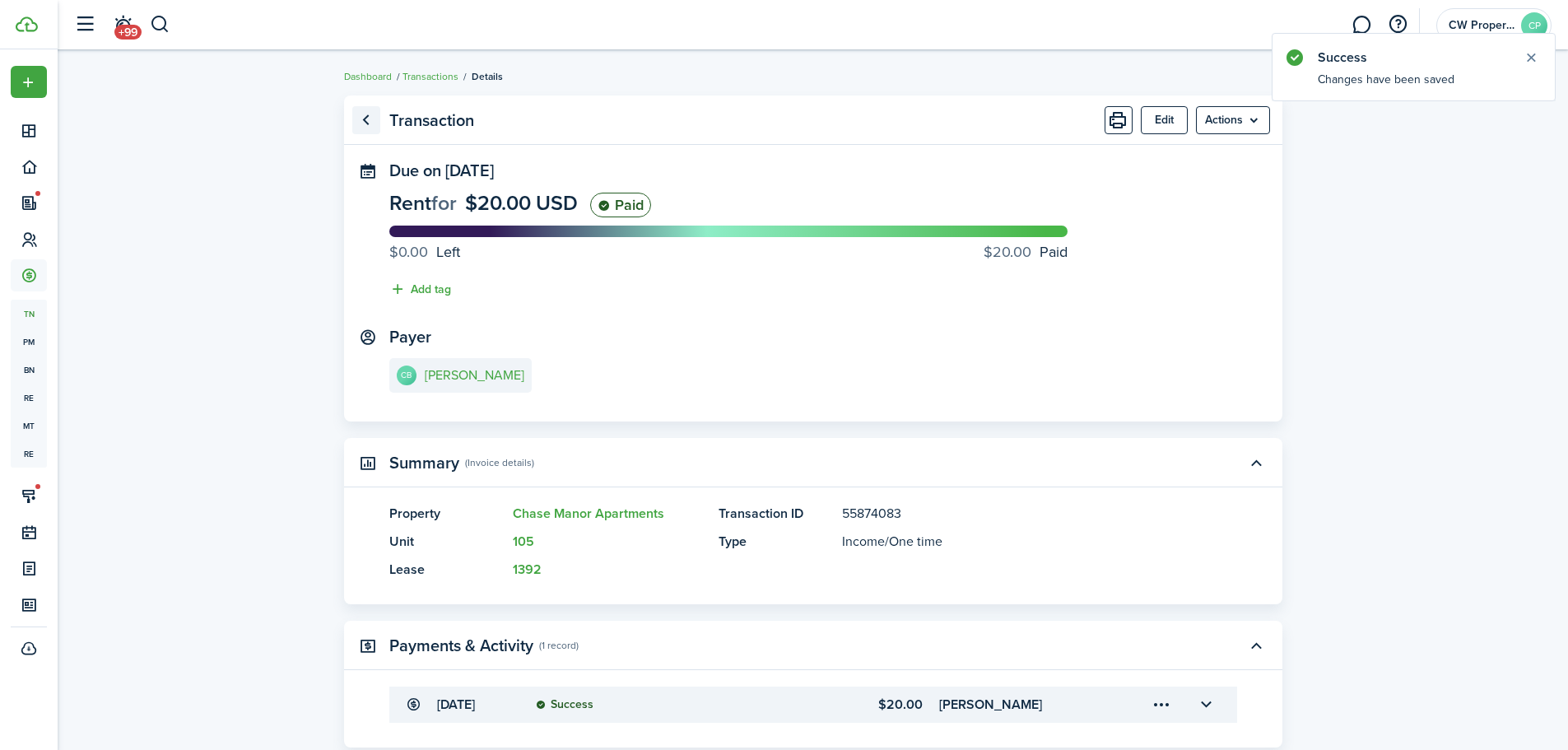
click at [377, 123] on link "Go back" at bounding box center [367, 120] width 28 height 28
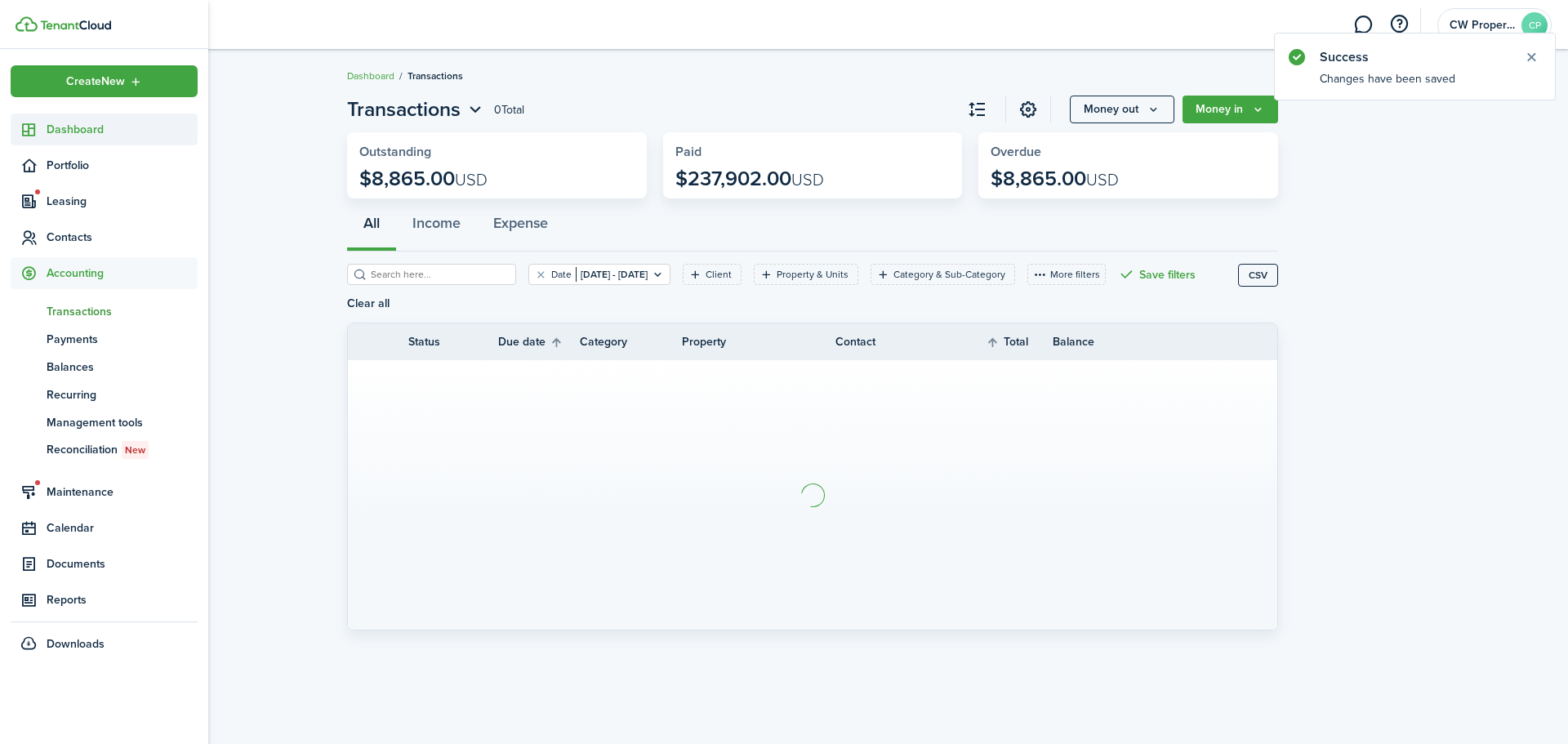
click at [59, 132] on span "Dashboard" at bounding box center [121, 129] width 151 height 17
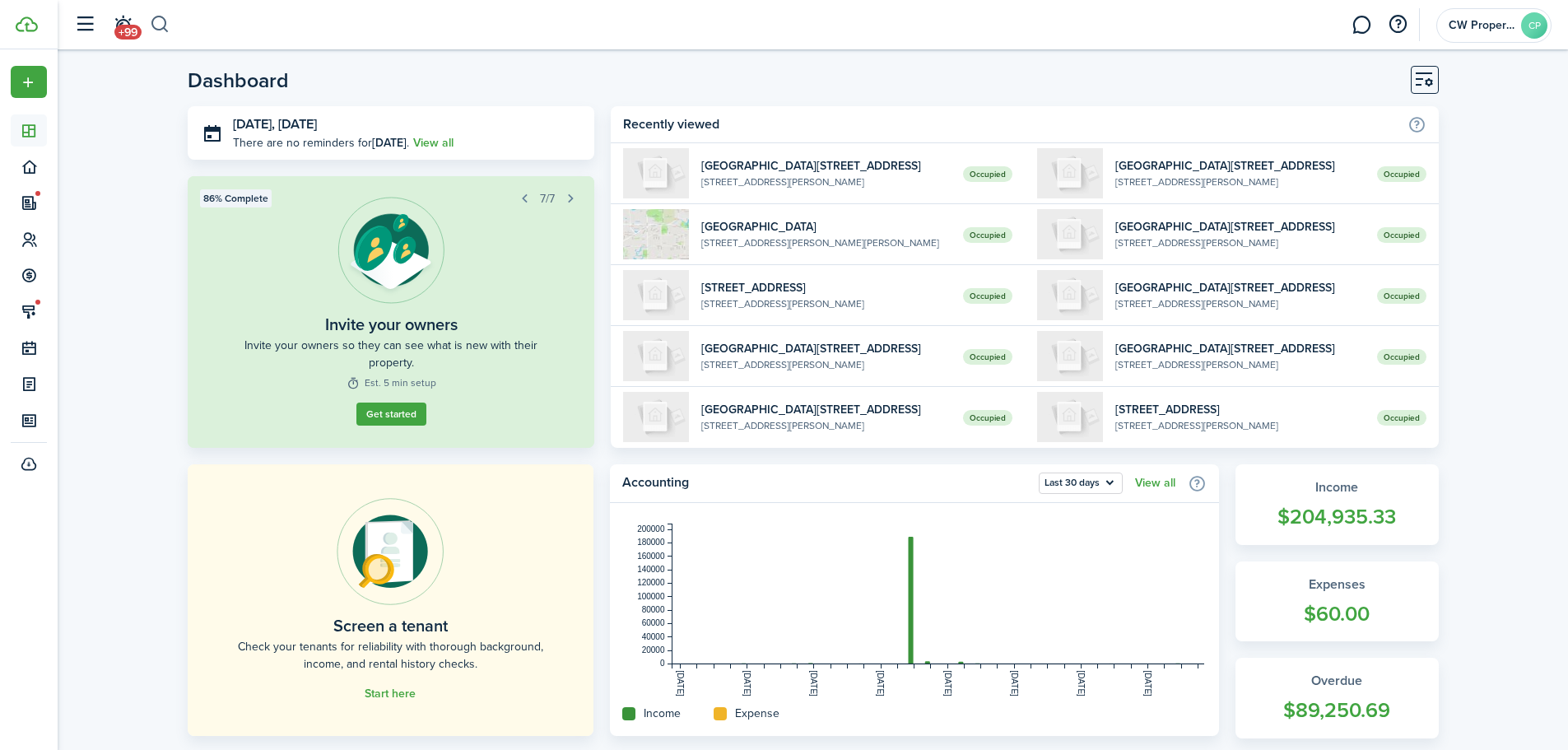
click at [171, 22] on header-wrapper "+99 CW Properties CP" at bounding box center [809, 25] width 1487 height 50
click at [169, 22] on button "button" at bounding box center [160, 25] width 21 height 28
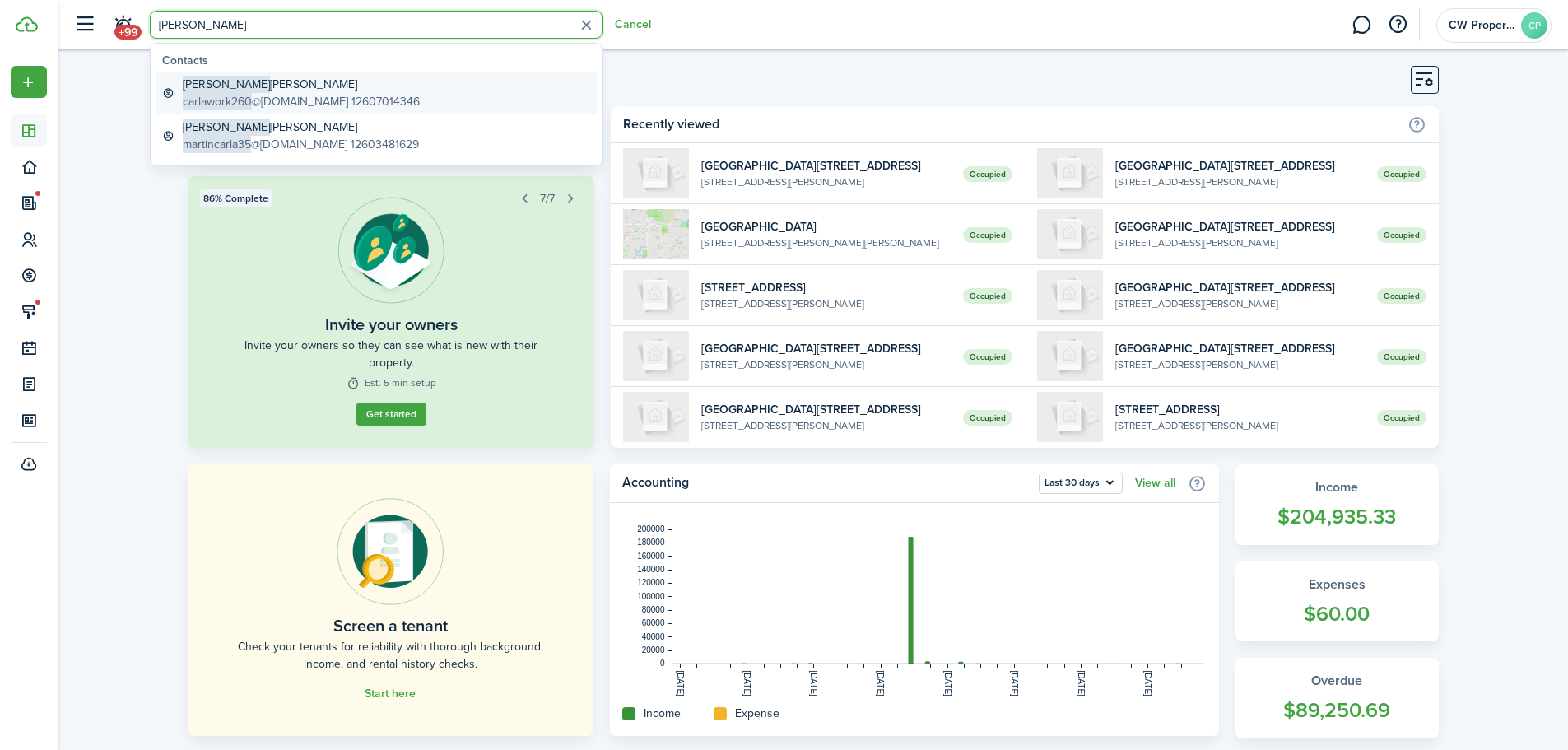
type input "[PERSON_NAME]"
click at [326, 88] on global-search-item-title "[PERSON_NAME]" at bounding box center [301, 83] width 237 height 17
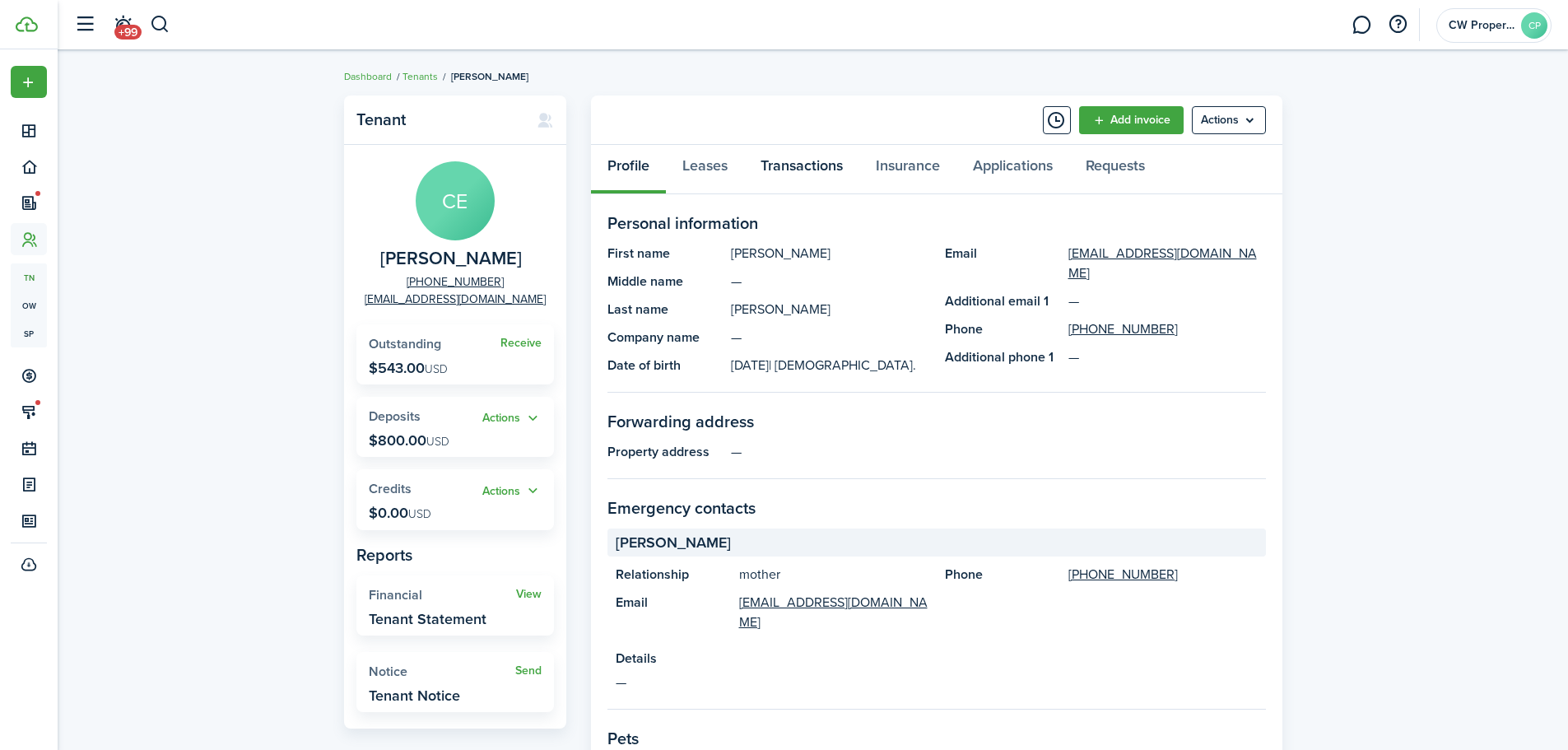
click at [790, 180] on link "Transactions" at bounding box center [802, 170] width 115 height 50
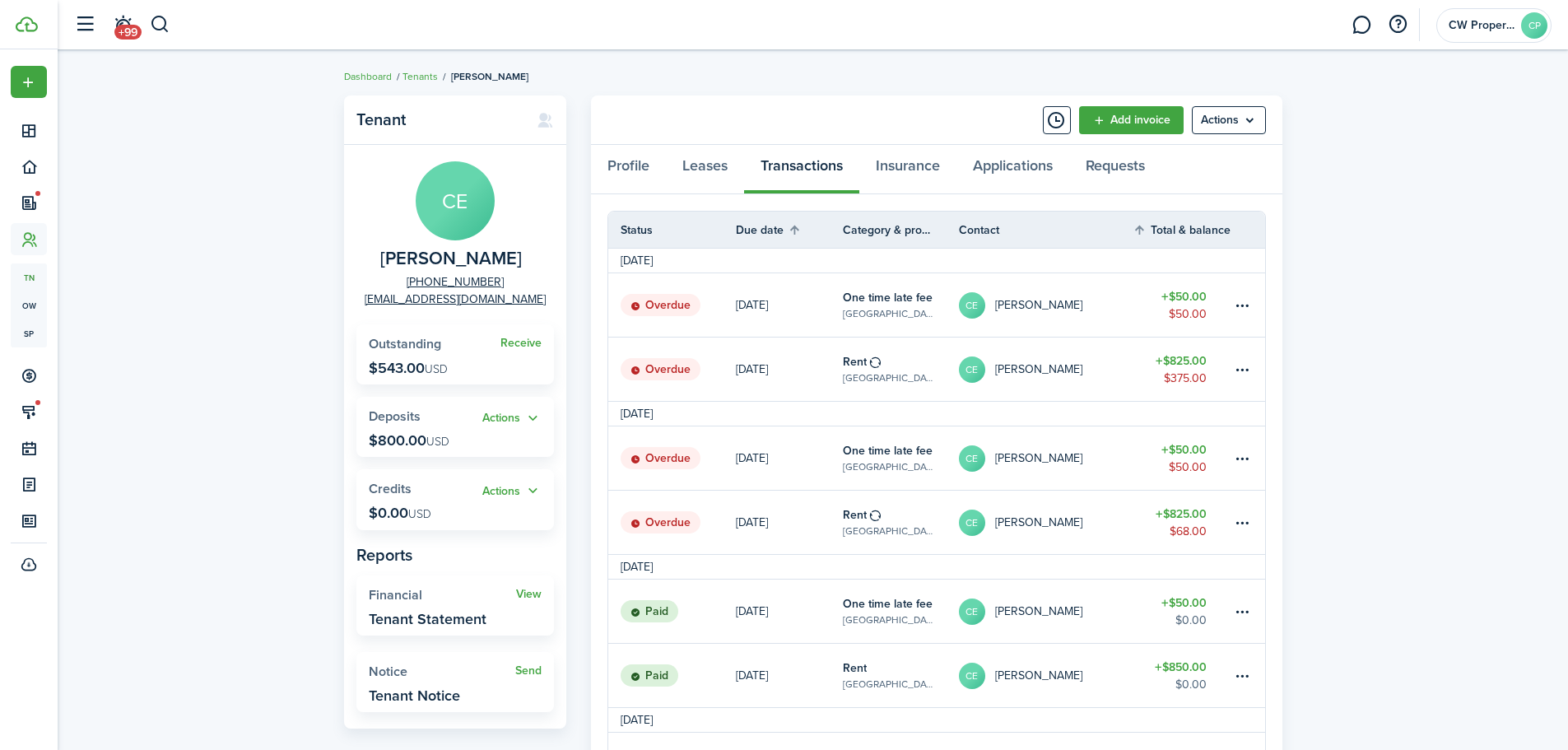
click at [1149, 370] on link "$825.00 $375.00" at bounding box center [1181, 370] width 98 height 64
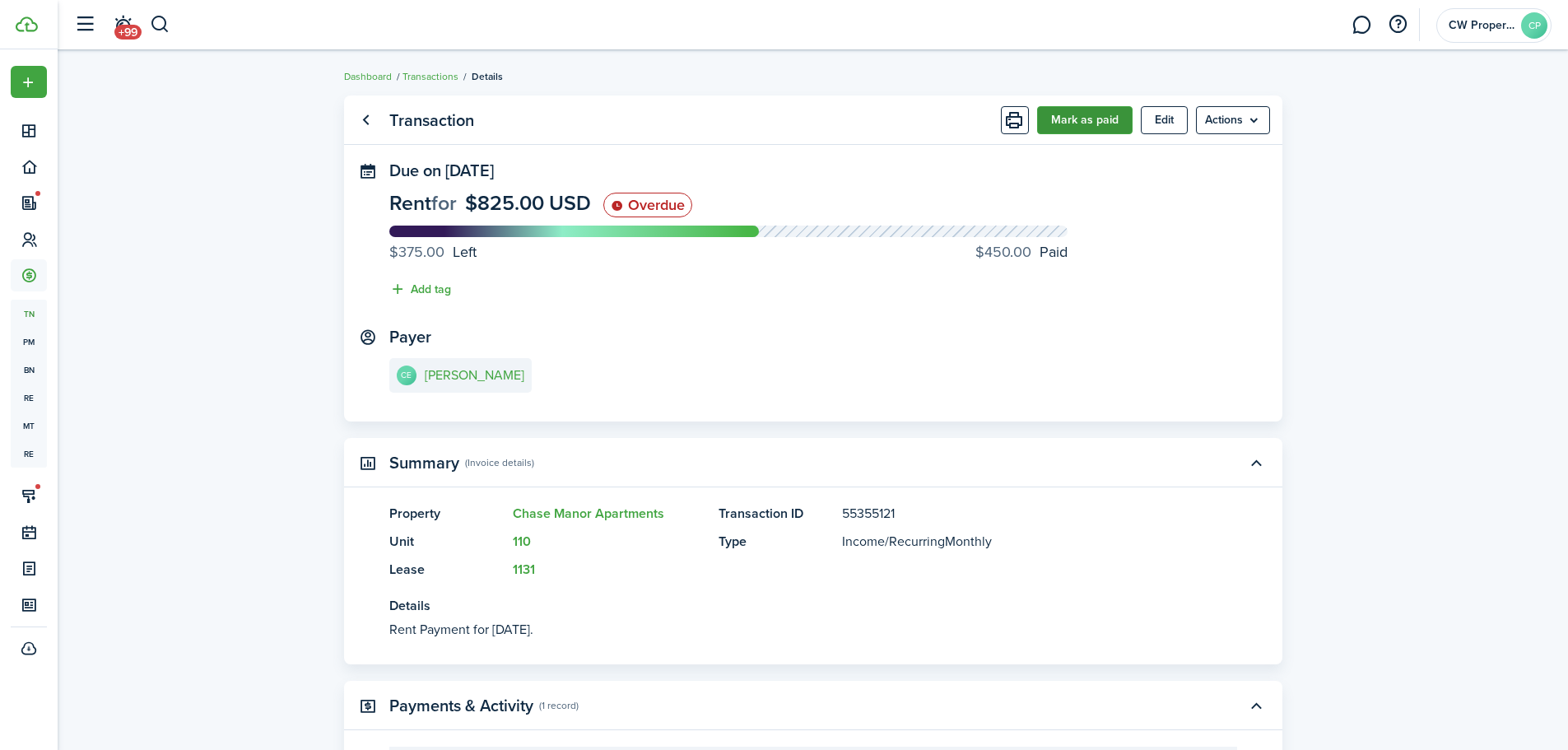
click at [1114, 123] on button "Mark as paid" at bounding box center [1085, 120] width 95 height 28
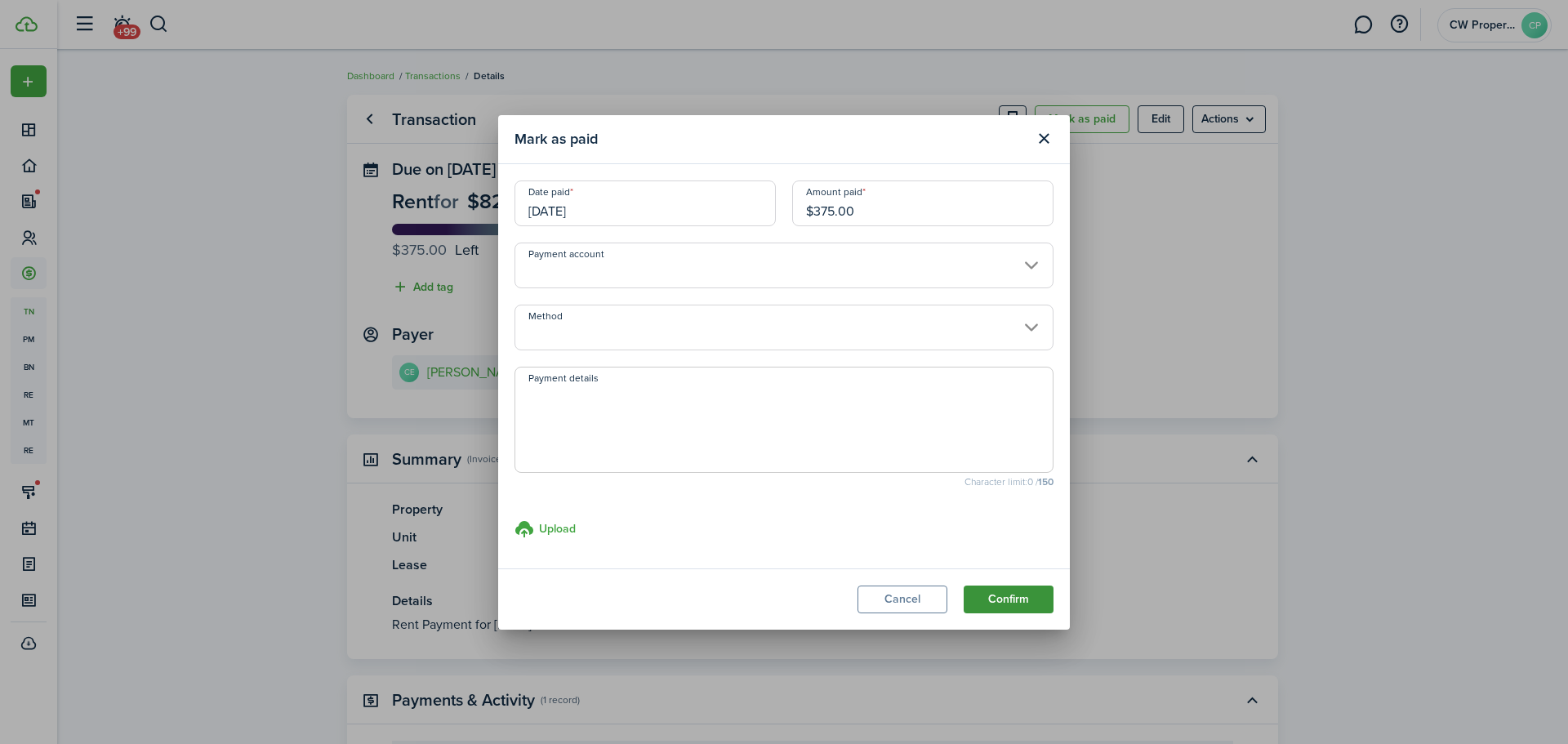
click at [1020, 600] on button "Confirm" at bounding box center [1008, 599] width 90 height 28
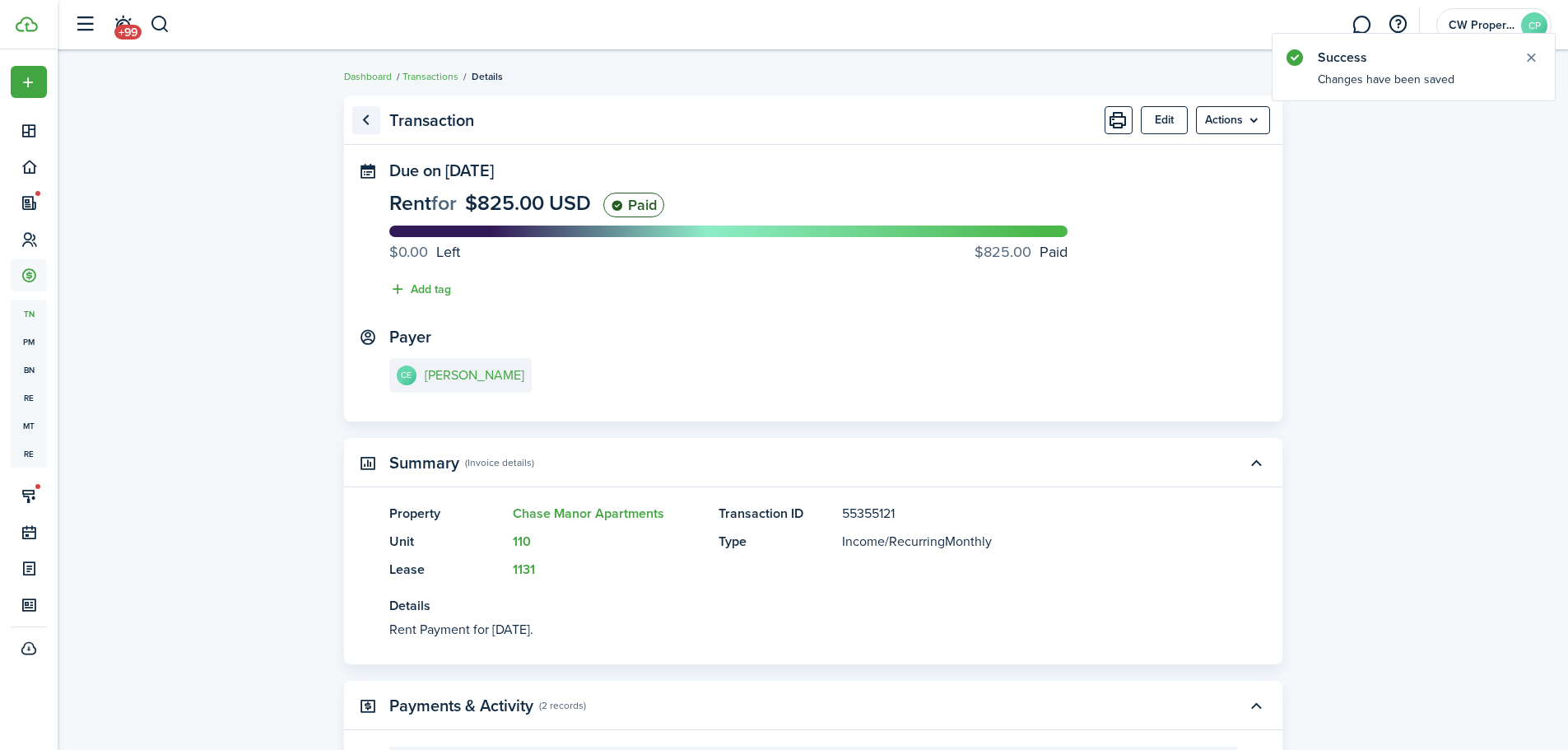
click at [371, 112] on link "Go back" at bounding box center [367, 120] width 28 height 28
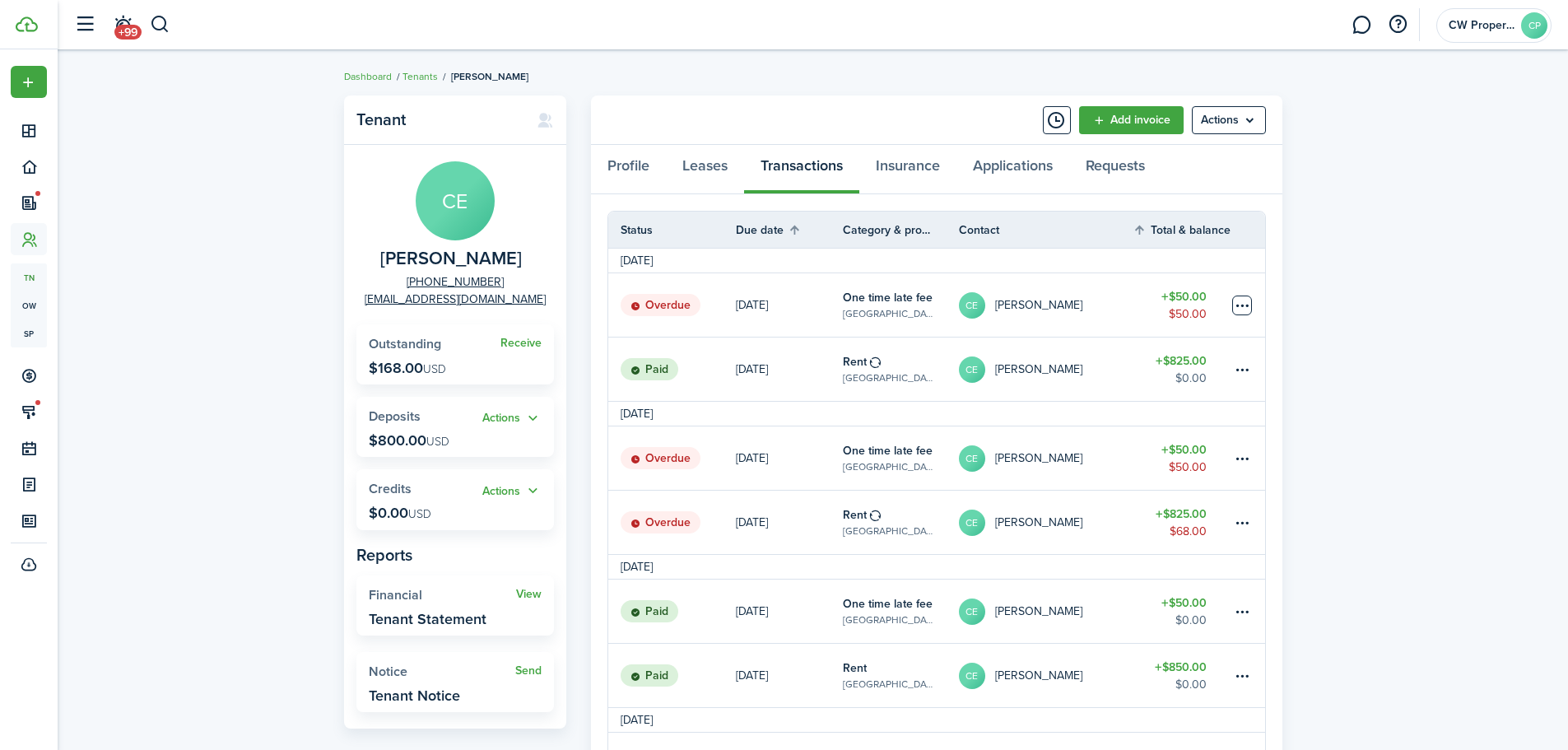
click at [1250, 305] on table-menu-btn-icon at bounding box center [1242, 305] width 20 height 20
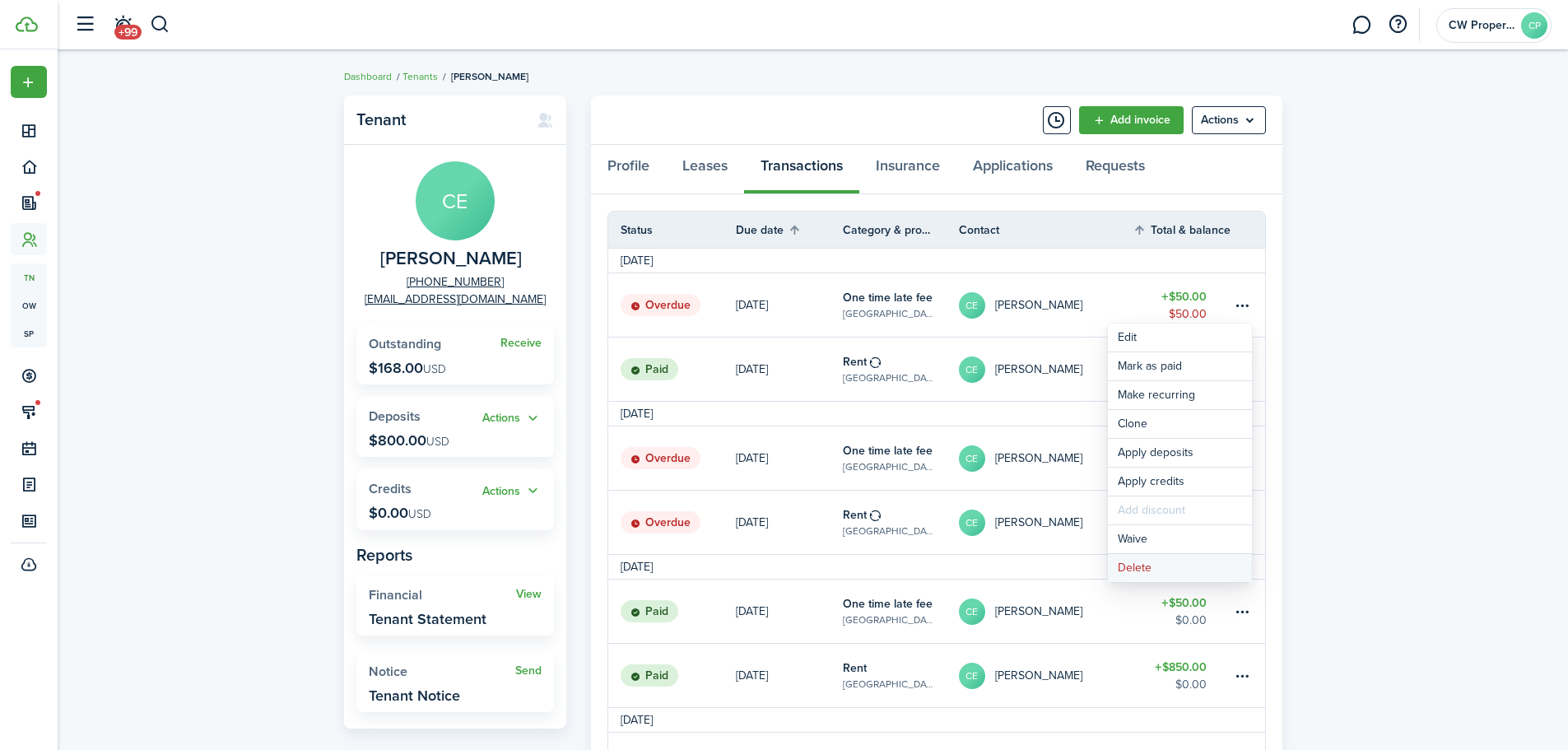
click at [1170, 568] on button "Delete" at bounding box center [1179, 568] width 144 height 28
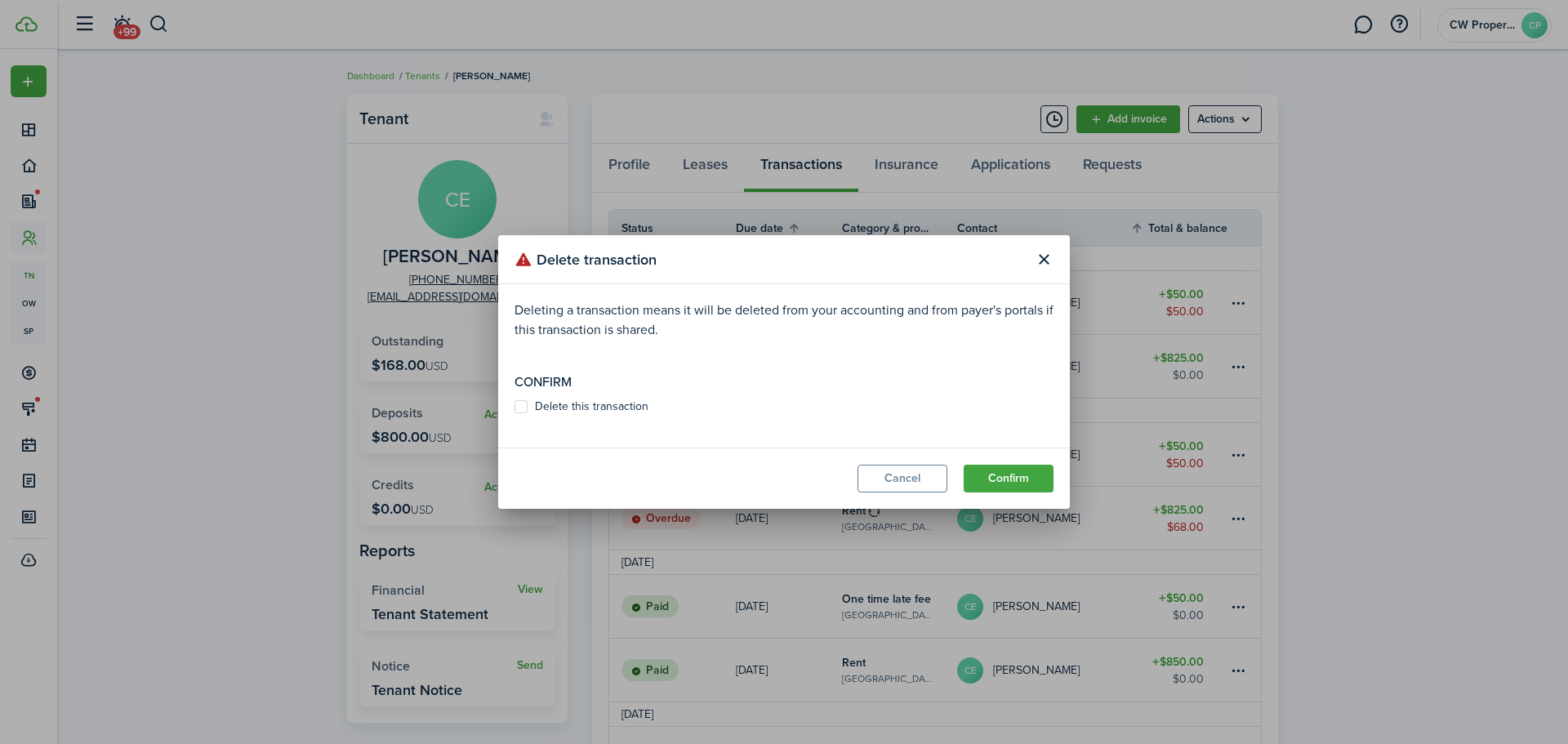
click at [595, 402] on label "Delete this transaction" at bounding box center [581, 406] width 134 height 13
click at [514, 407] on input "Delete this transaction" at bounding box center [513, 407] width 1 height 1
checkbox input "true"
click at [989, 470] on button "Confirm" at bounding box center [1008, 478] width 90 height 28
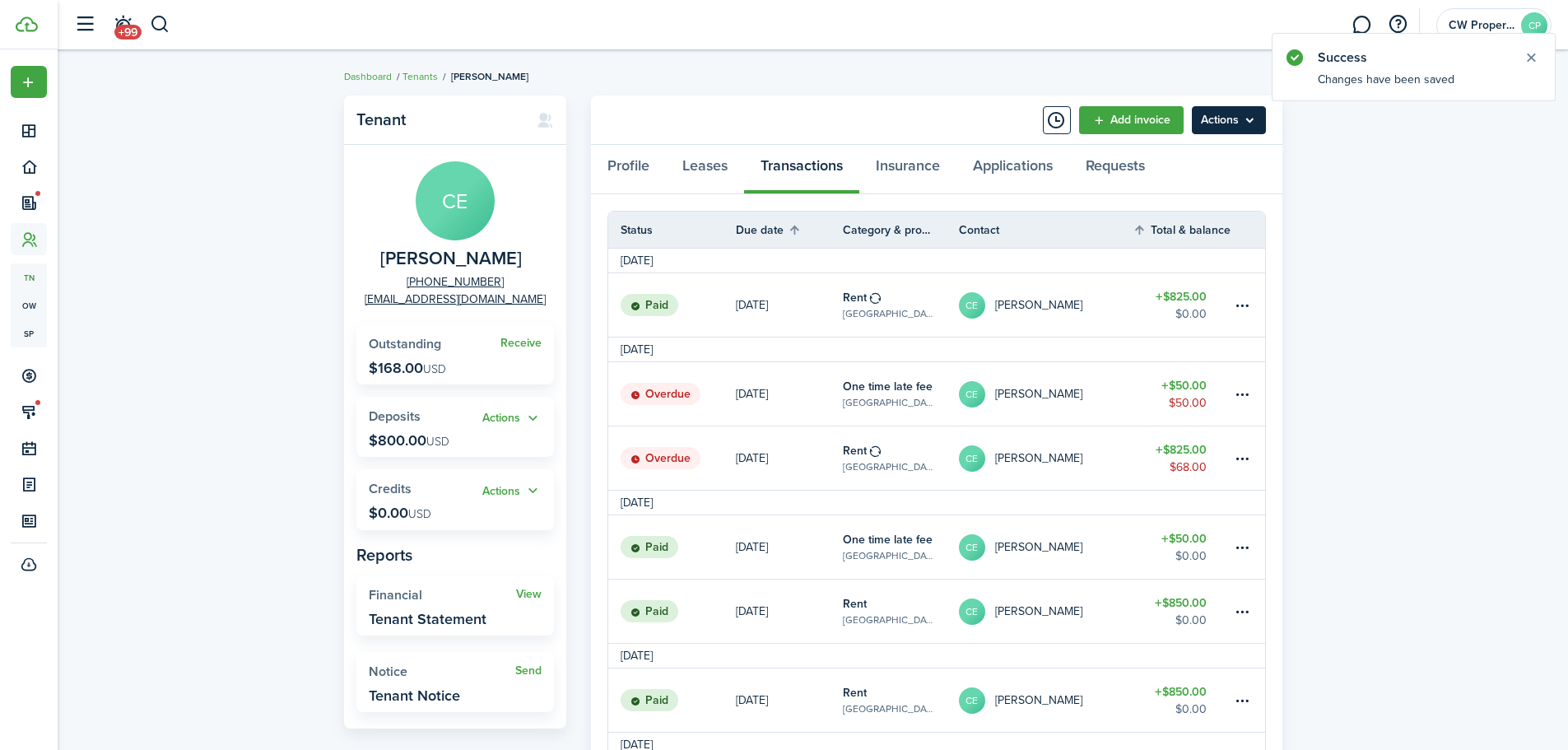
click at [1230, 122] on menu-btn "Actions" at bounding box center [1229, 120] width 75 height 28
click at [1249, 392] on table-menu-btn-icon at bounding box center [1242, 394] width 20 height 20
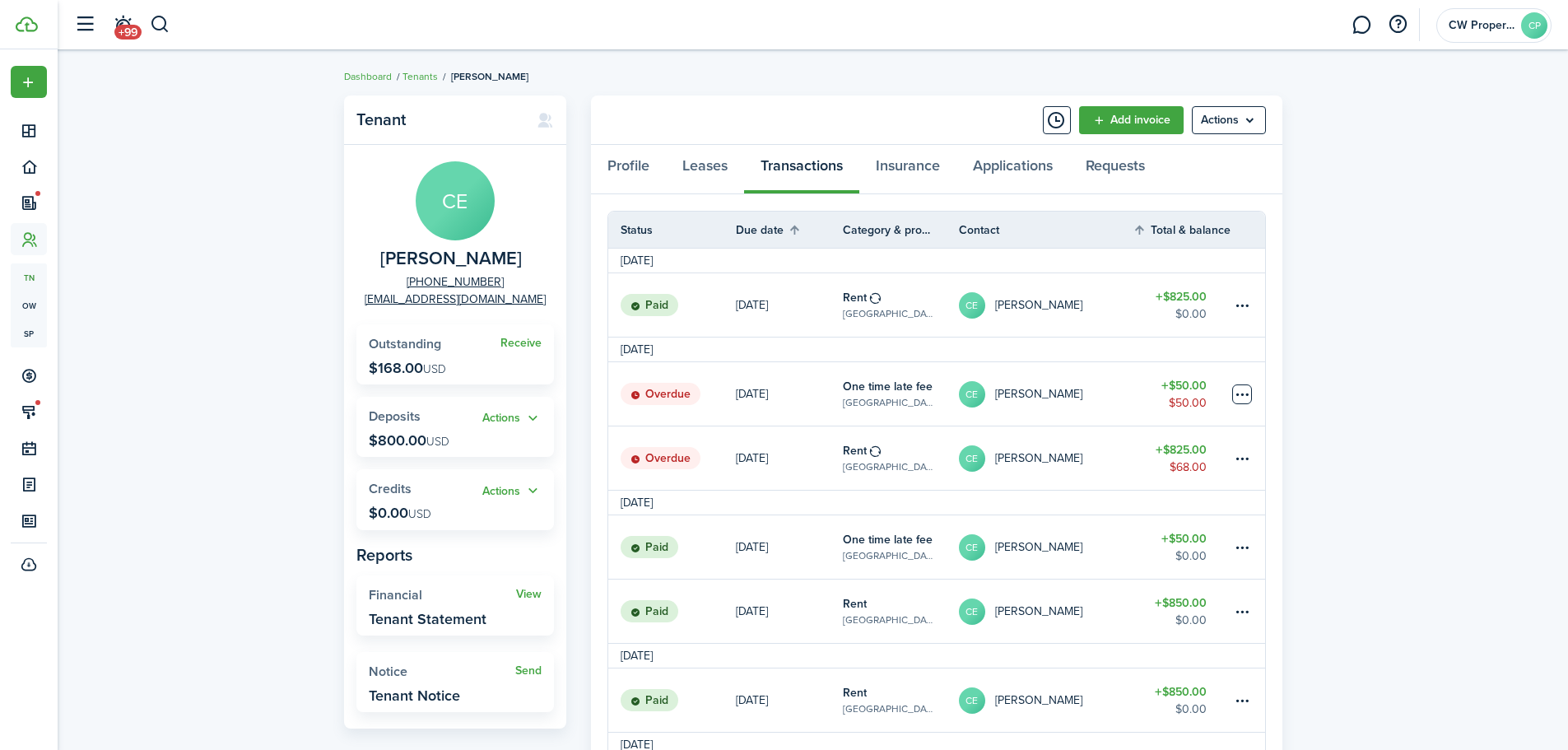
click at [1246, 391] on table-menu-btn-icon "Open menu" at bounding box center [1242, 394] width 20 height 20
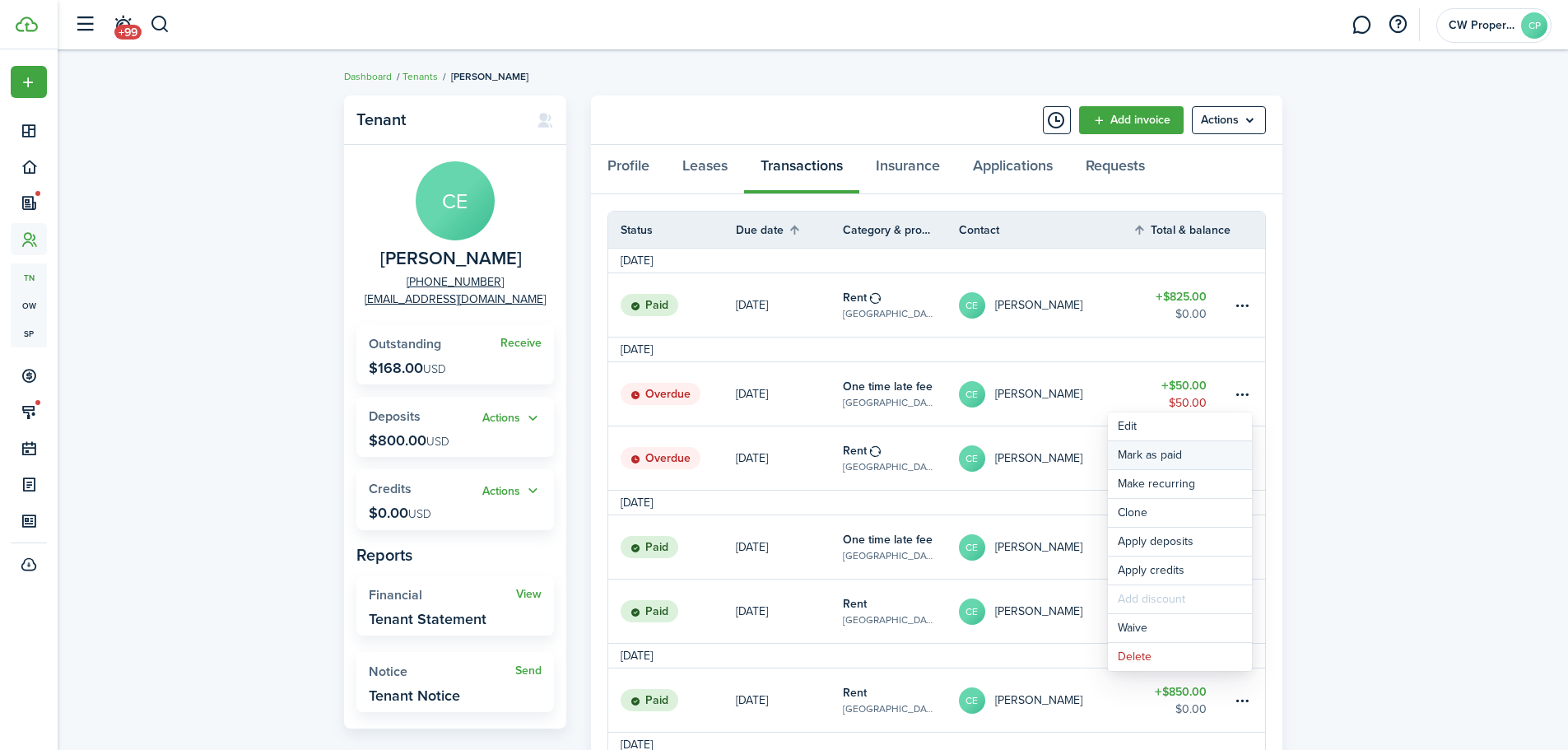
click at [1208, 454] on link "Mark as paid" at bounding box center [1179, 455] width 144 height 28
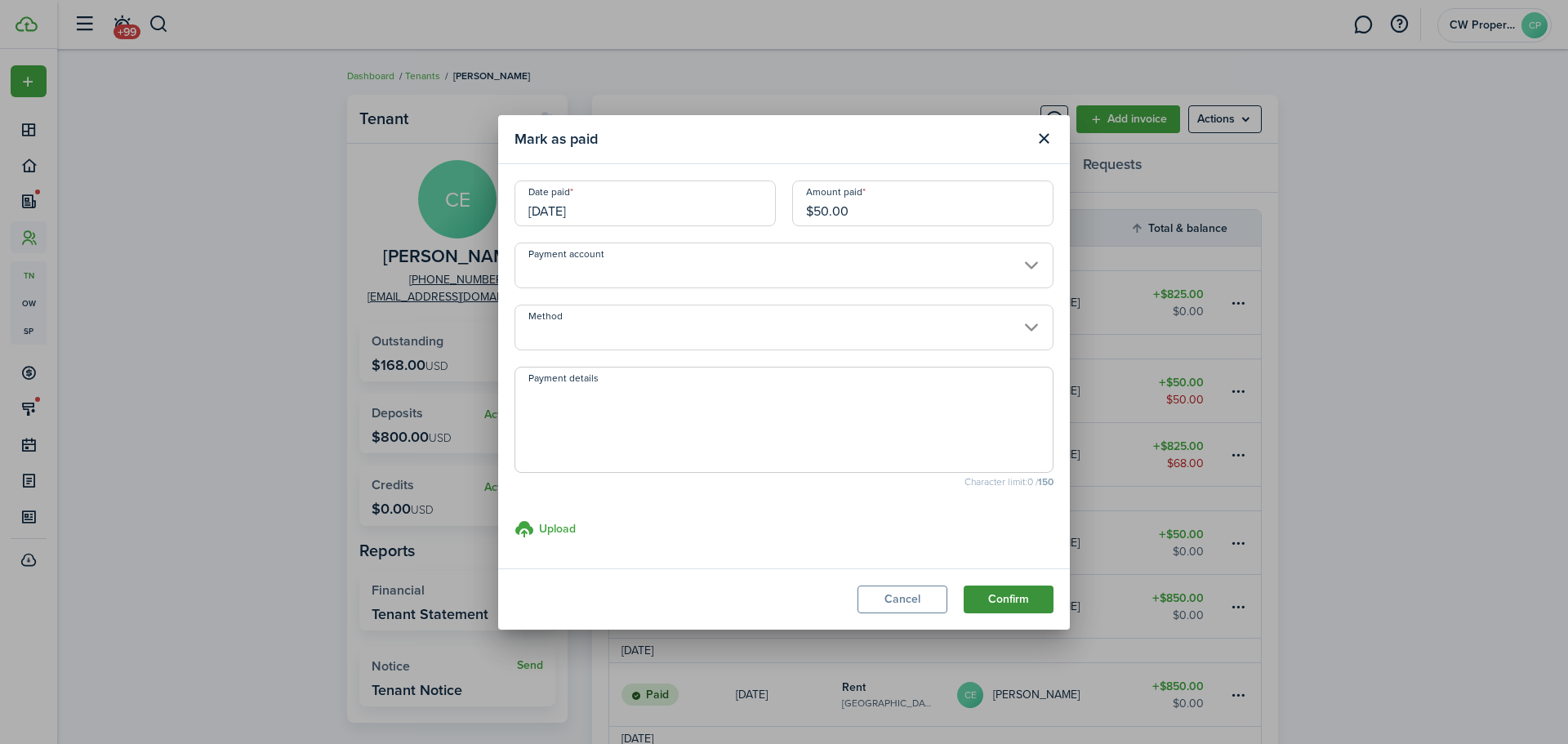
click at [1039, 596] on button "Confirm" at bounding box center [1008, 599] width 90 height 28
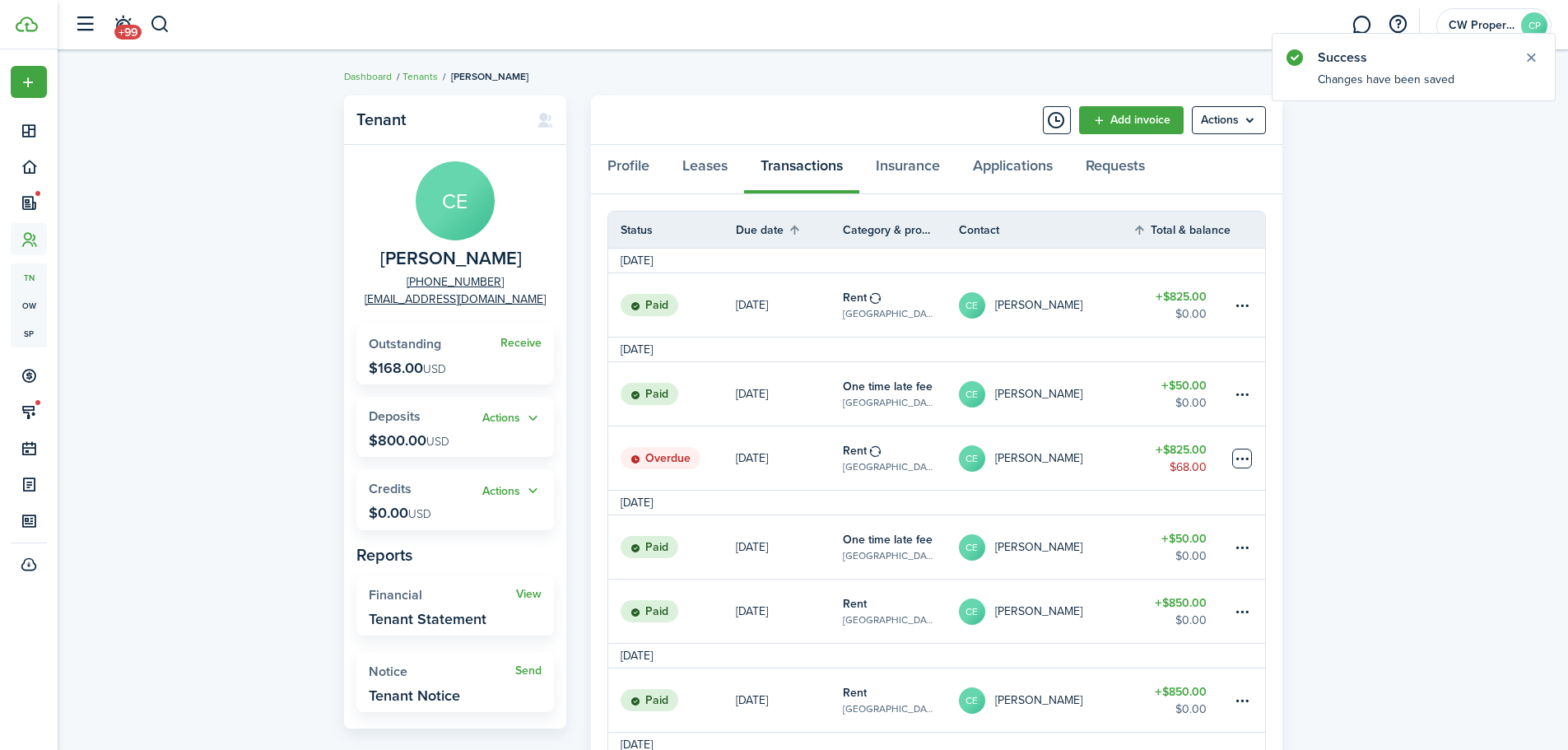
click at [1237, 459] on table-menu-btn-icon at bounding box center [1242, 459] width 20 height 20
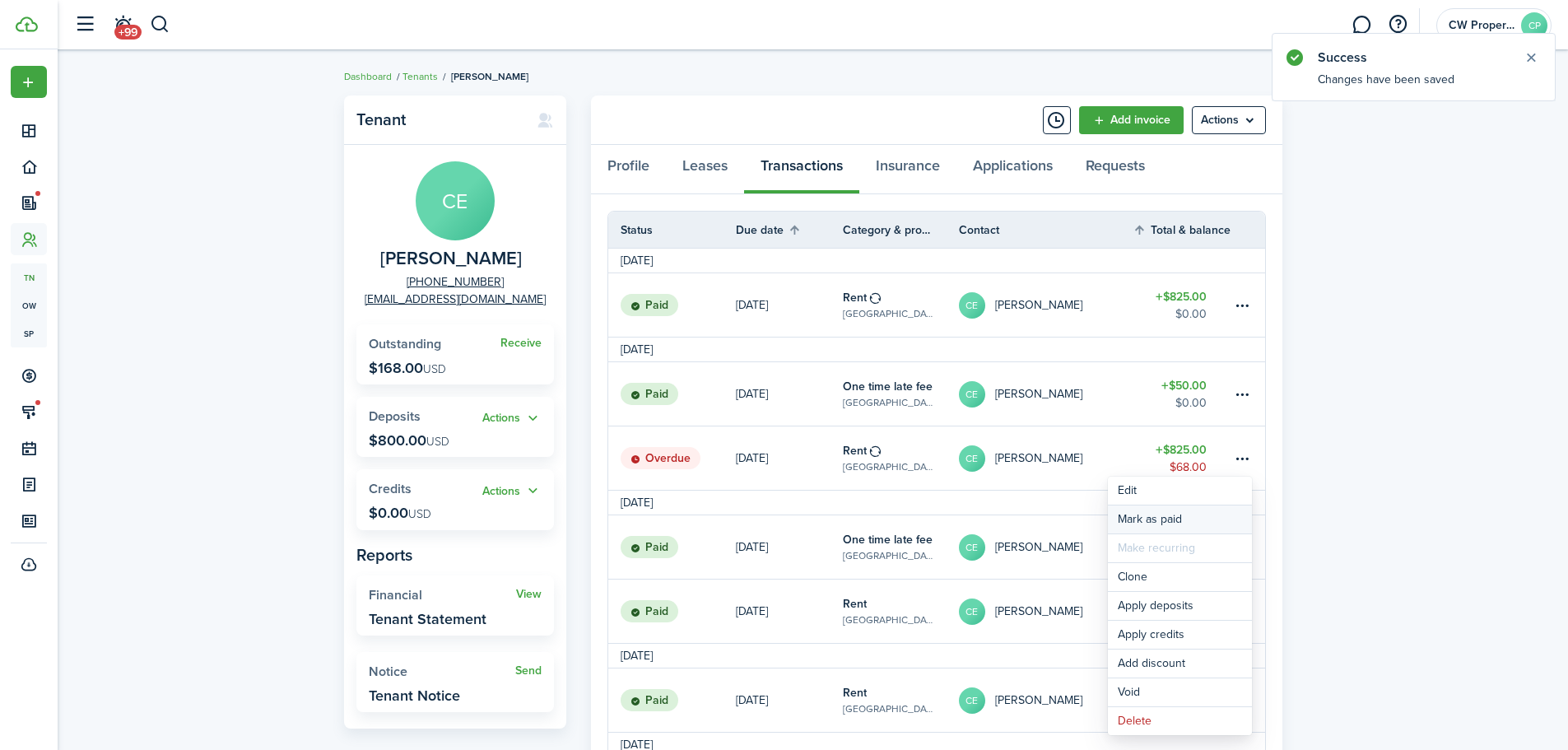
click at [1208, 513] on link "Mark as paid" at bounding box center [1179, 520] width 144 height 28
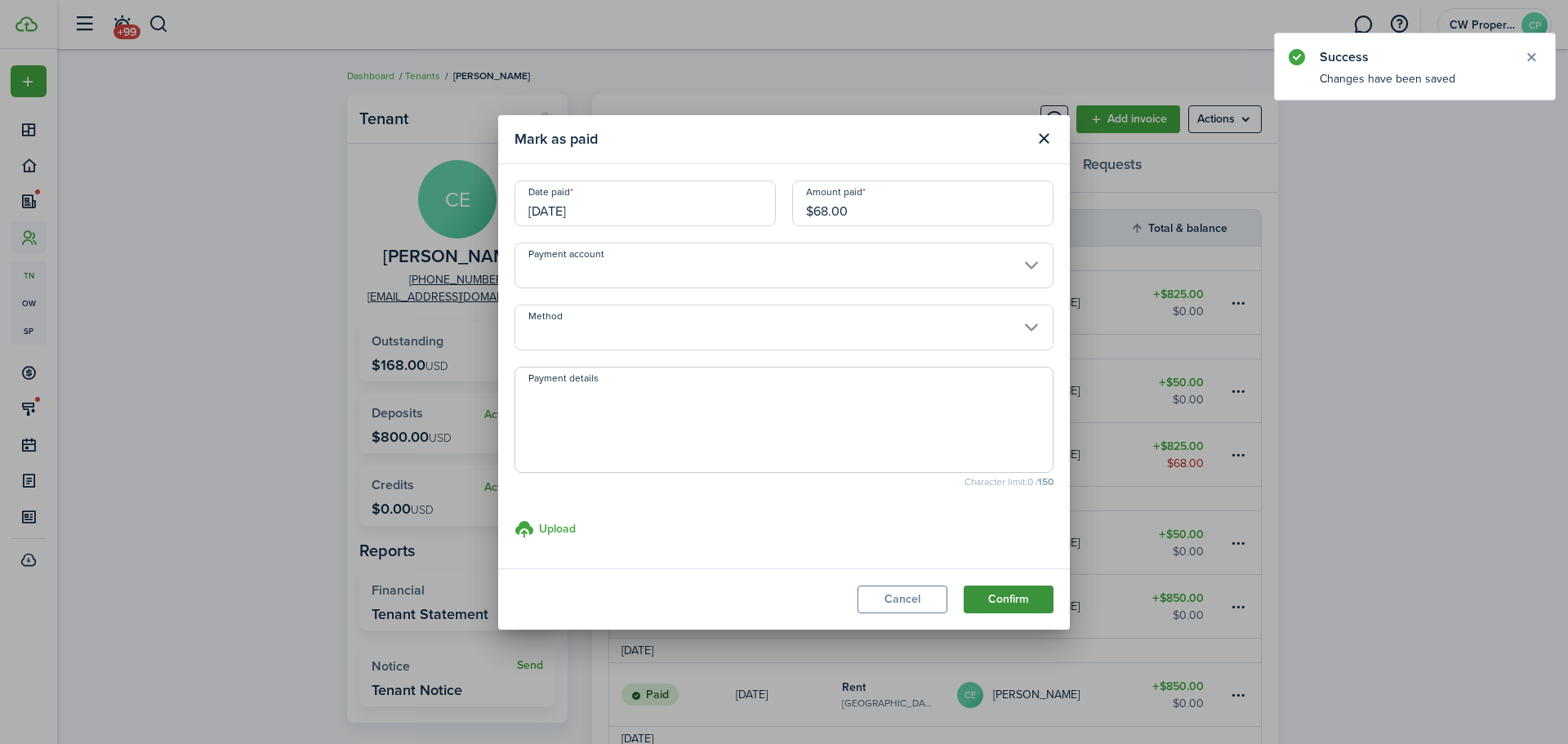
click at [1036, 587] on button "Confirm" at bounding box center [1008, 599] width 90 height 28
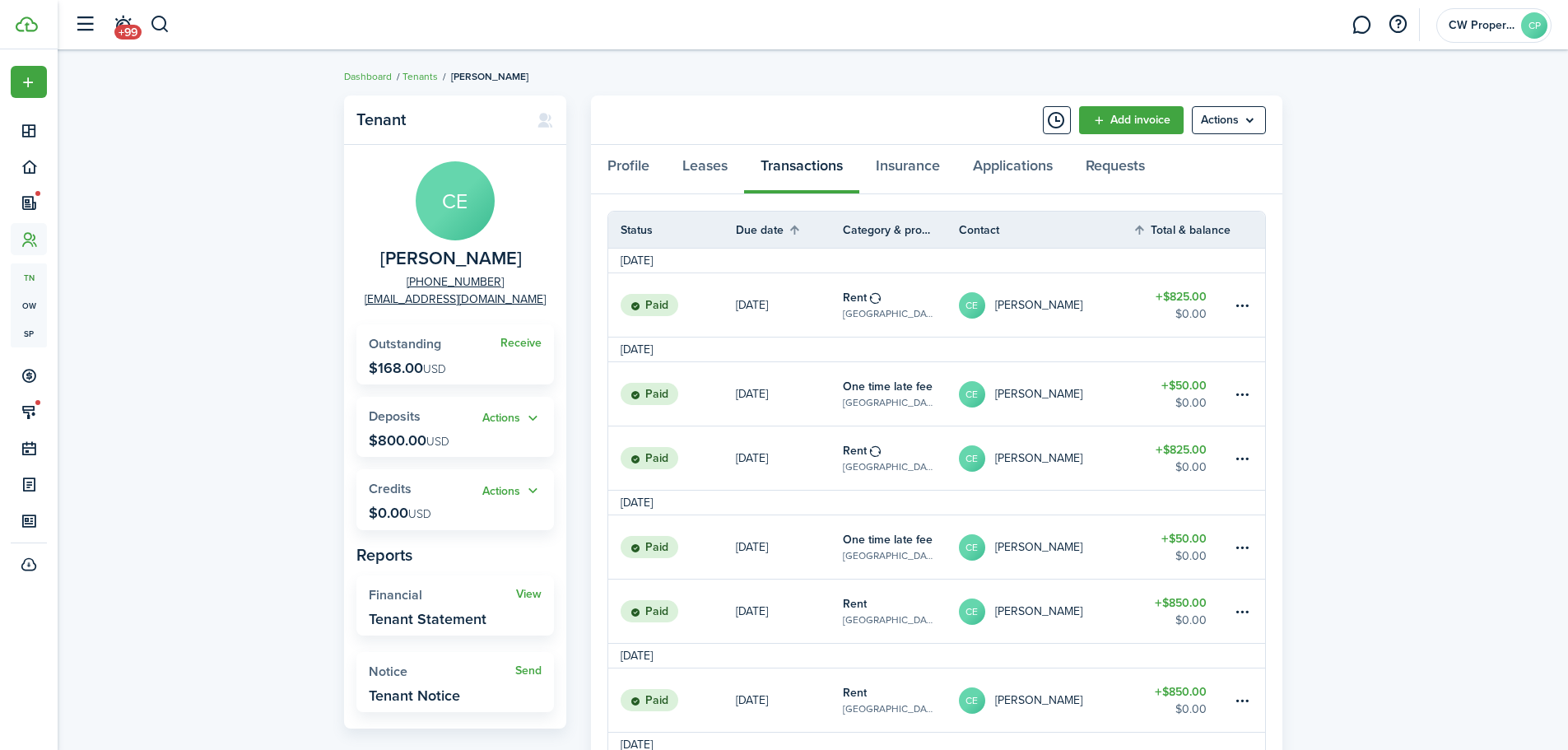
click at [849, 99] on panel-main-header "Add invoice Actions" at bounding box center [937, 120] width 692 height 50
click at [923, 119] on panel-main-header "Add invoice Actions" at bounding box center [937, 120] width 692 height 50
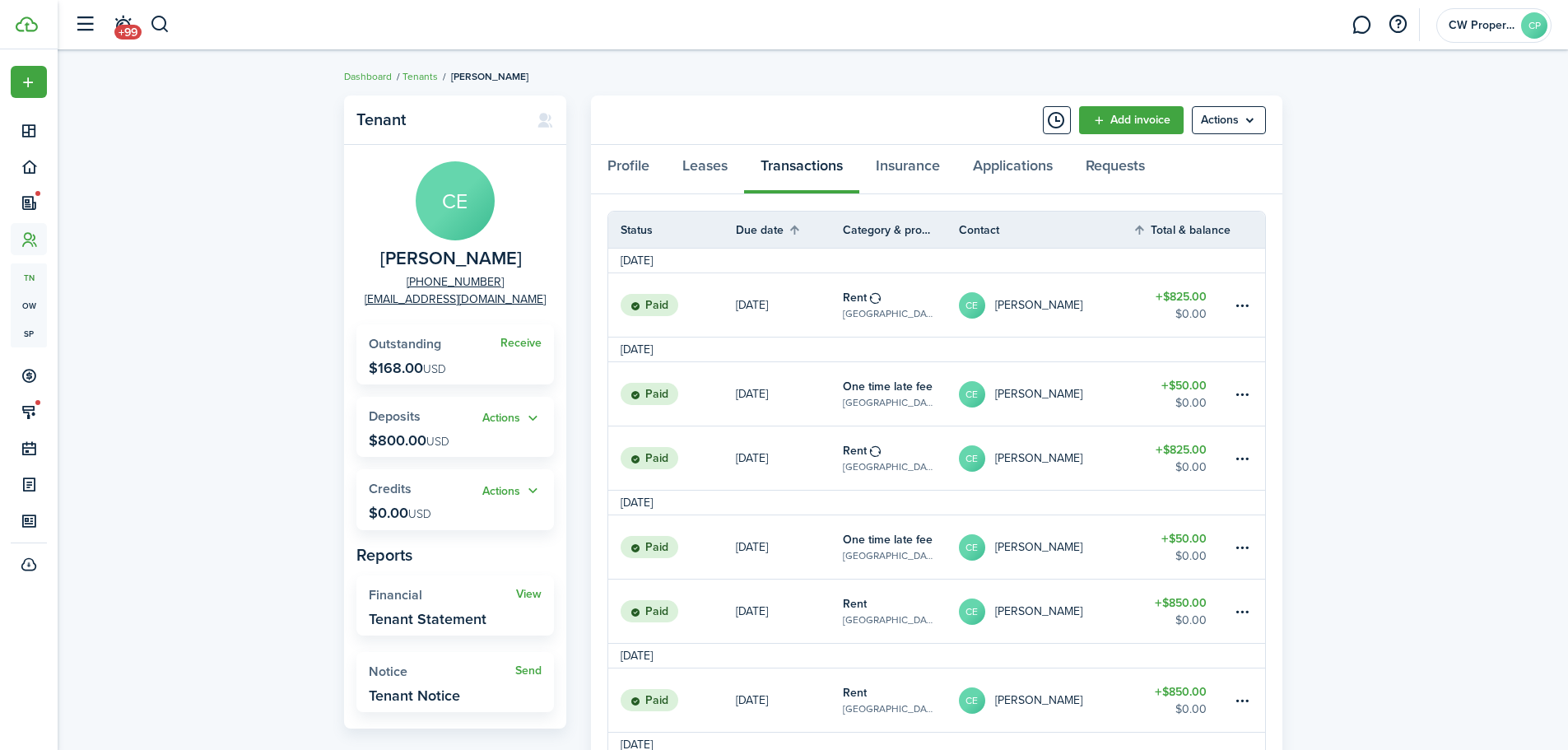
click at [151, 22] on button "button" at bounding box center [160, 25] width 21 height 28
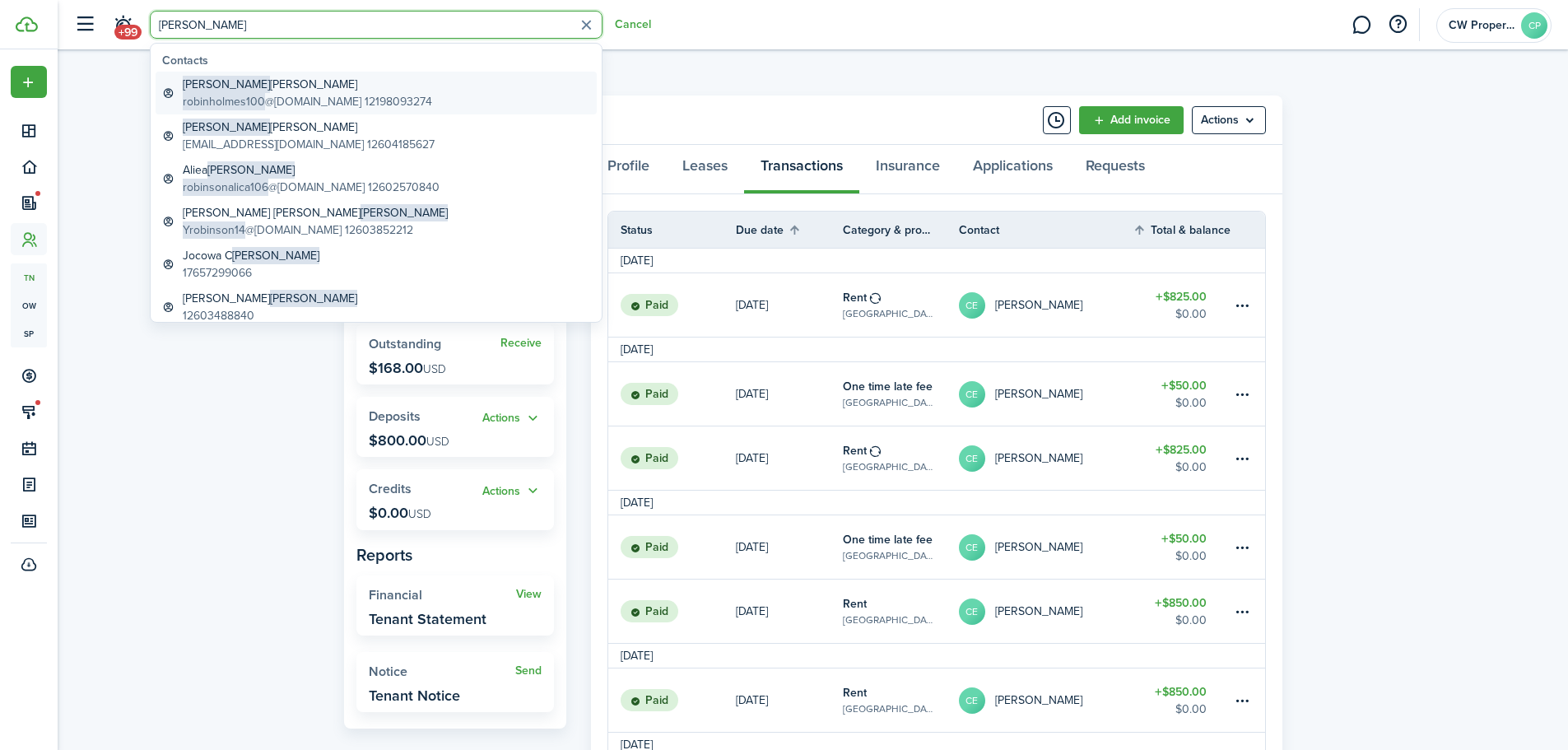
type input "[PERSON_NAME]"
click at [285, 75] on link "[PERSON_NAME] robinholmes100 @[DOMAIN_NAME] 12198093274" at bounding box center [377, 92] width 441 height 43
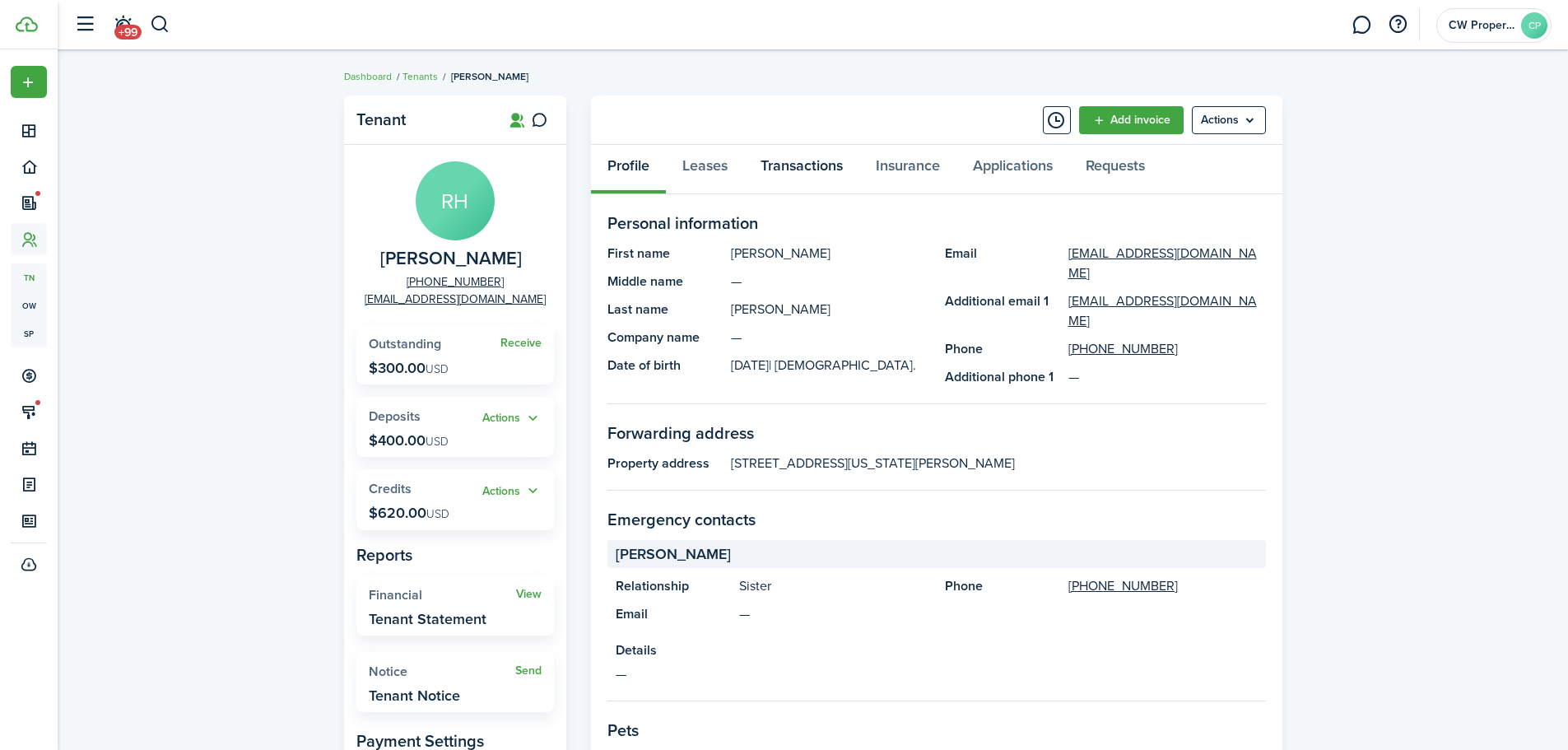
click at [807, 176] on link "Transactions" at bounding box center [802, 170] width 115 height 50
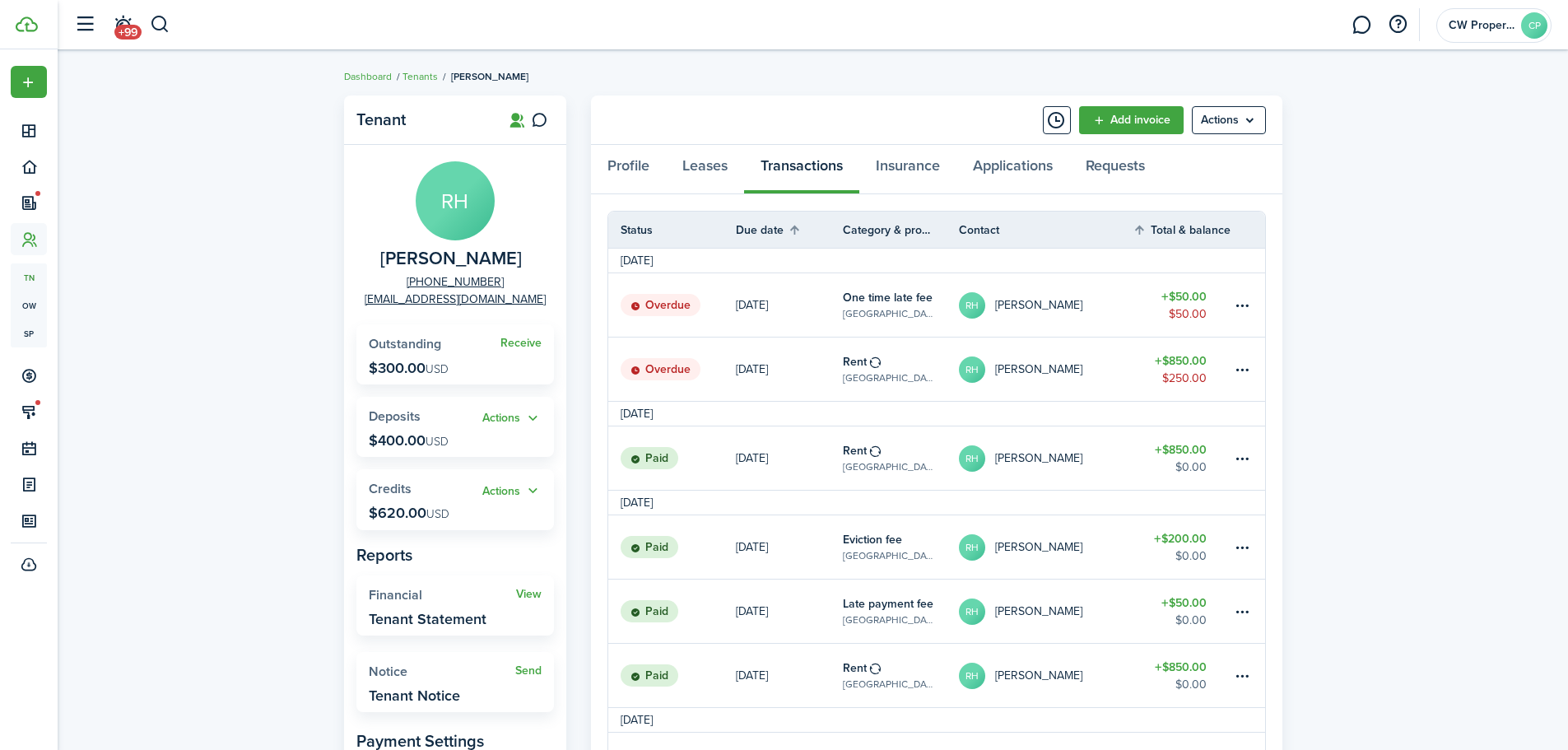
click at [1193, 400] on link "$850.00 $250.00" at bounding box center [1181, 370] width 98 height 64
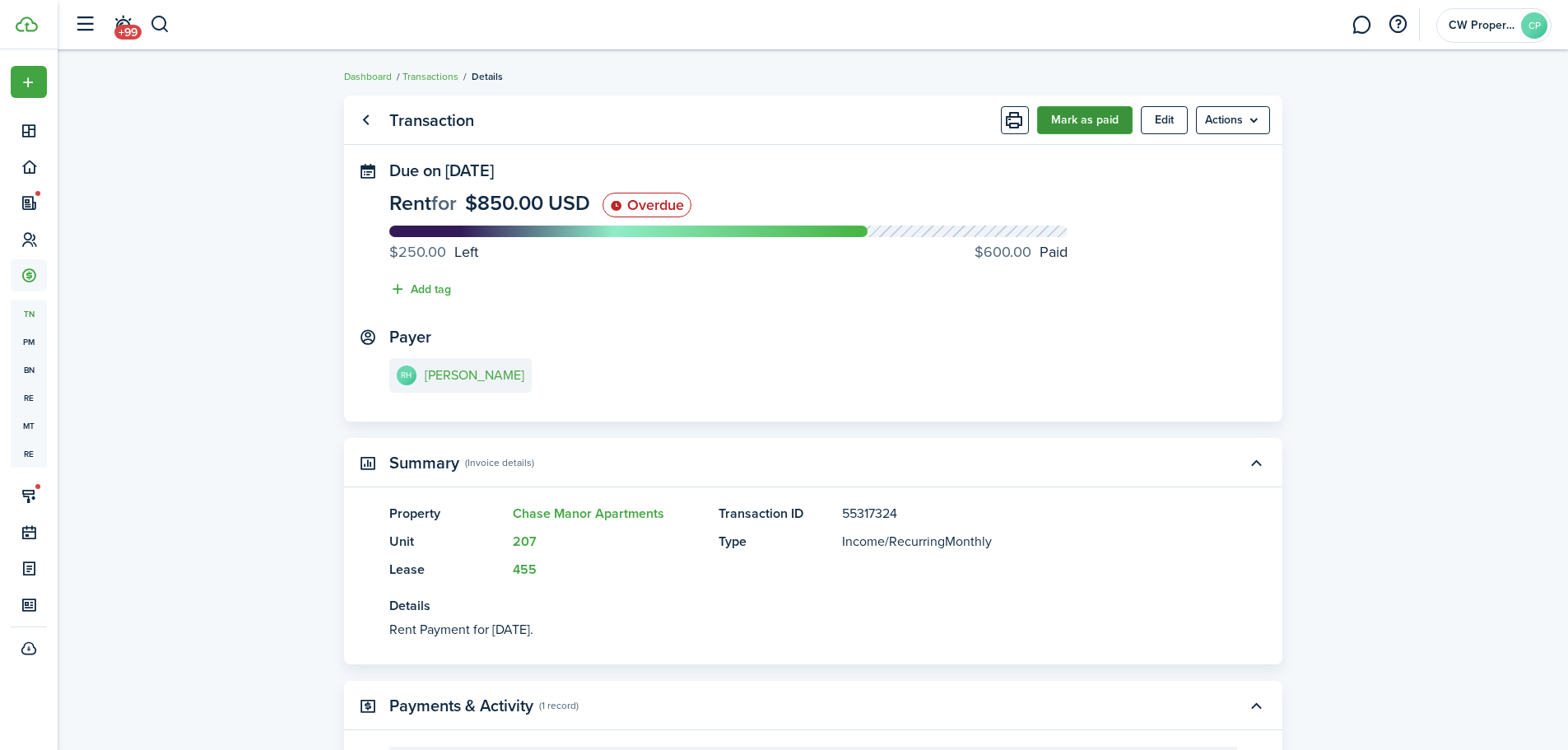
click at [1103, 122] on button "Mark as paid" at bounding box center [1085, 120] width 95 height 28
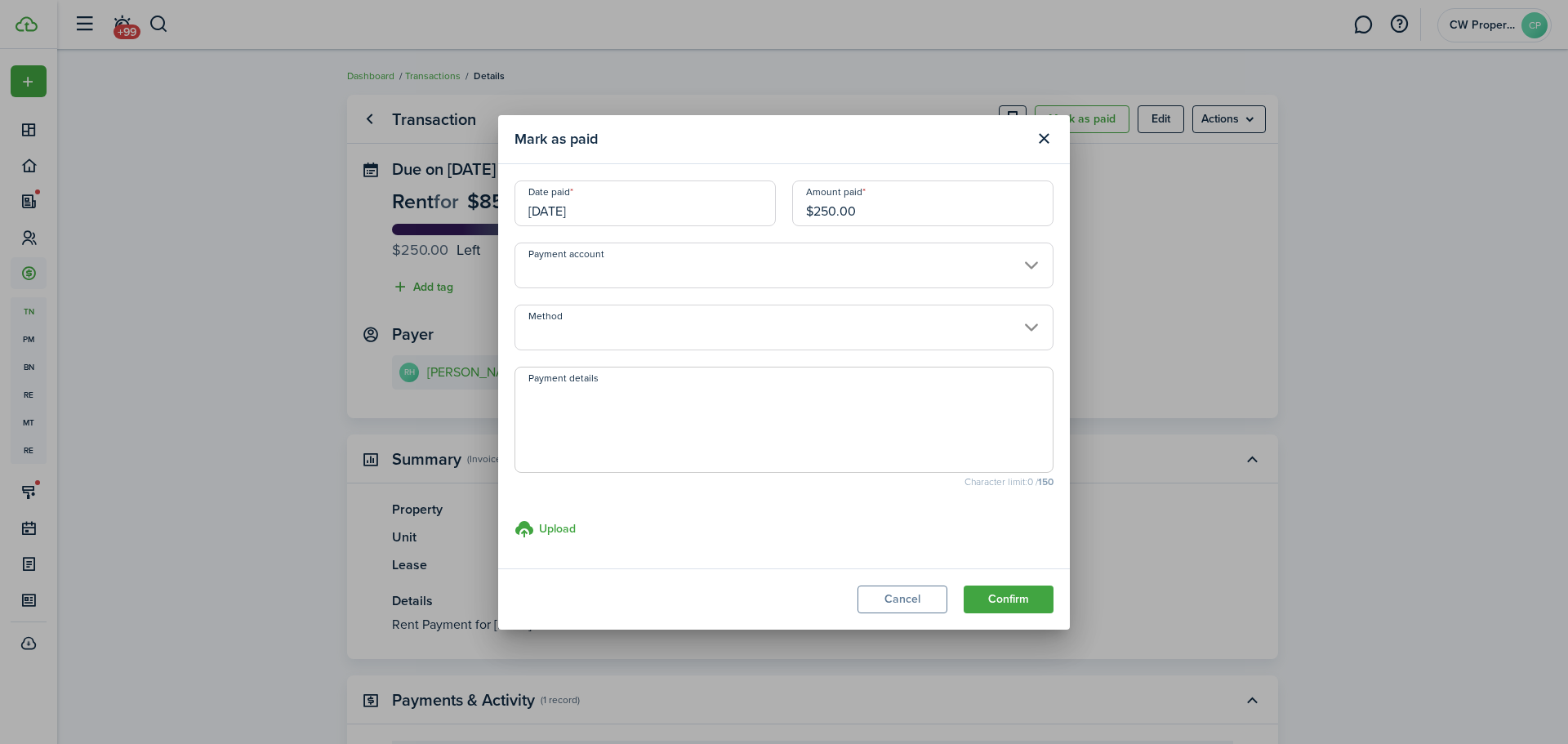
click at [962, 227] on div "Amount paid $250.00" at bounding box center [922, 211] width 278 height 62
click at [962, 220] on input "$250.00" at bounding box center [922, 203] width 261 height 45
type input "$120.00"
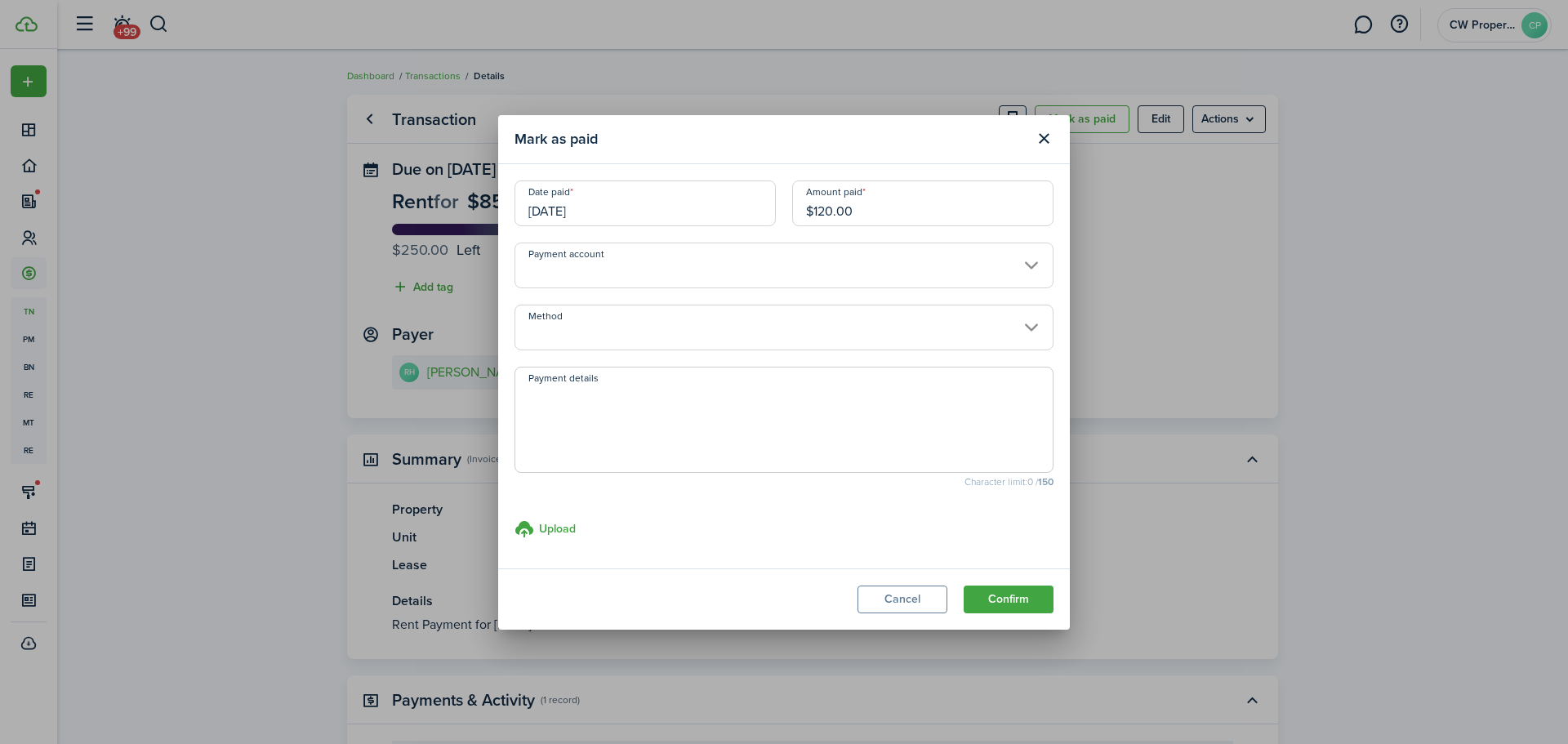
click at [964, 585] on button "Confirm" at bounding box center [1008, 599] width 90 height 28
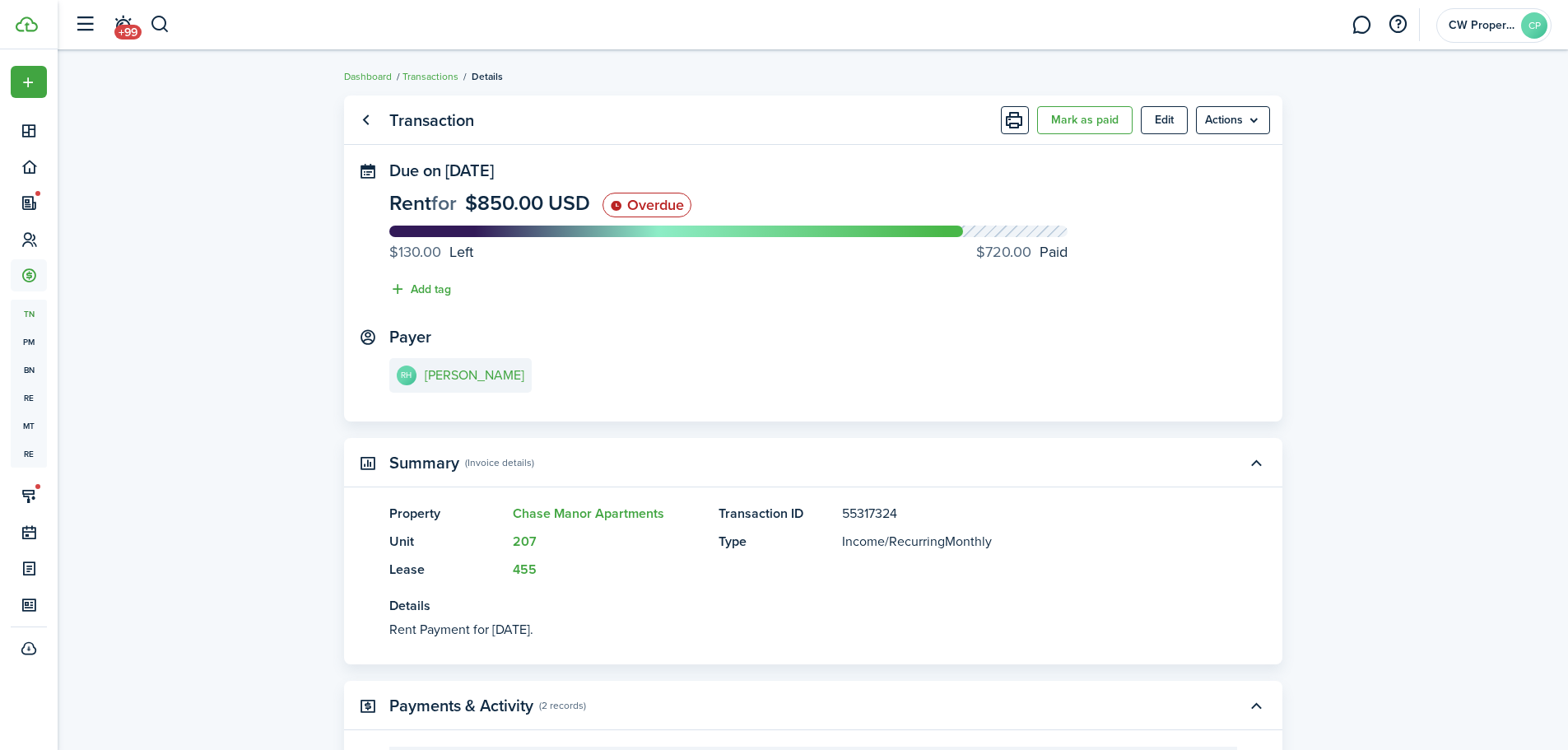
click at [634, 84] on breadcrumb "Dashboard Transactions Details" at bounding box center [813, 69] width 939 height 38
click at [646, 114] on panel-main-header "Transaction [PERSON_NAME] as paid Edit Actions" at bounding box center [813, 120] width 939 height 50
click at [531, 117] on panel-main-header "Transaction [PERSON_NAME] as paid Edit Actions" at bounding box center [813, 120] width 939 height 50
click at [373, 116] on link "Go back" at bounding box center [367, 120] width 28 height 28
